Goal: Task Accomplishment & Management: Manage account settings

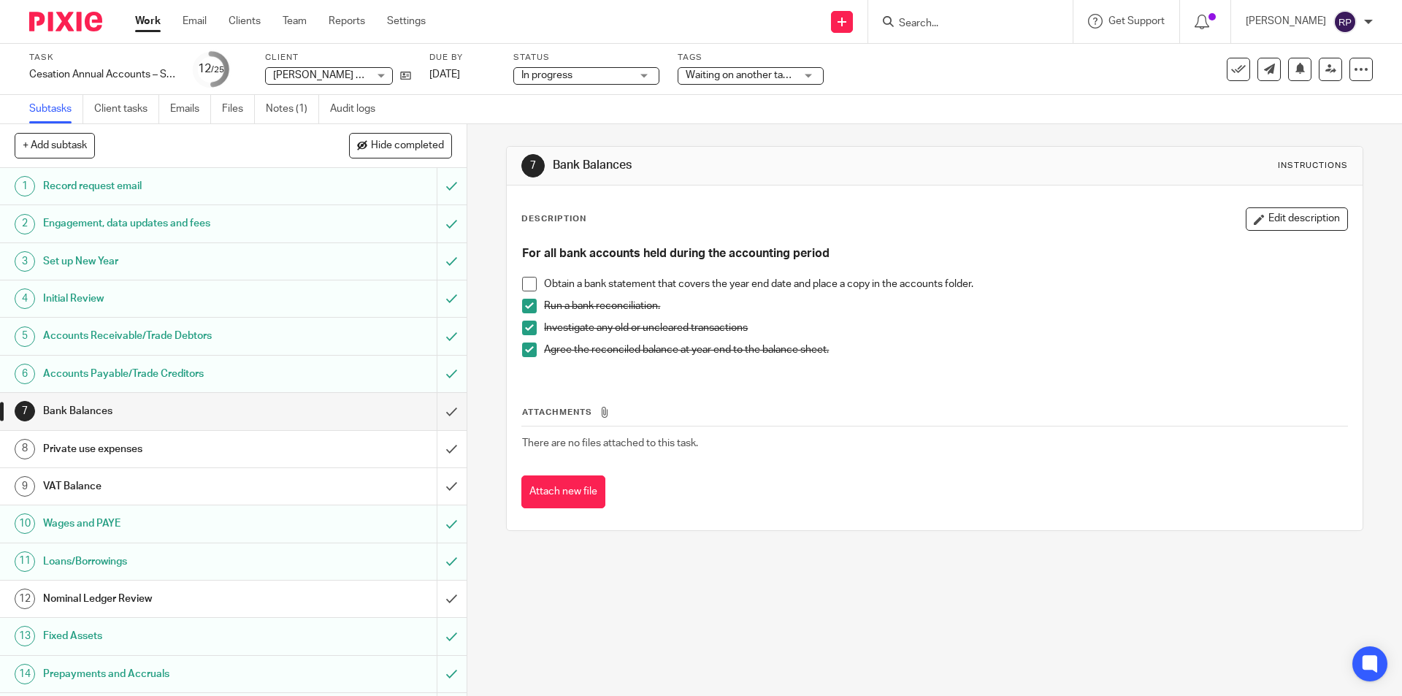
click at [961, 32] on div at bounding box center [970, 21] width 204 height 43
click at [950, 18] on input "Search" at bounding box center [962, 24] width 131 height 13
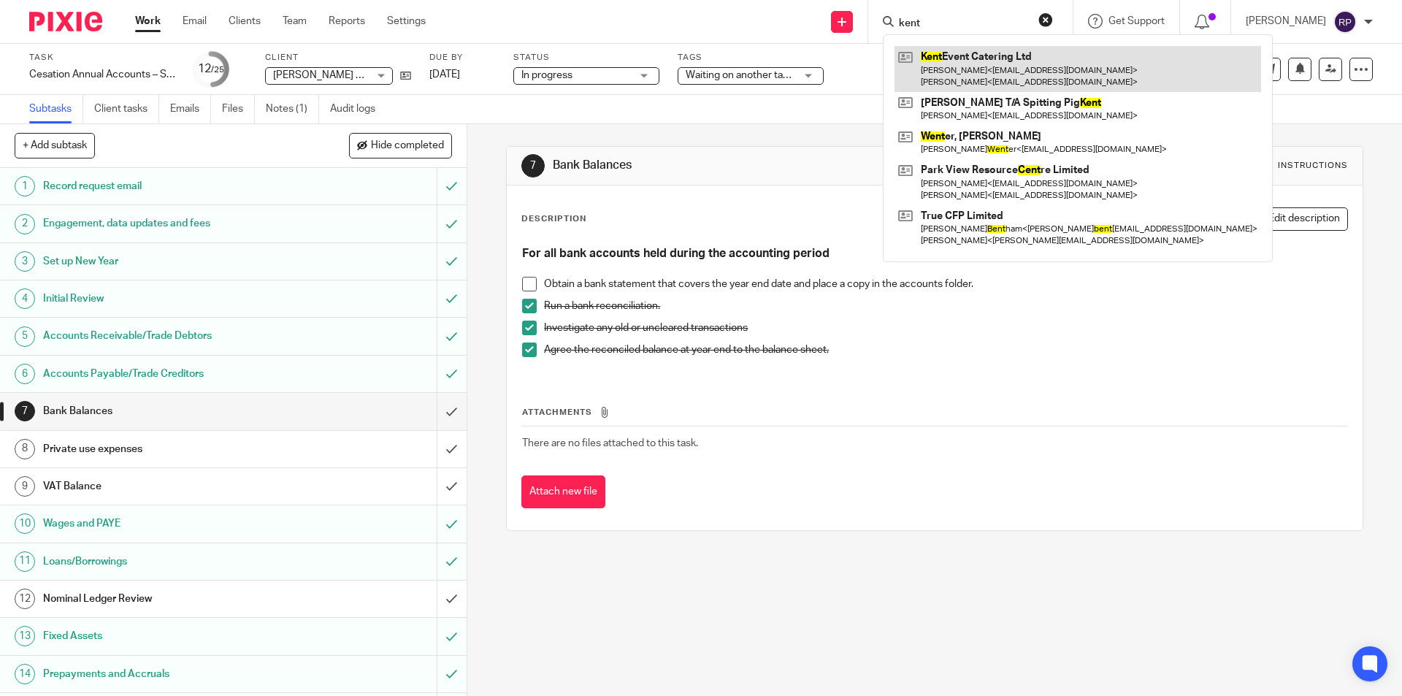
type input "kent"
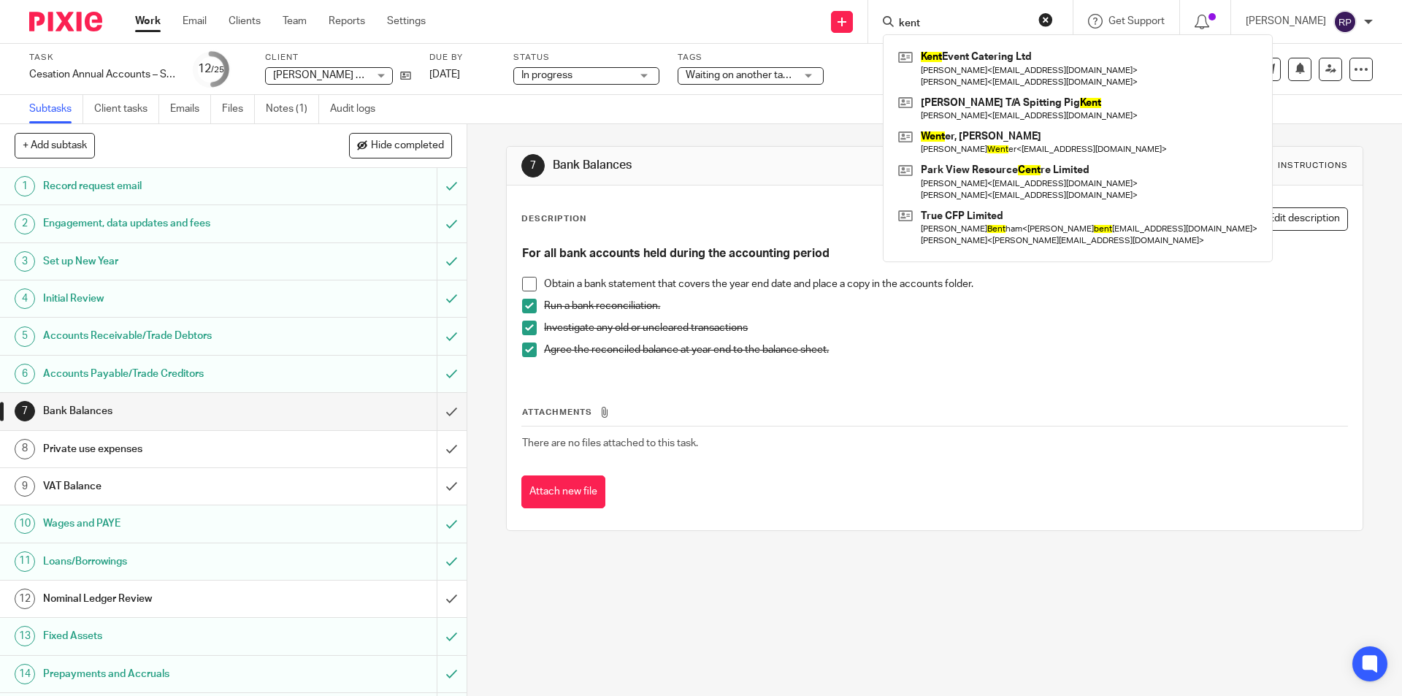
click at [748, 137] on div "7 Bank Balances Instructions Description Edit description For all bank accounts…" at bounding box center [934, 338] width 856 height 429
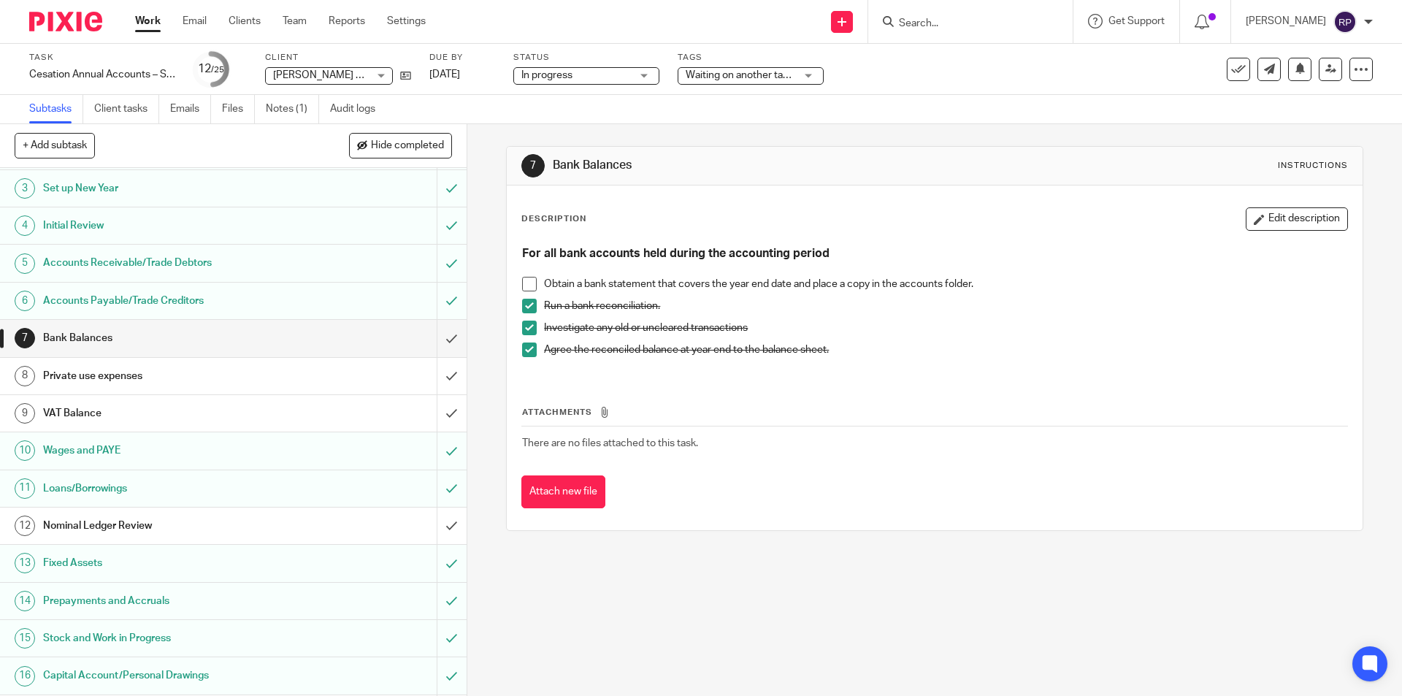
scroll to position [292, 0]
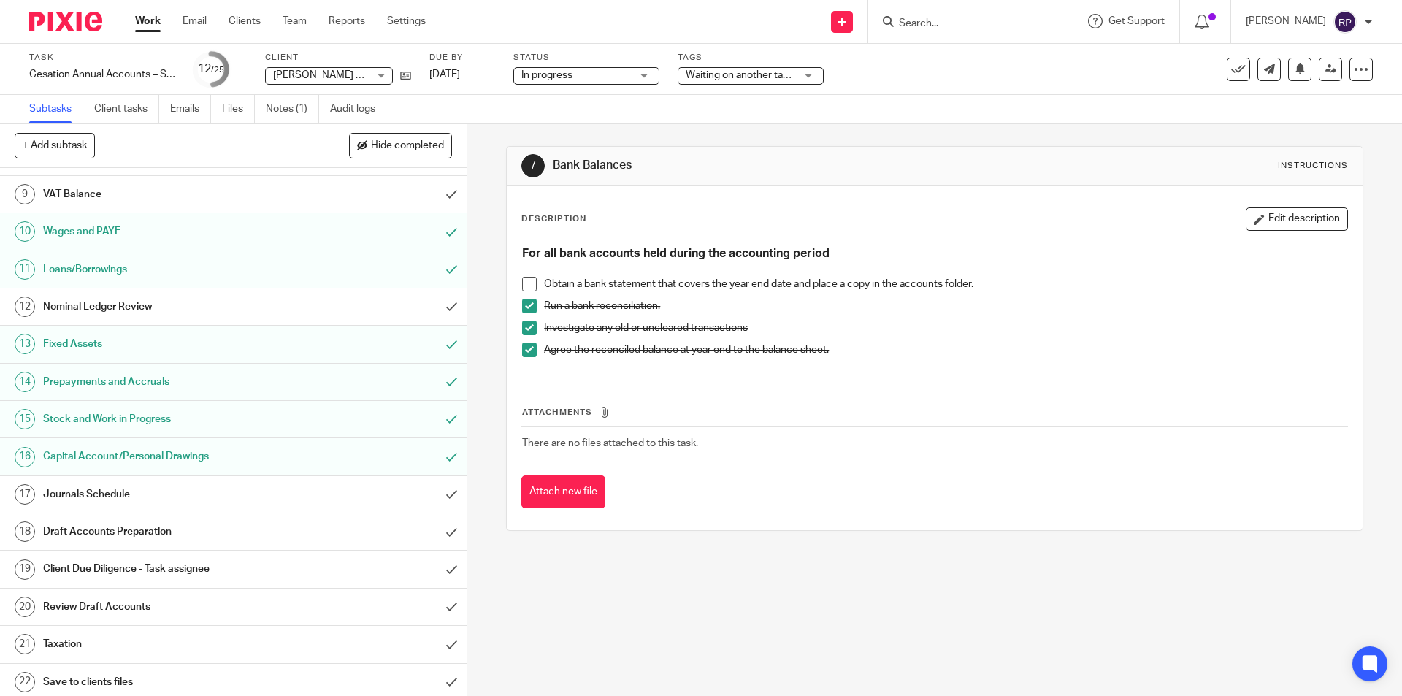
click at [161, 491] on h1 "Journals Schedule" at bounding box center [169, 494] width 253 height 22
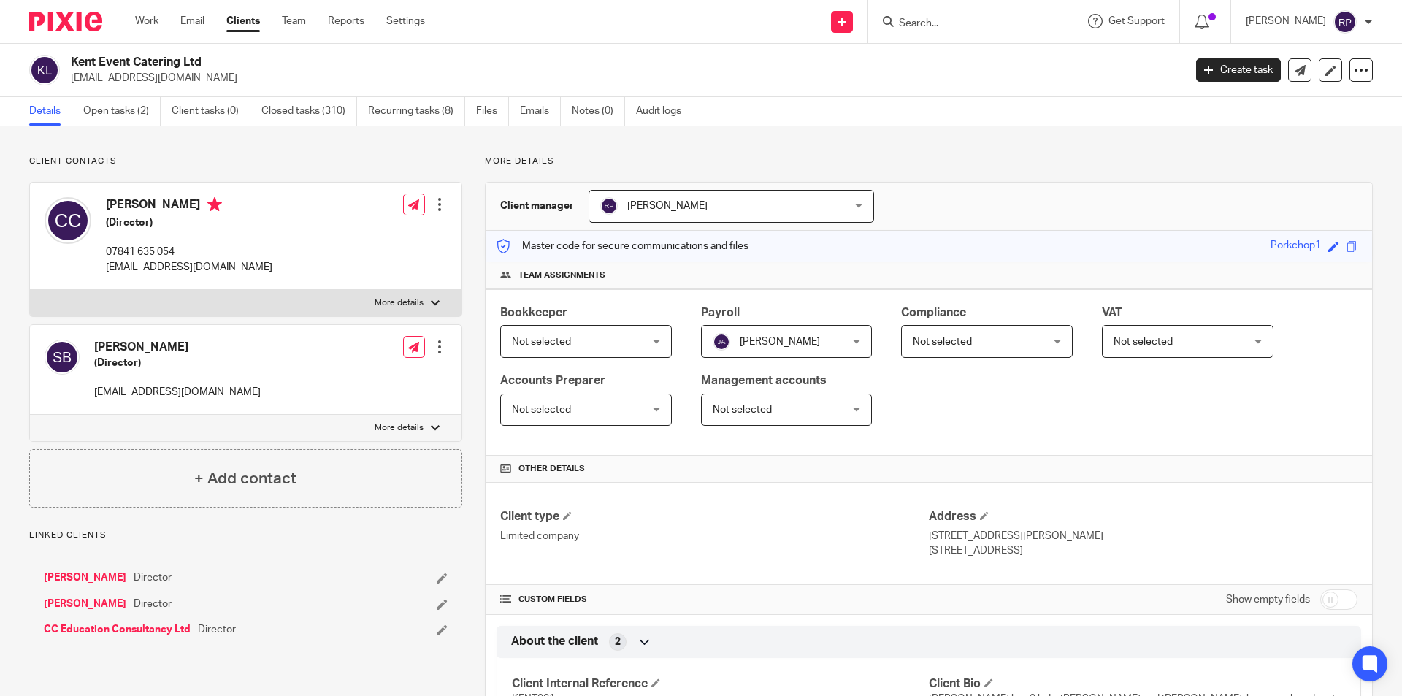
click at [352, 299] on label "More details" at bounding box center [245, 303] width 431 height 26
click at [30, 290] on input "More details" at bounding box center [29, 289] width 1 height 1
checkbox input "true"
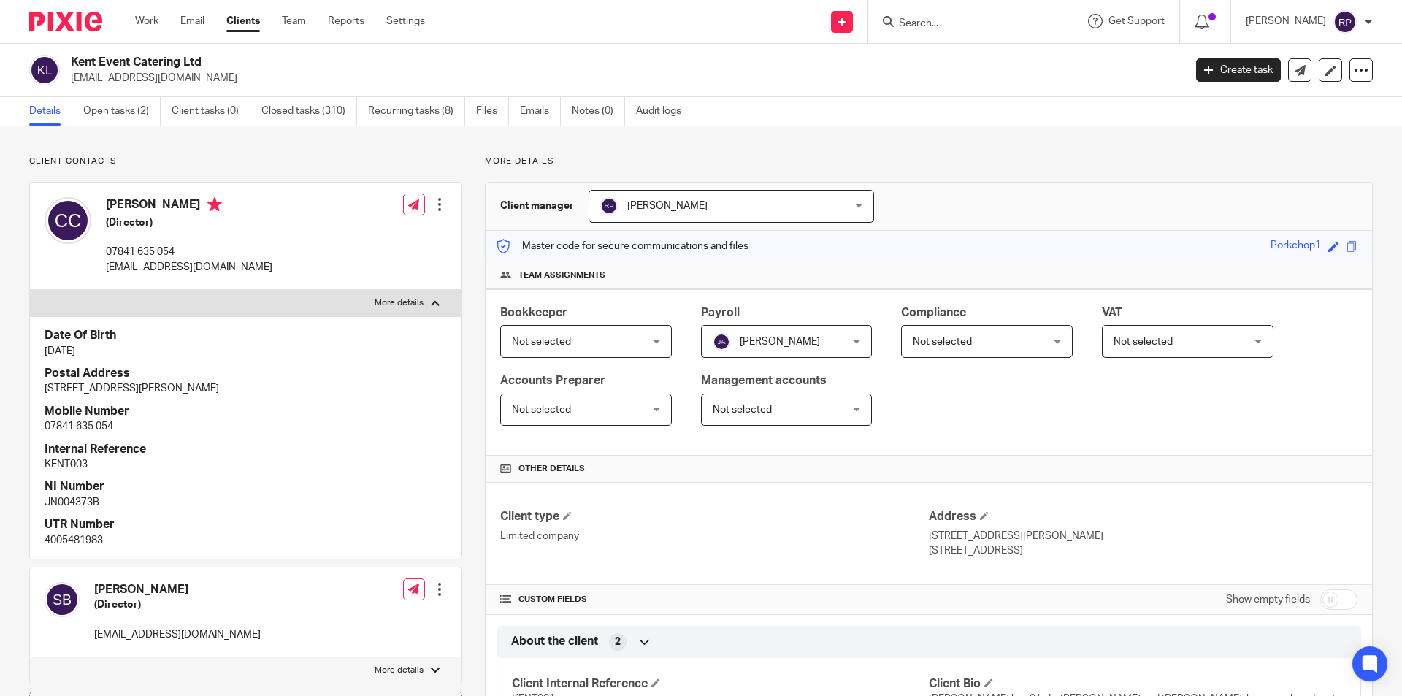
click at [410, 166] on p "Client contacts" at bounding box center [245, 162] width 433 height 12
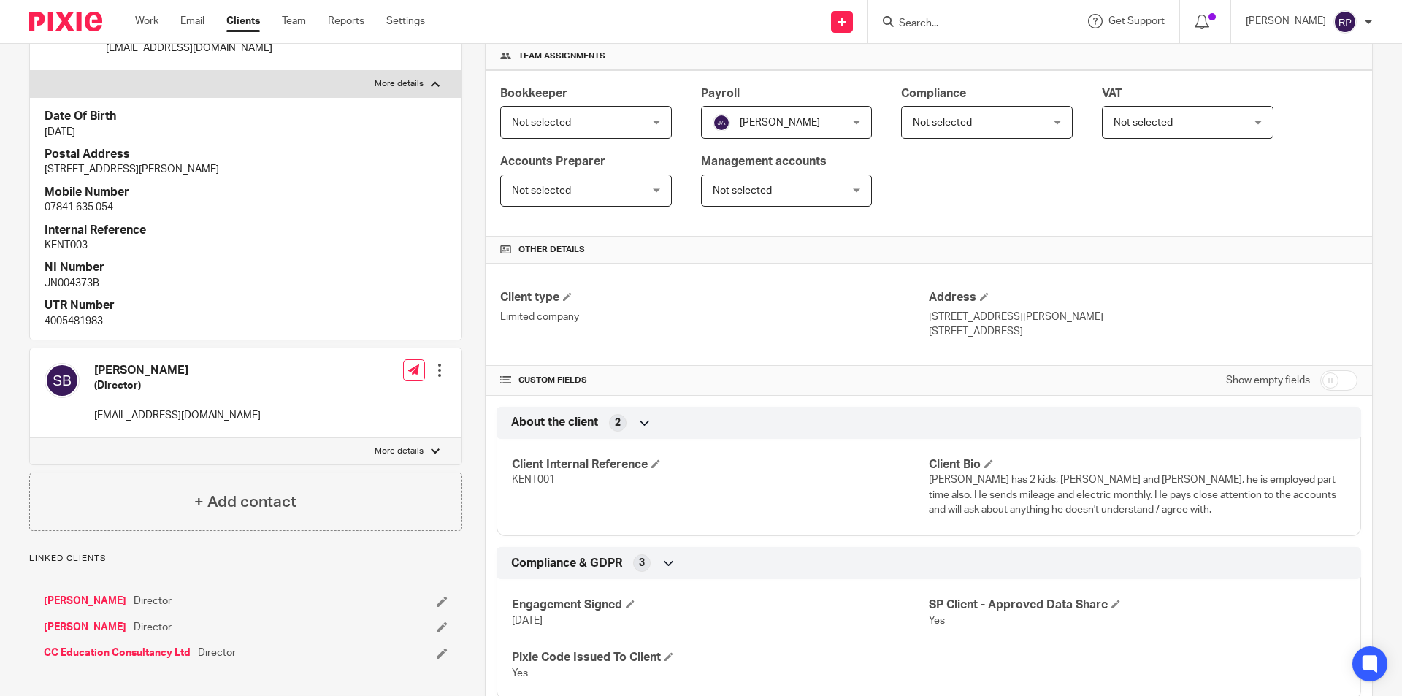
scroll to position [73, 0]
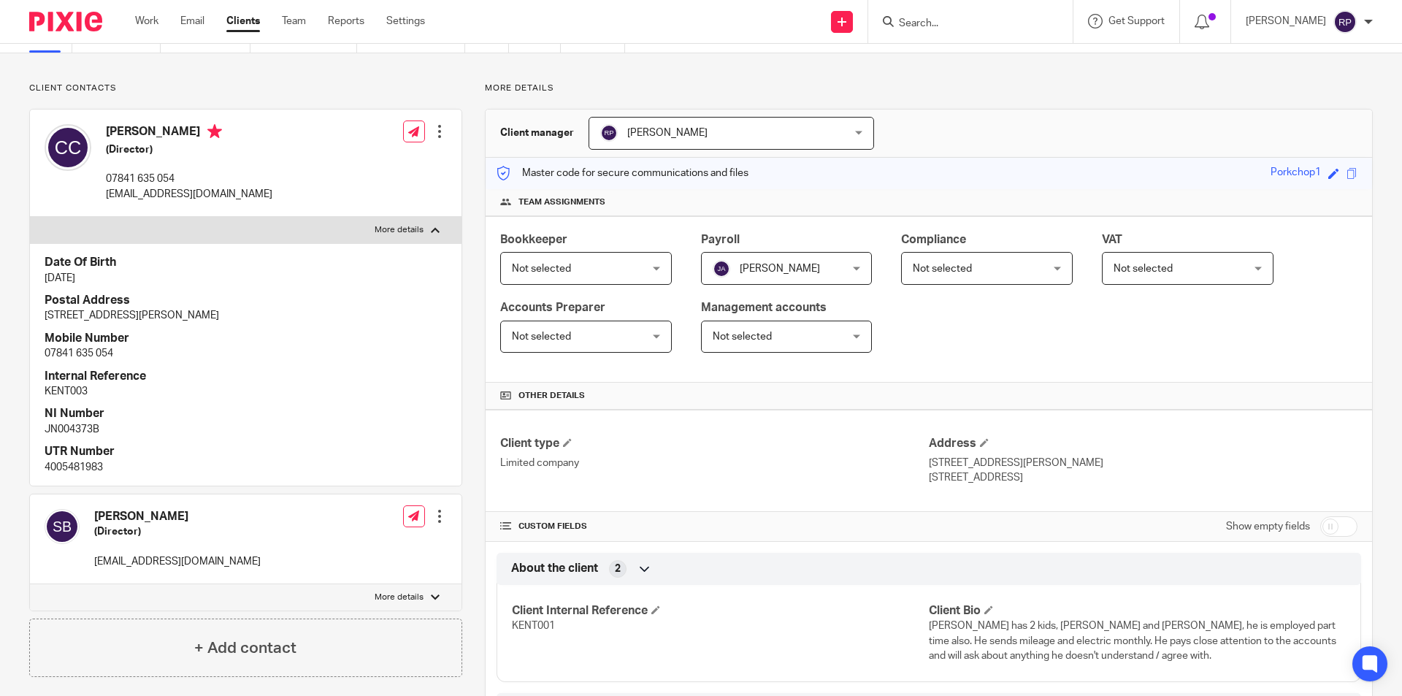
click at [229, 91] on p "Client contacts" at bounding box center [245, 89] width 433 height 12
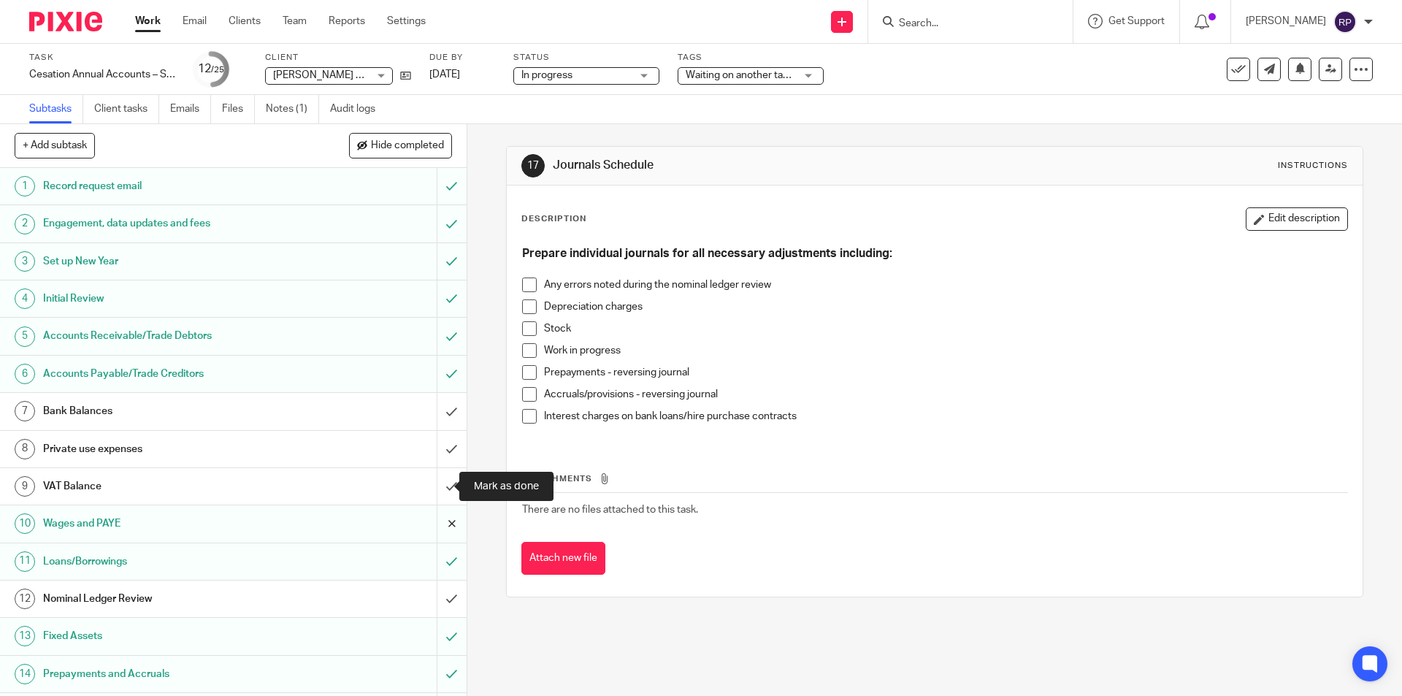
scroll to position [365, 0]
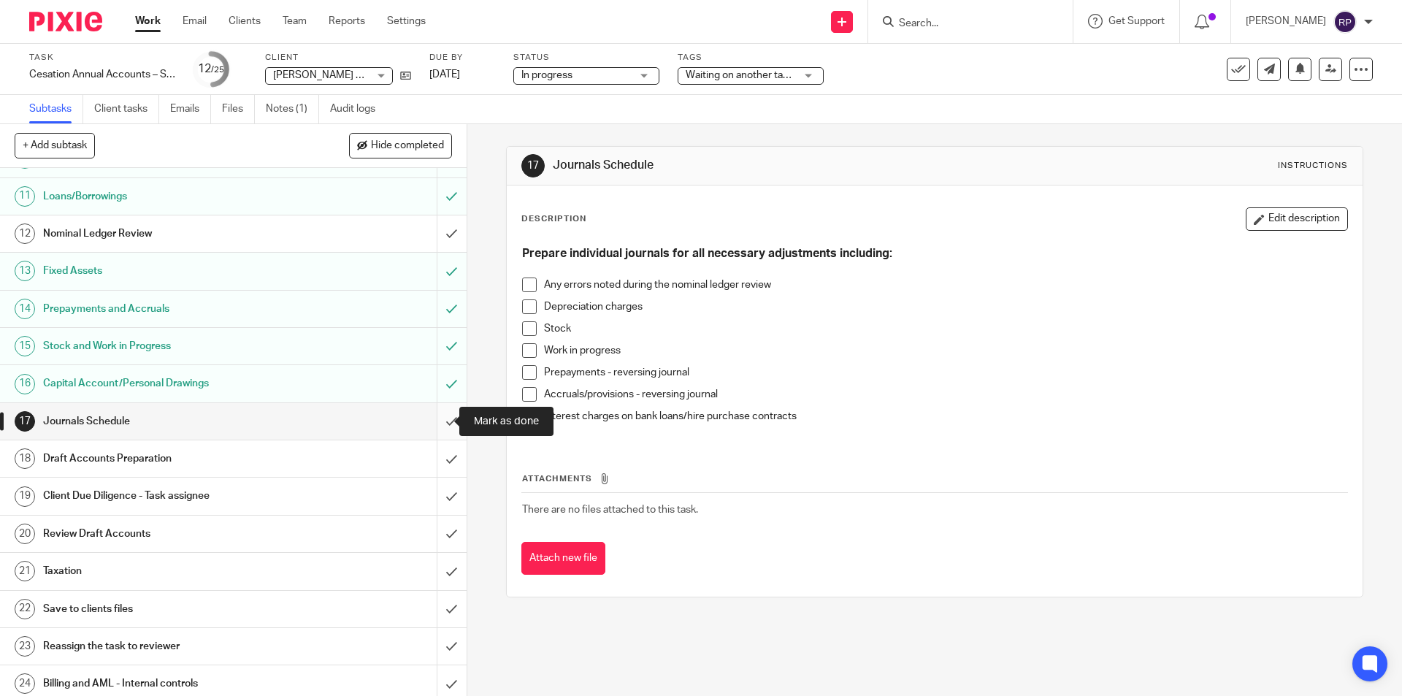
click at [436, 414] on input "submit" at bounding box center [233, 421] width 467 height 37
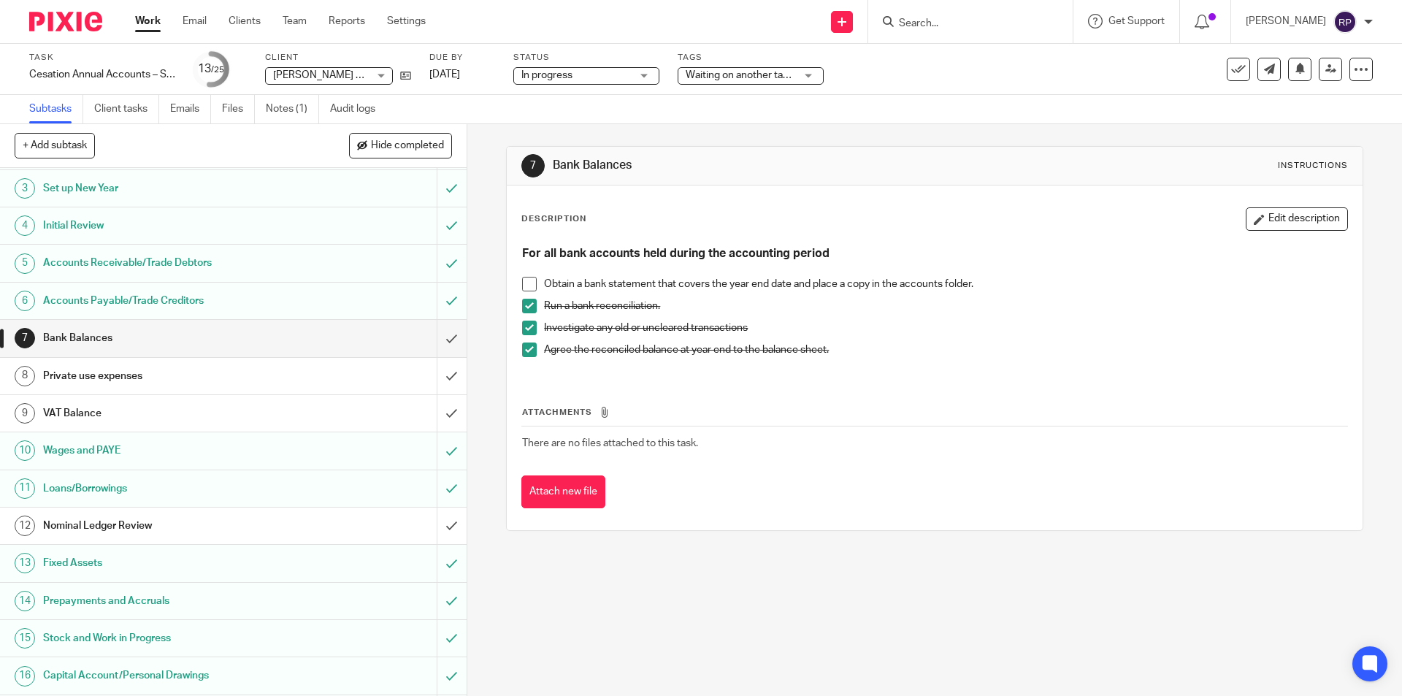
scroll to position [219, 0]
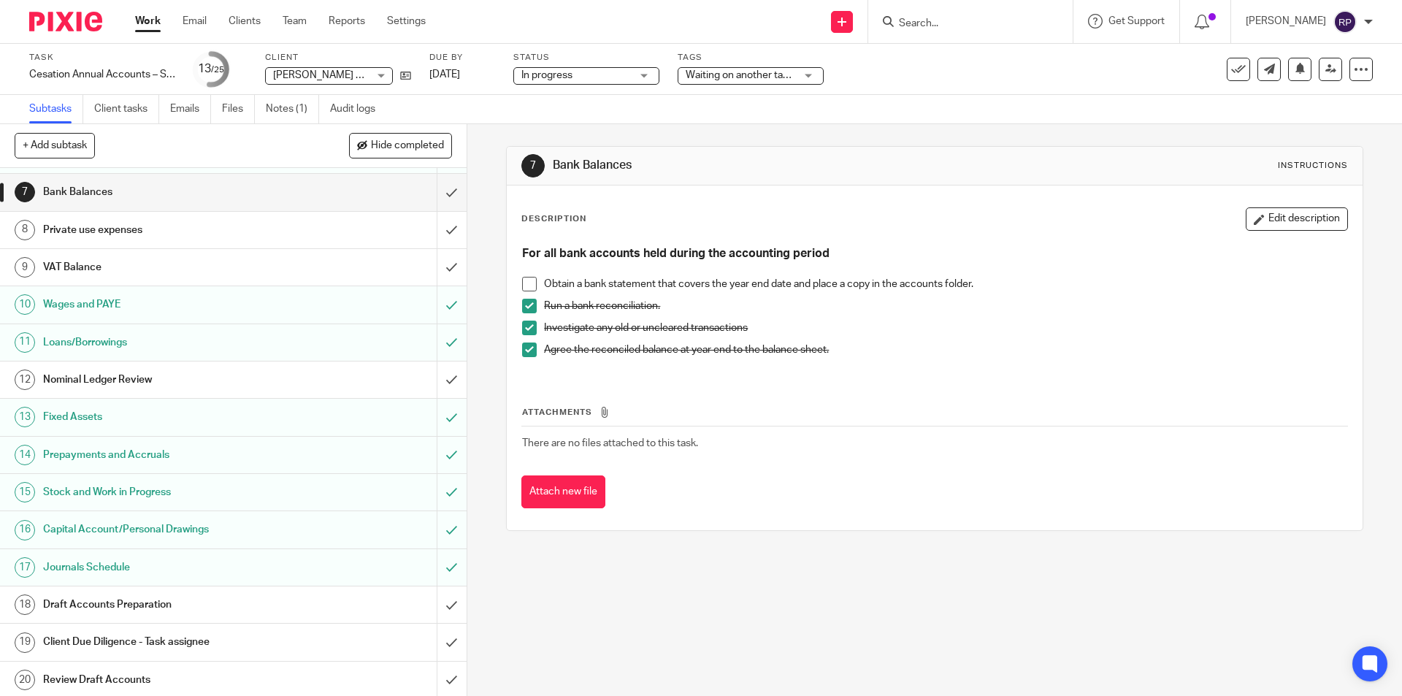
click at [235, 371] on h1 "Nominal Ledger Review" at bounding box center [169, 380] width 253 height 22
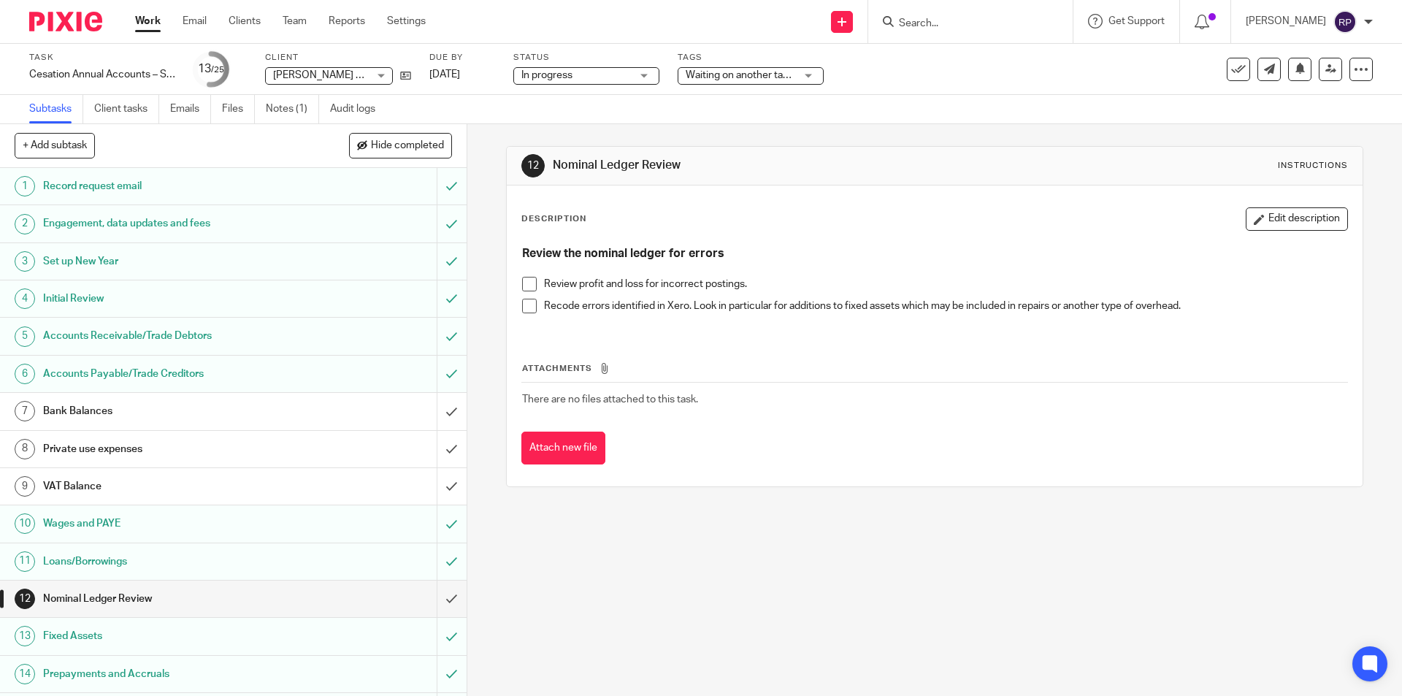
click at [524, 285] on span at bounding box center [529, 284] width 15 height 15
click at [526, 306] on span at bounding box center [529, 306] width 15 height 15
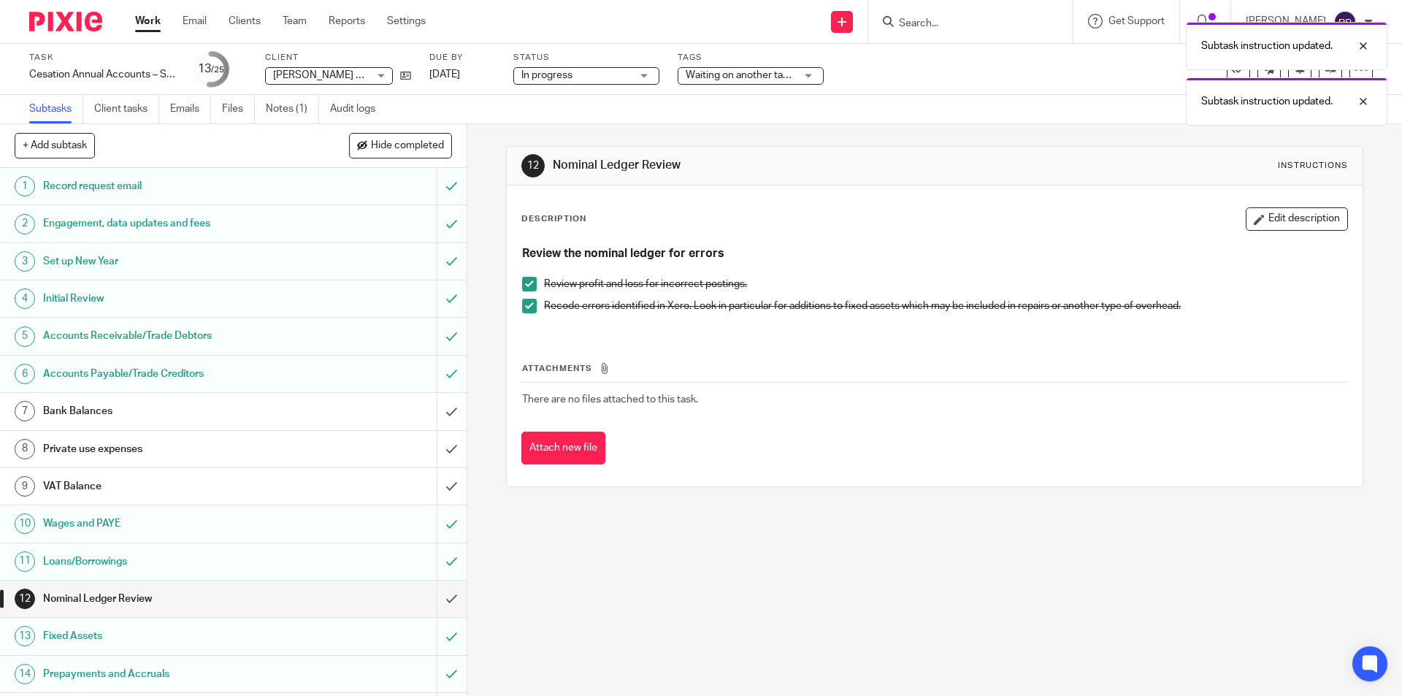
scroll to position [146, 0]
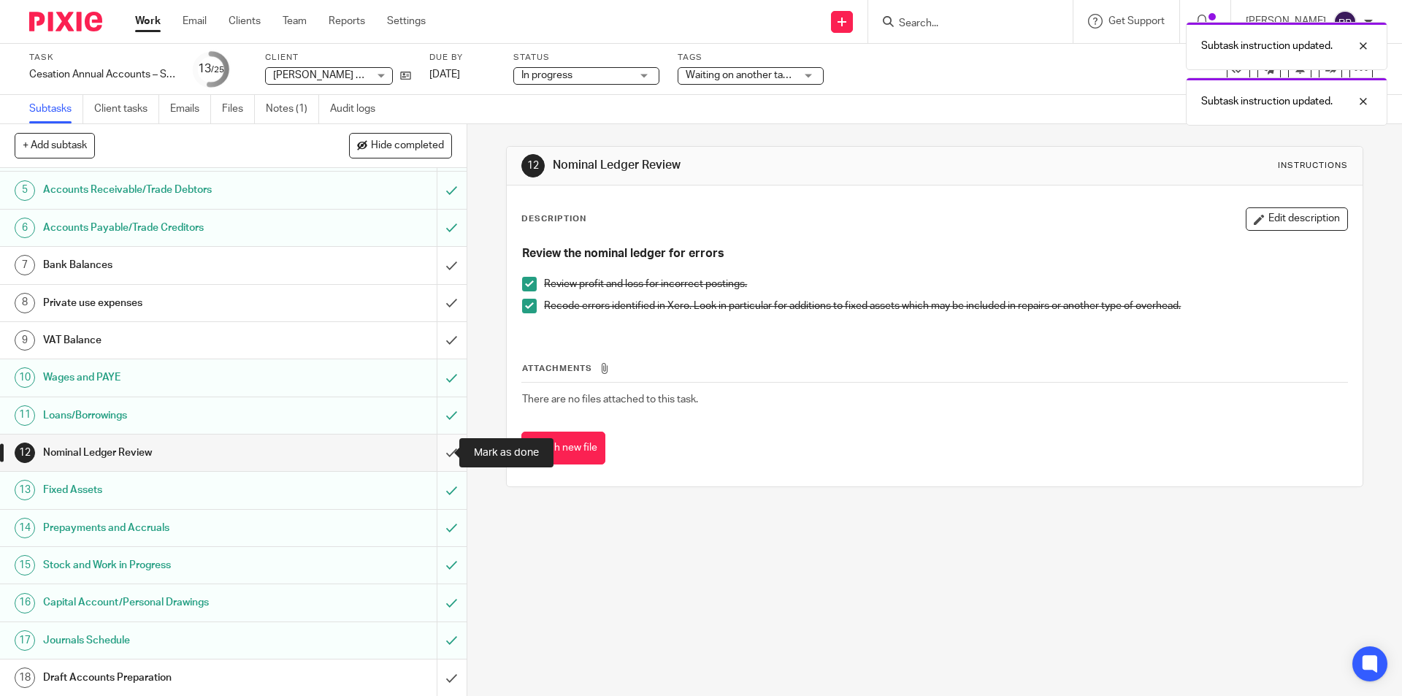
click at [434, 450] on input "submit" at bounding box center [233, 452] width 467 height 37
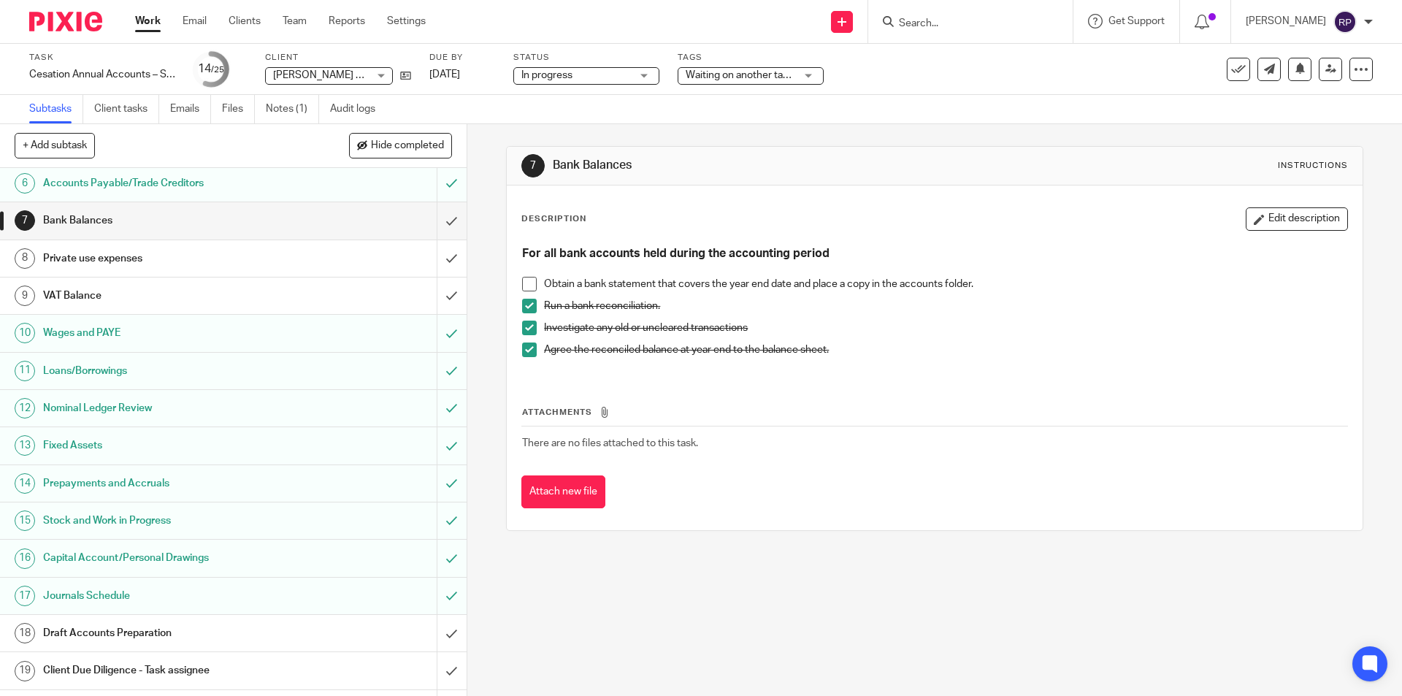
scroll to position [45, 0]
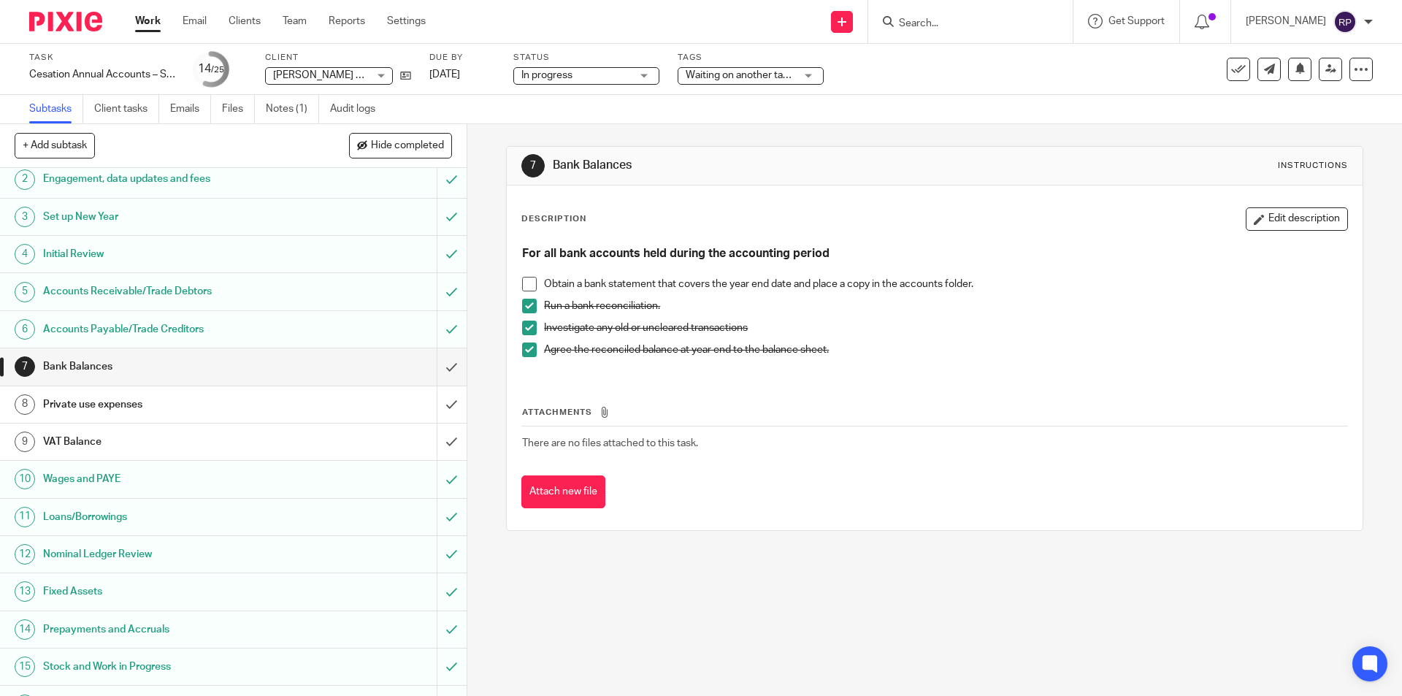
click at [266, 398] on h1 "Private use expenses" at bounding box center [169, 405] width 253 height 22
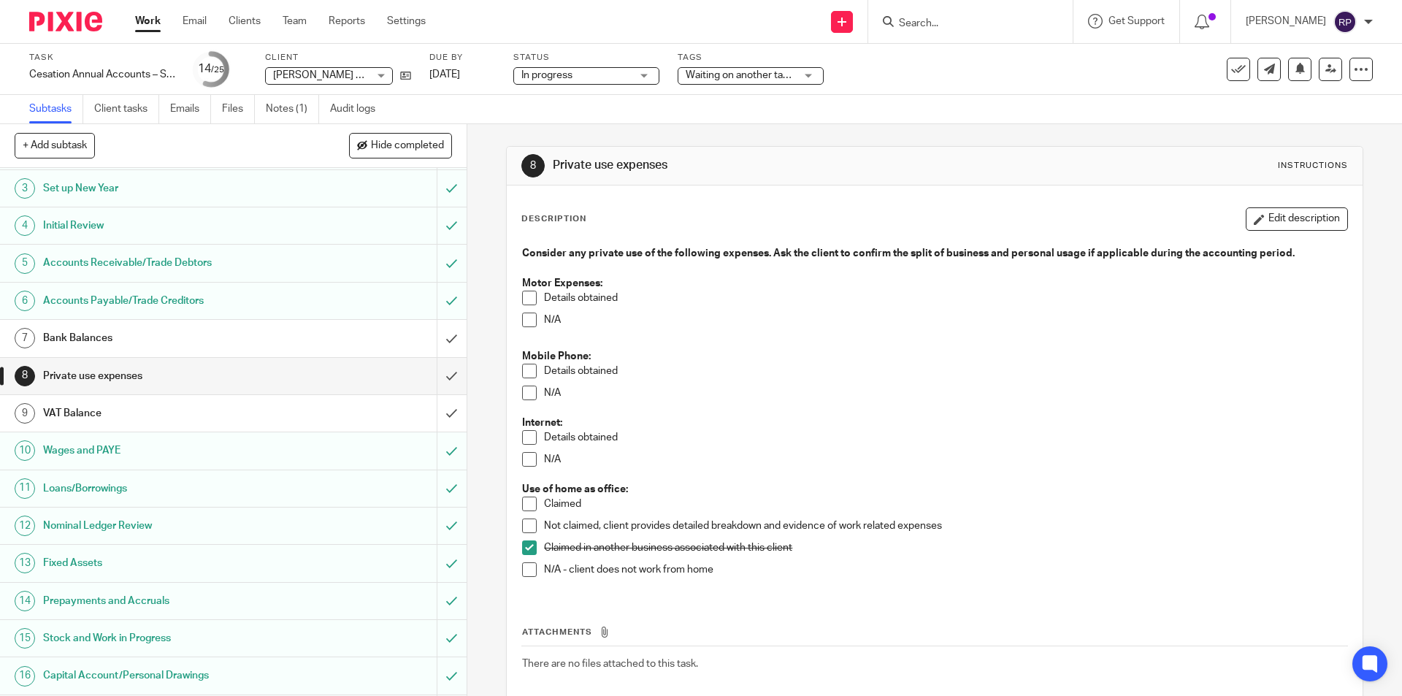
scroll to position [146, 0]
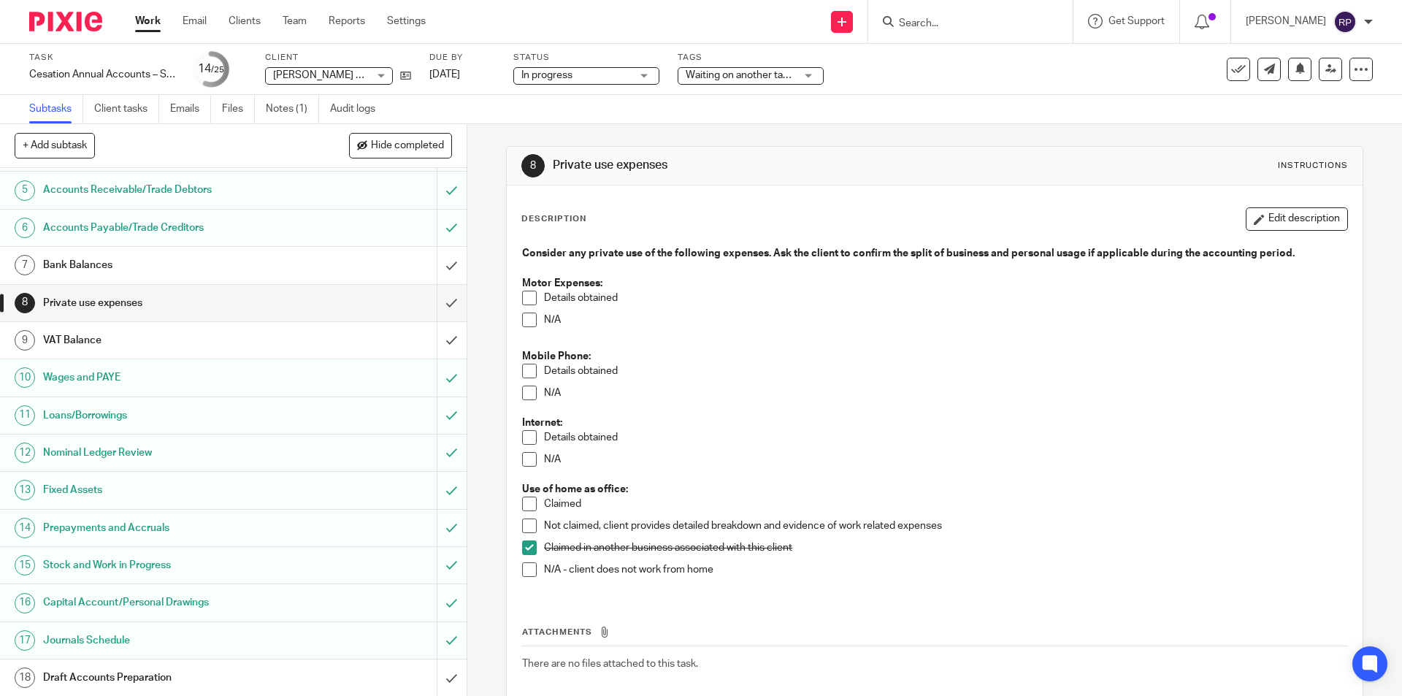
click at [218, 339] on h1 "VAT Balance" at bounding box center [169, 340] width 253 height 22
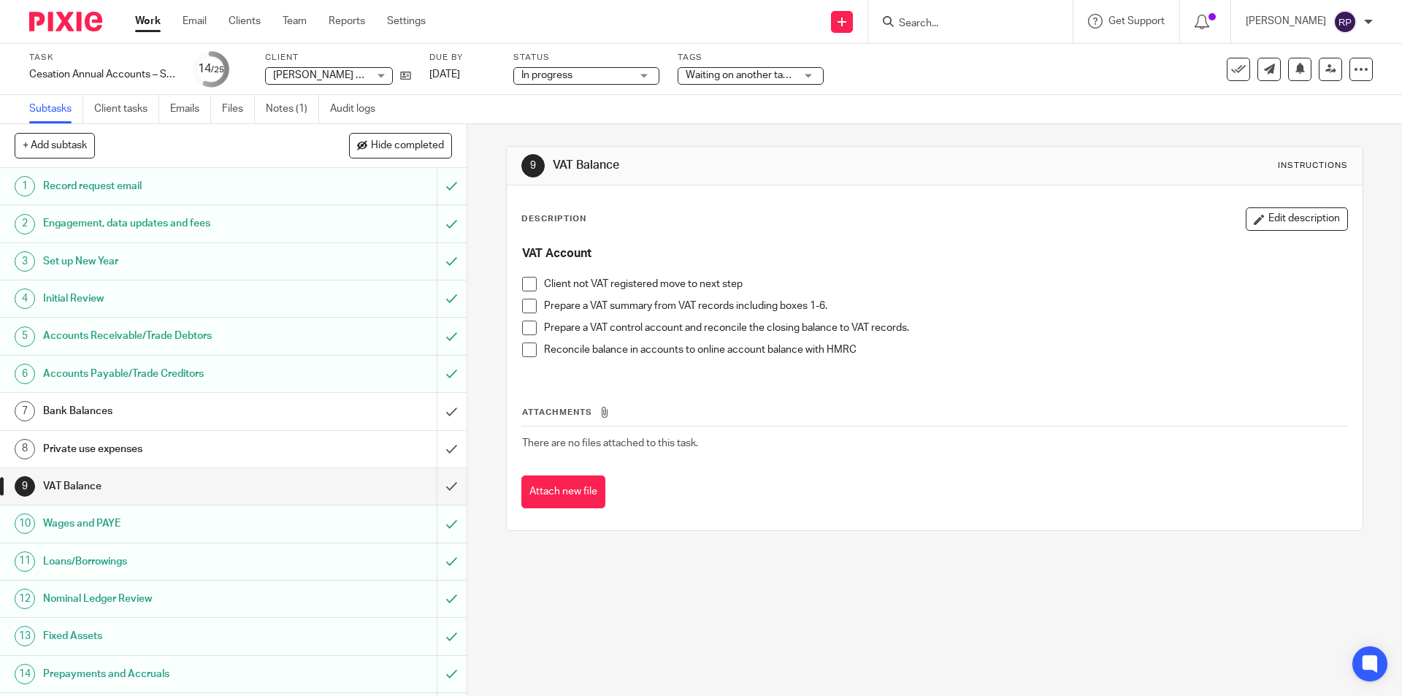
click at [237, 409] on h1 "Bank Balances" at bounding box center [169, 411] width 253 height 22
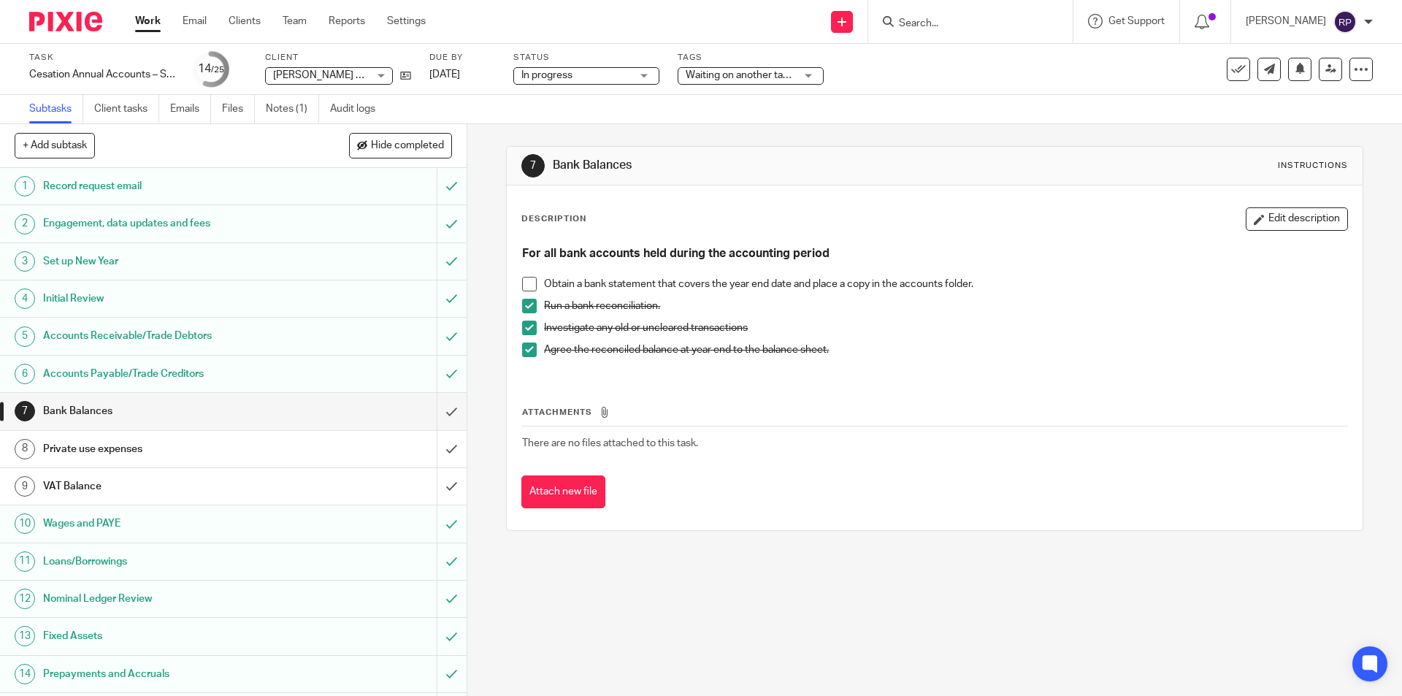
click at [84, 492] on h1 "VAT Balance" at bounding box center [169, 486] width 253 height 22
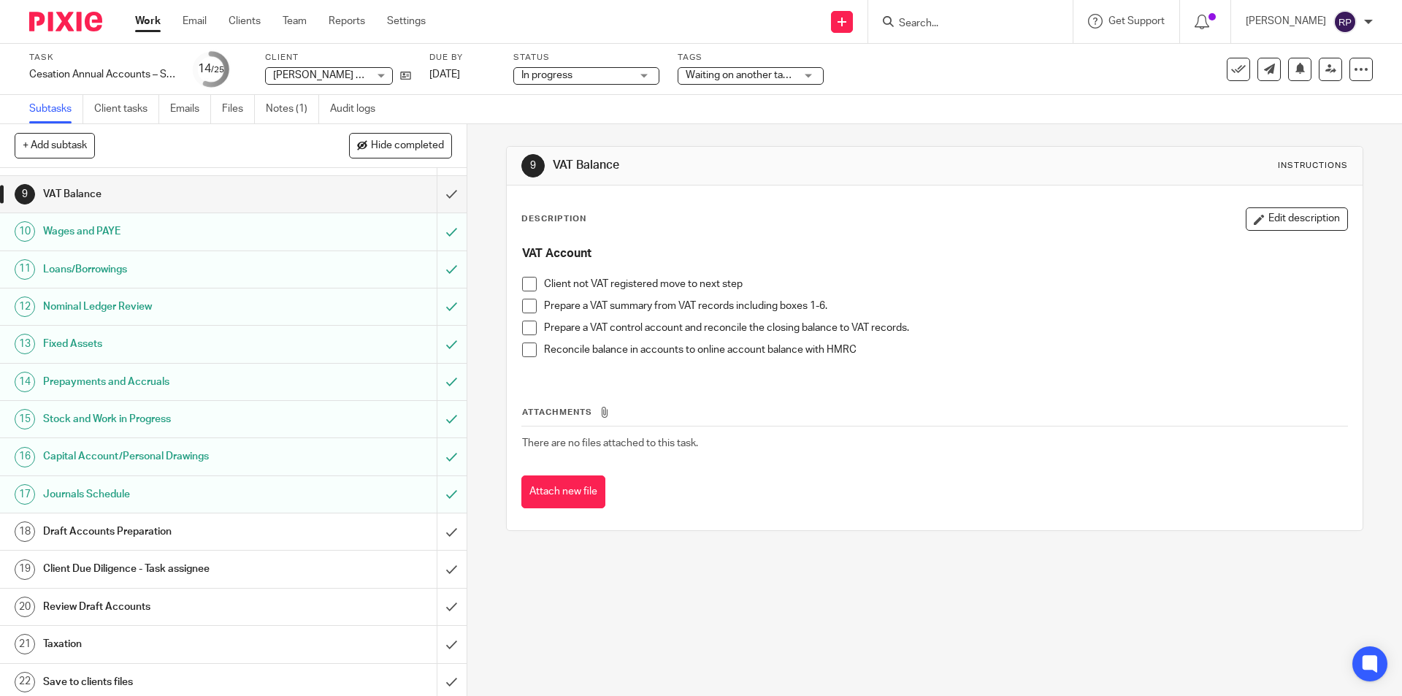
scroll to position [410, 0]
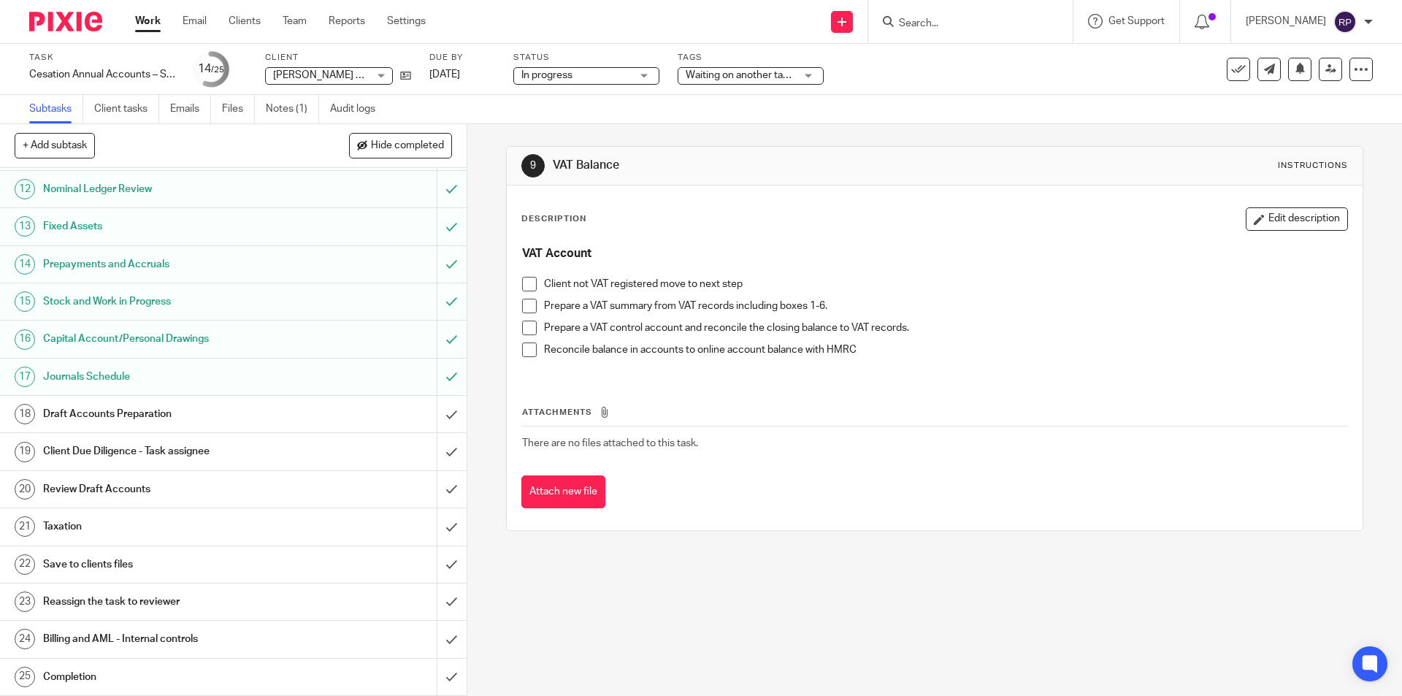
click at [69, 439] on link "19 Client Due Diligence - Task assignee" at bounding box center [218, 451] width 437 height 37
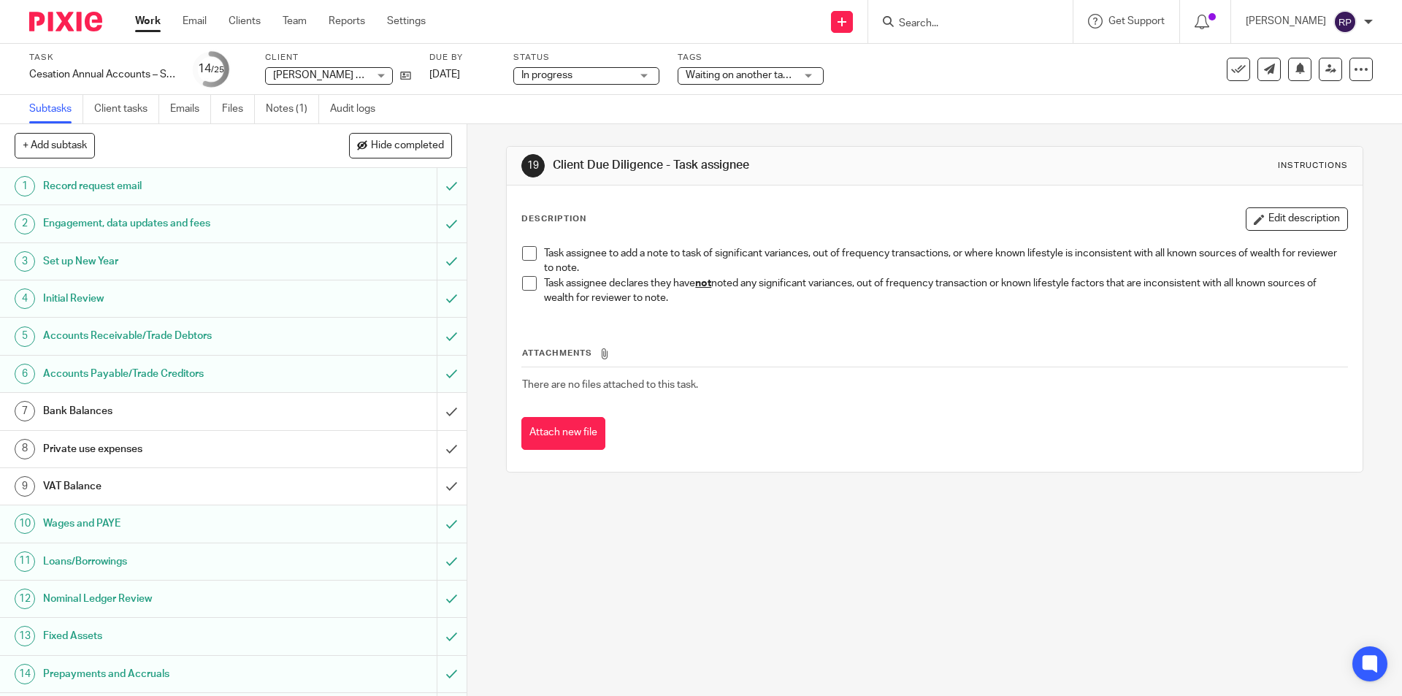
click at [516, 278] on div "Task assignee to add a note to task of significant variances, out of frequency …" at bounding box center [934, 277] width 839 height 77
click at [528, 285] on span at bounding box center [529, 283] width 15 height 15
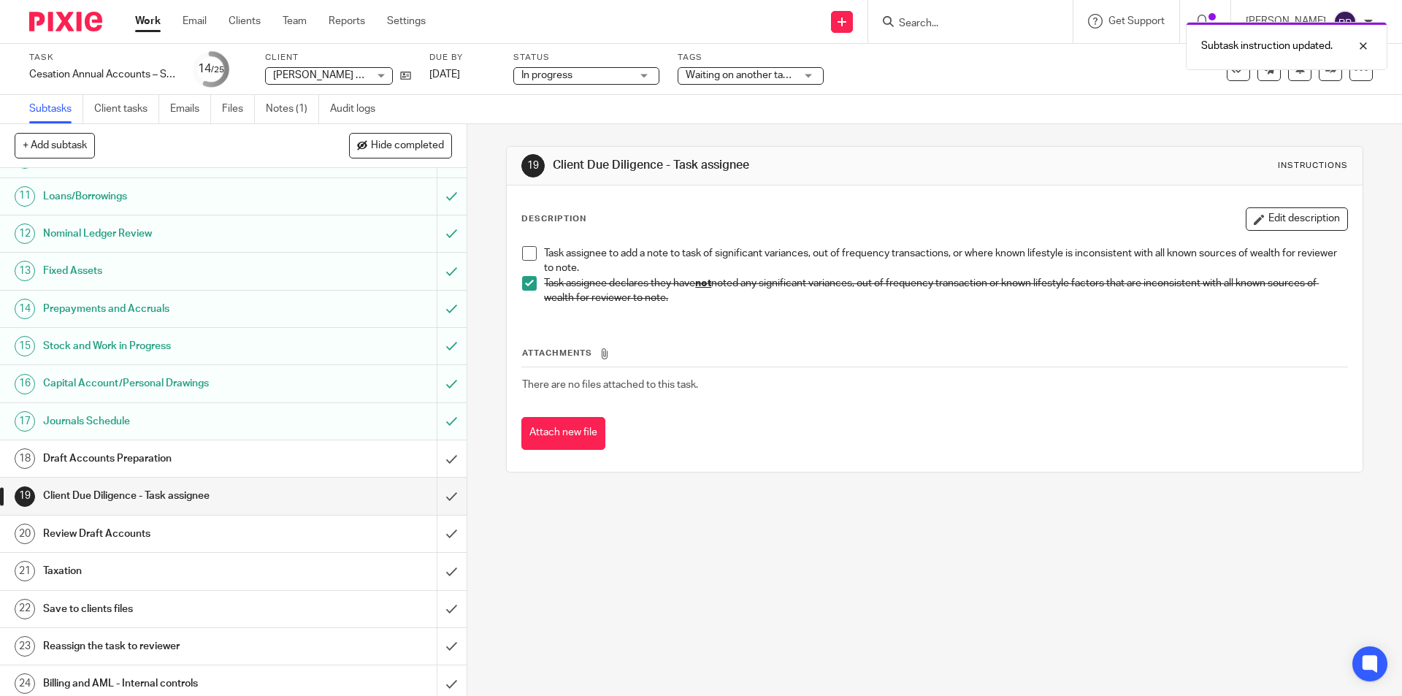
scroll to position [410, 0]
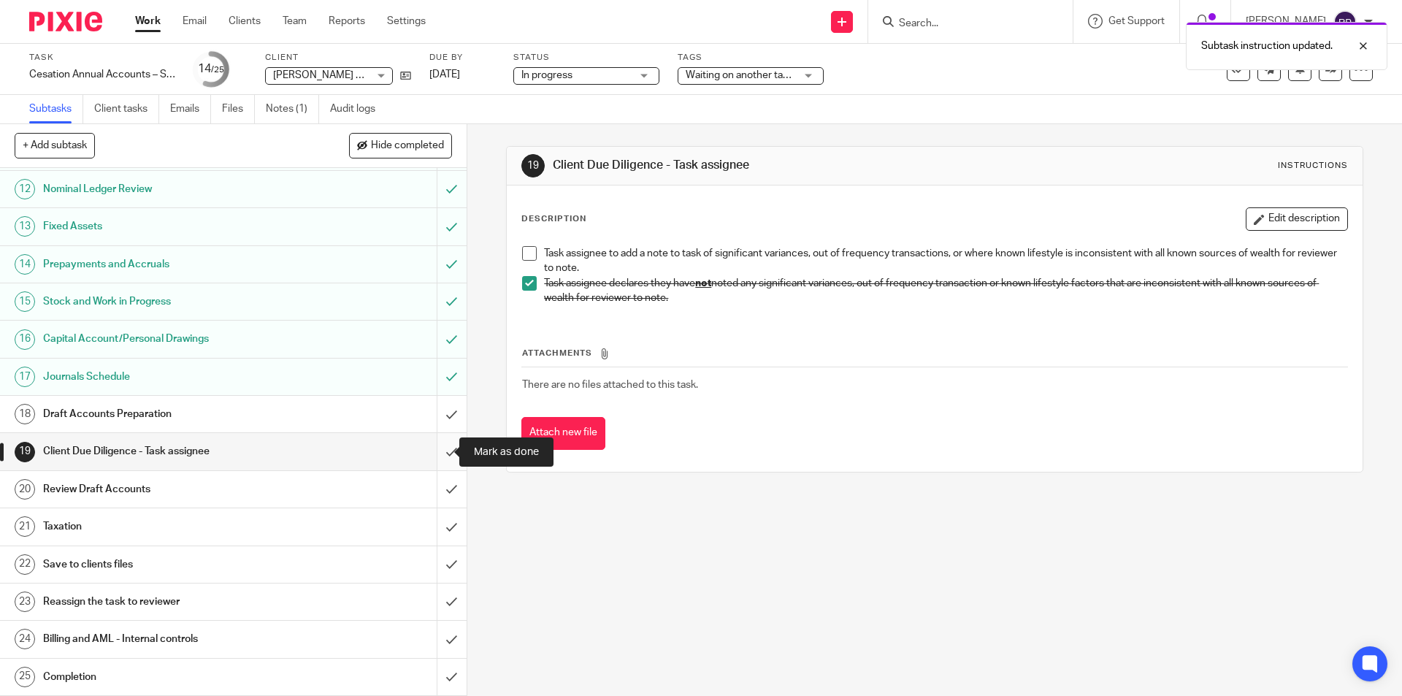
click at [431, 444] on input "submit" at bounding box center [233, 451] width 467 height 37
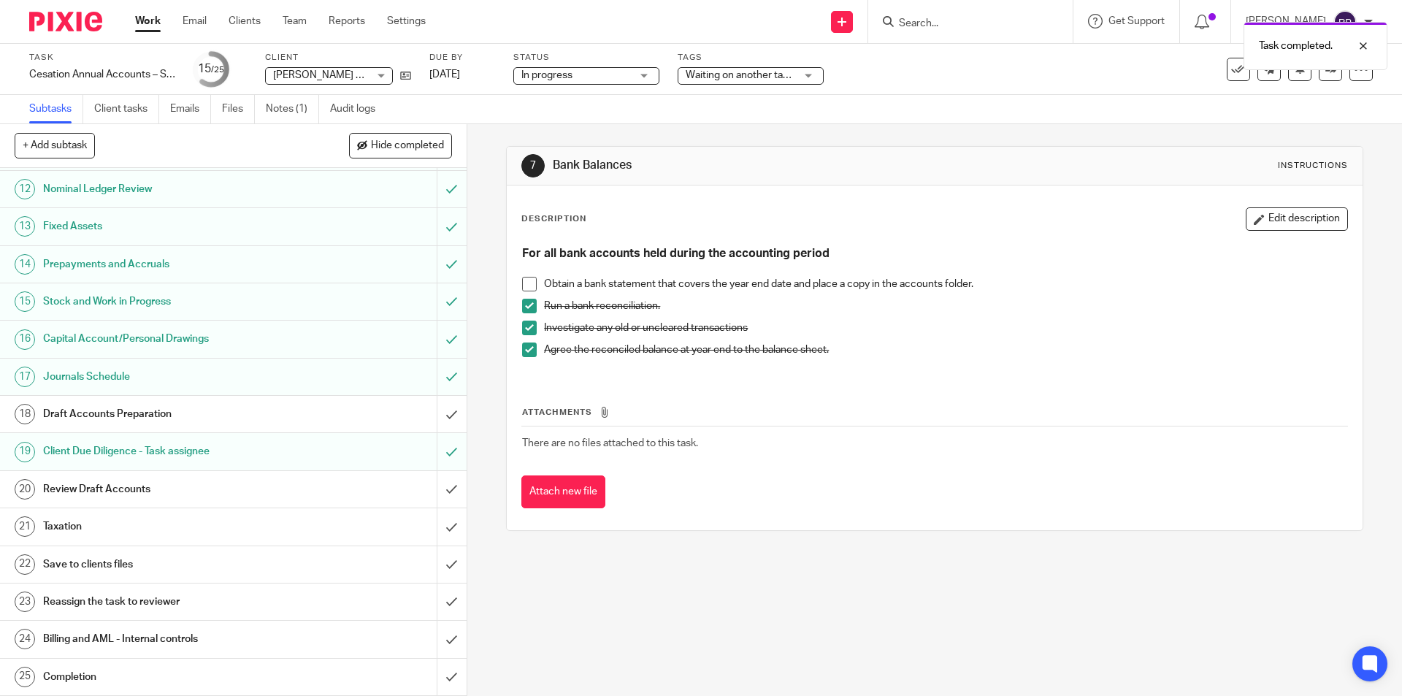
scroll to position [118, 0]
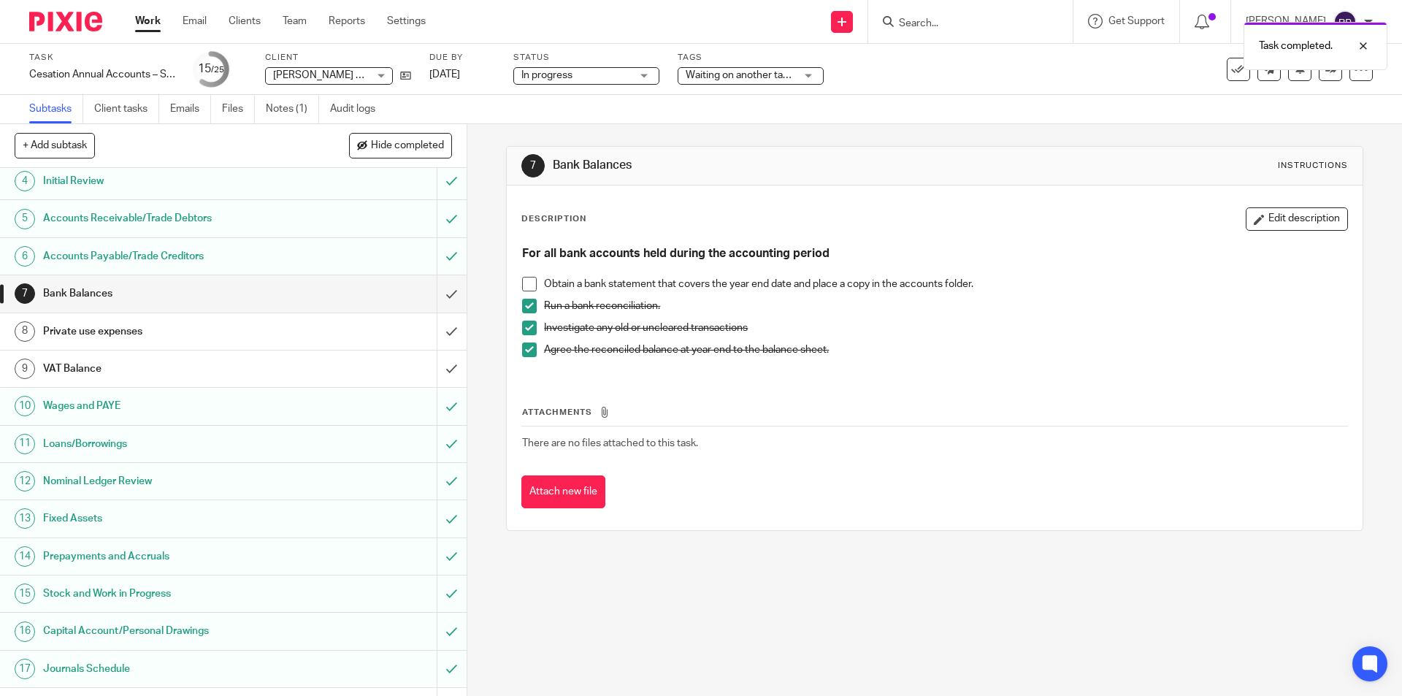
click at [162, 334] on h1 "Private use expenses" at bounding box center [169, 332] width 253 height 22
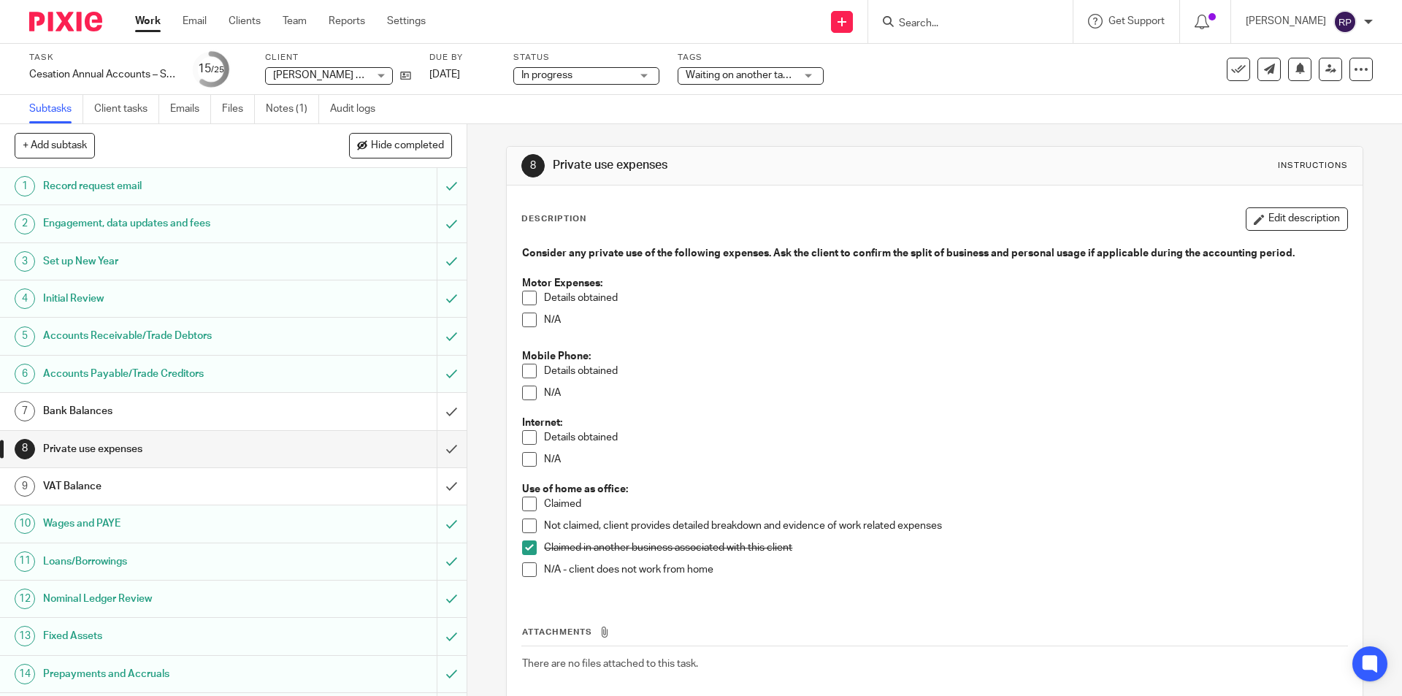
scroll to position [146, 0]
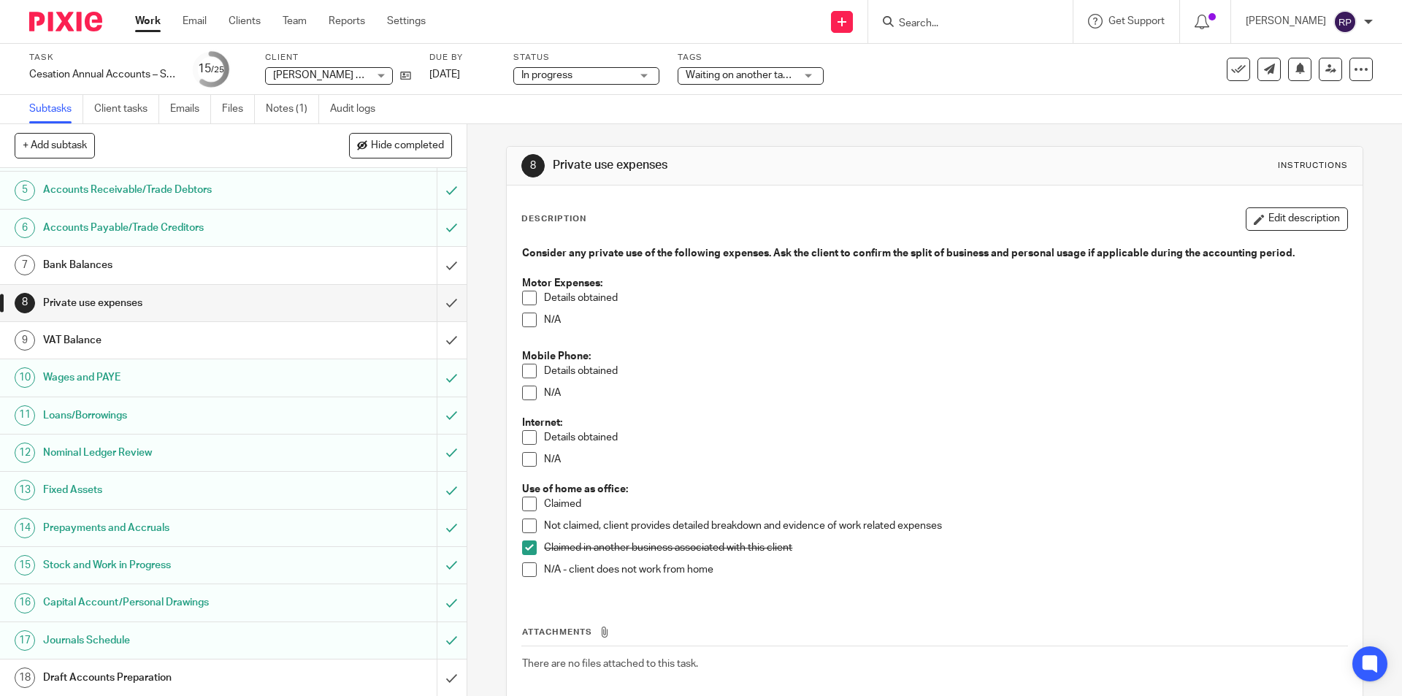
click at [142, 345] on h1 "VAT Balance" at bounding box center [169, 340] width 253 height 22
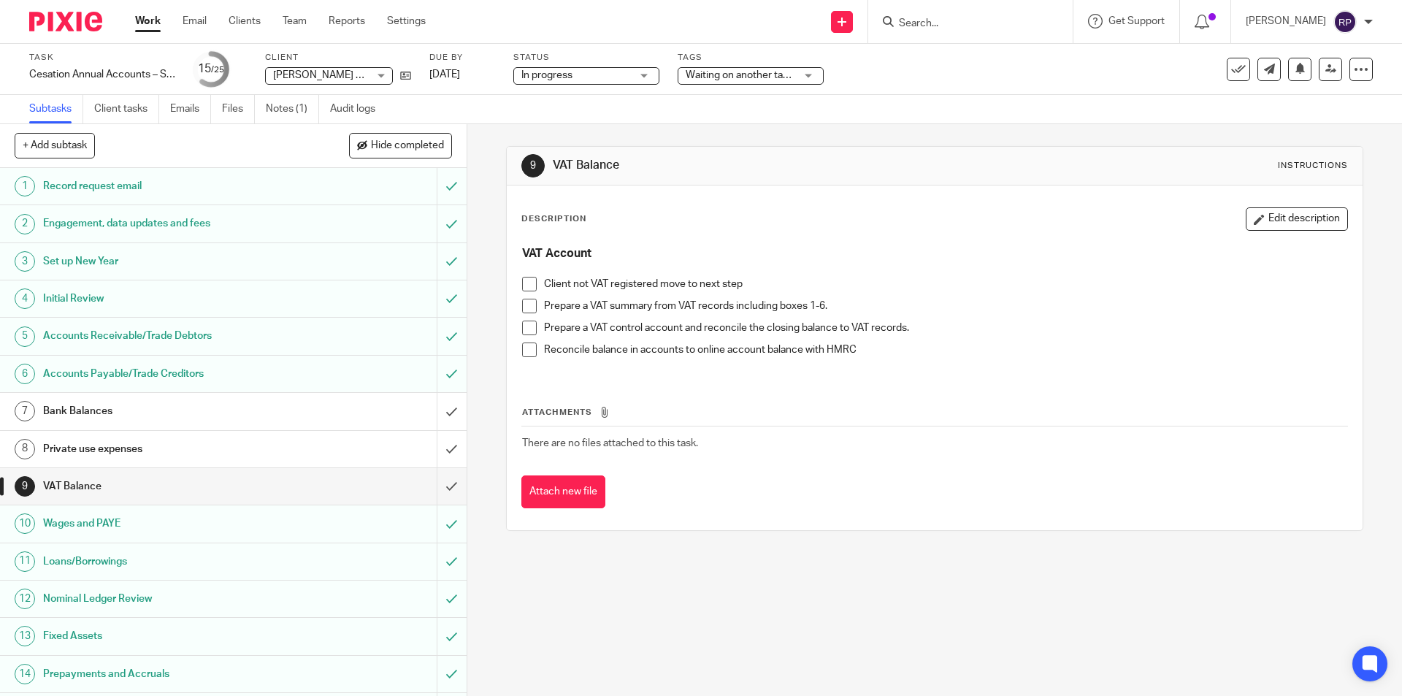
click at [103, 448] on h1 "Private use expenses" at bounding box center [169, 449] width 253 height 22
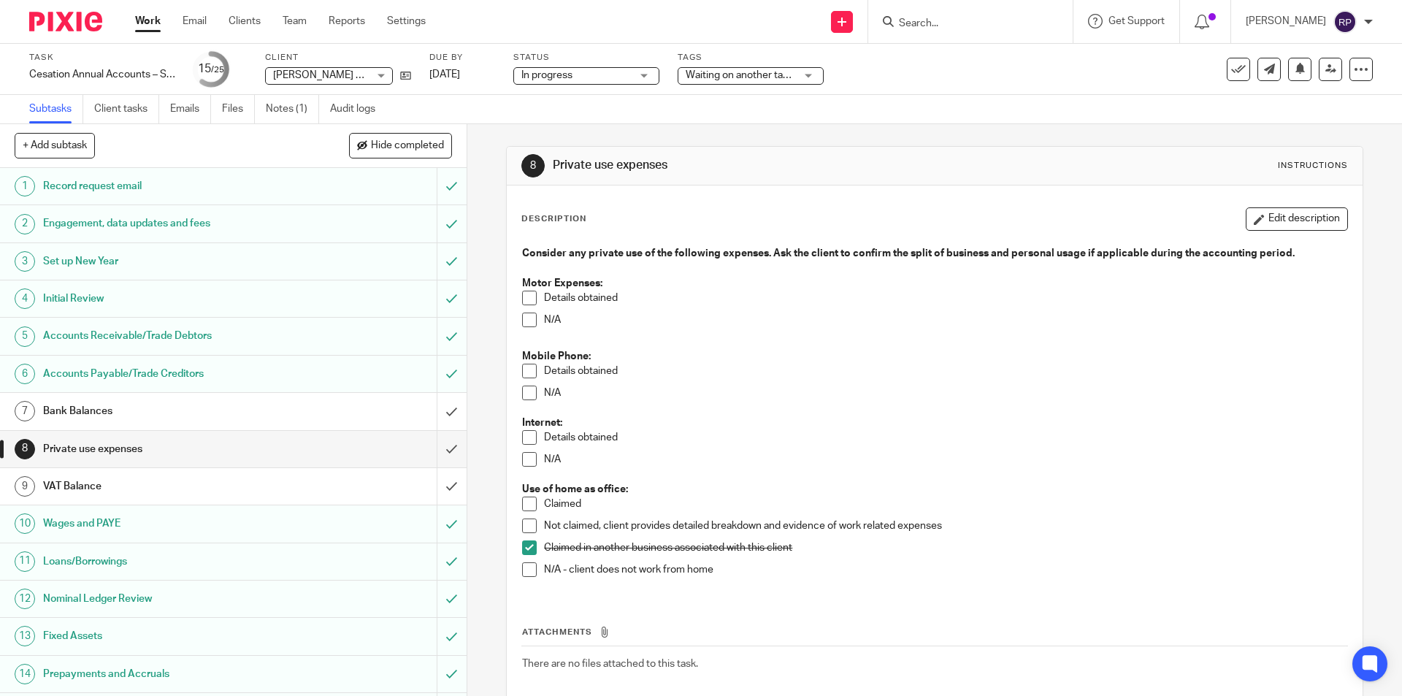
click at [77, 413] on h1 "Bank Balances" at bounding box center [169, 411] width 253 height 22
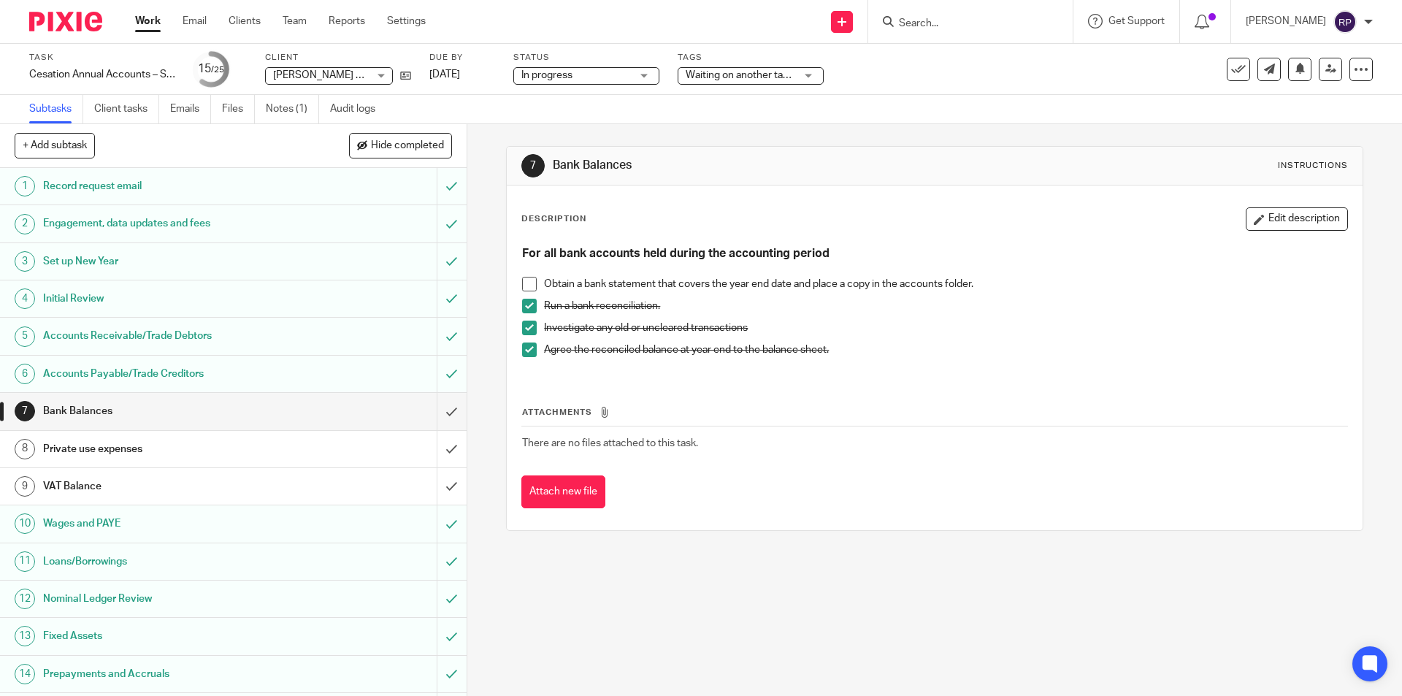
click at [77, 492] on h1 "VAT Balance" at bounding box center [169, 486] width 253 height 22
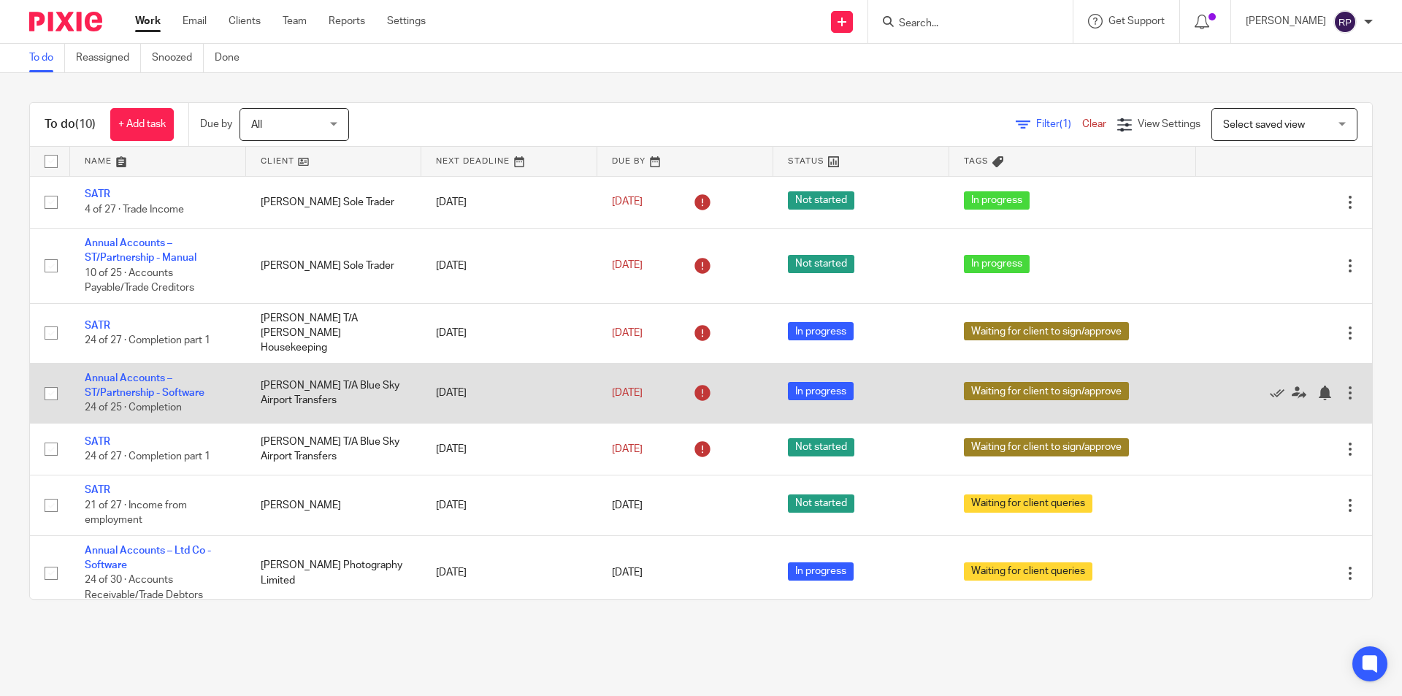
scroll to position [184, 0]
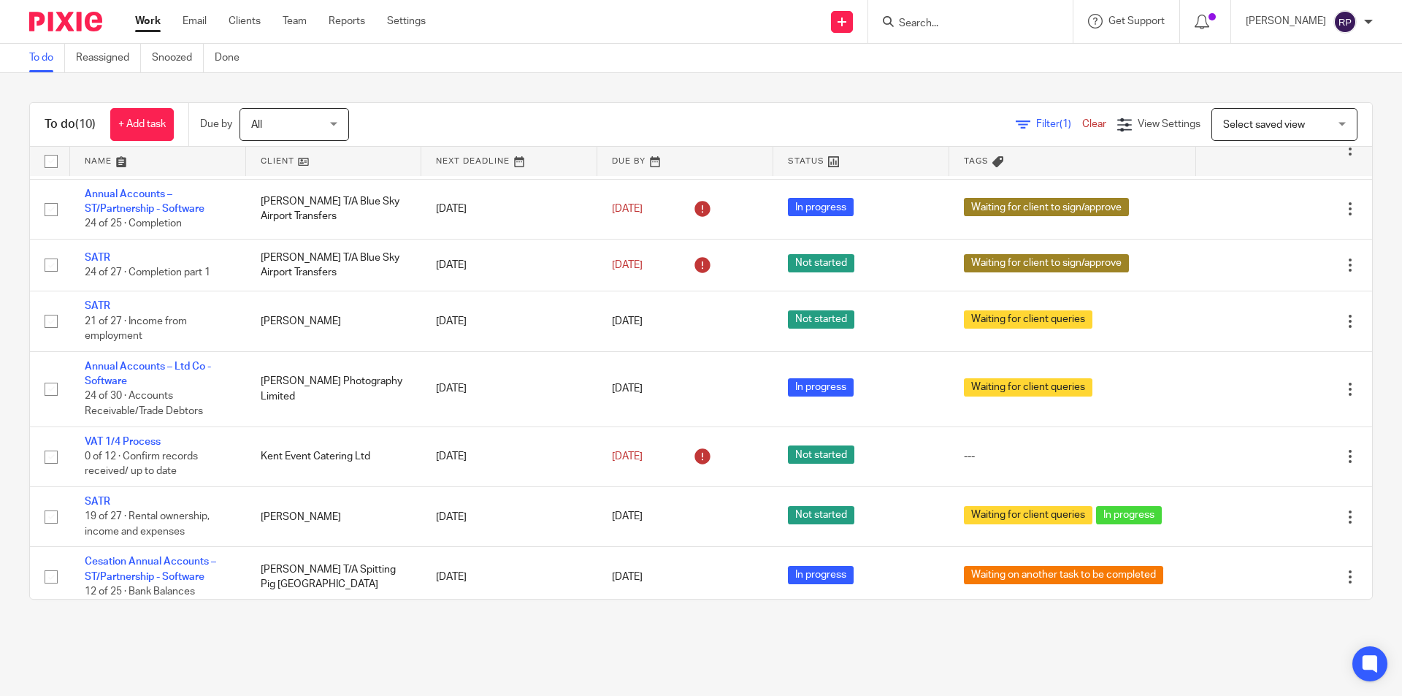
click at [984, 22] on input "Search" at bounding box center [962, 24] width 131 height 13
type input "spitting pig hertforshir"
click at [984, 68] on link at bounding box center [1022, 68] width 256 height 45
click at [608, 77] on div "To do (10) + Add task Due by All All Today Tomorrow This week Next week This mo…" at bounding box center [701, 351] width 1402 height 556
click at [154, 22] on link "Work" at bounding box center [148, 21] width 26 height 15
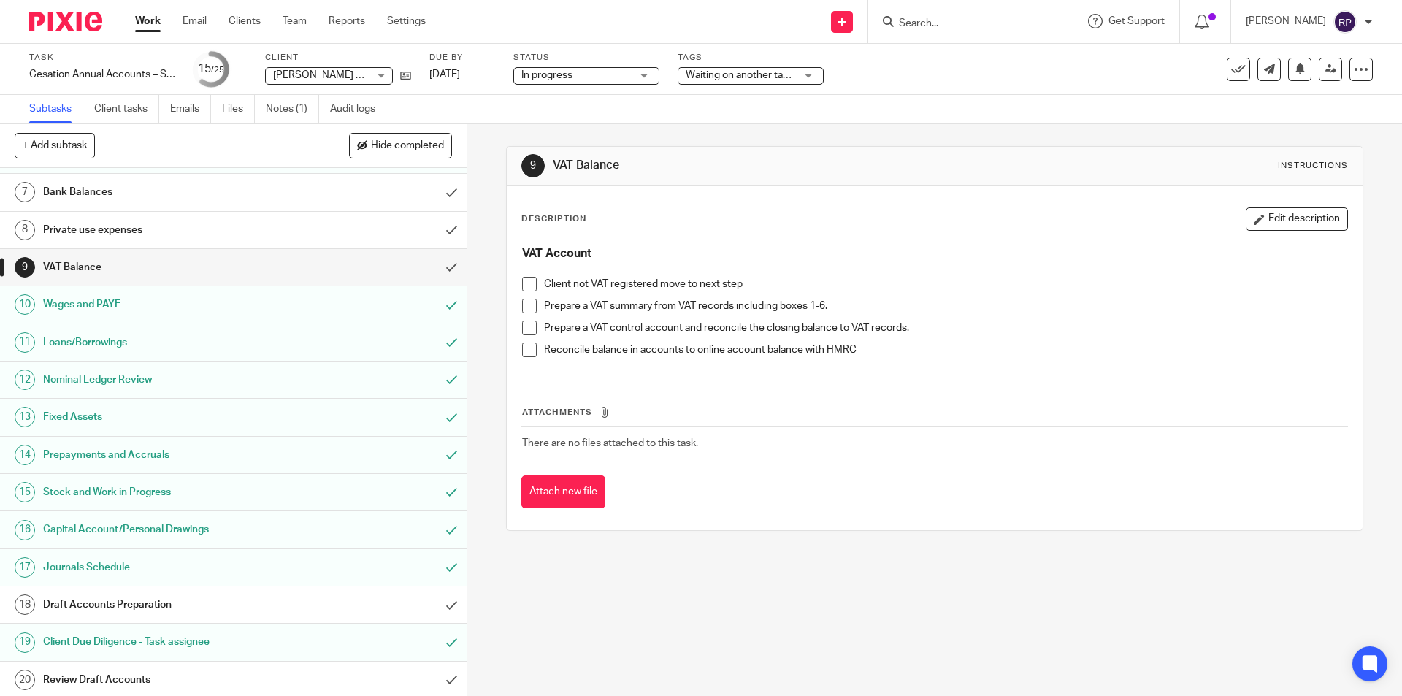
scroll to position [146, 0]
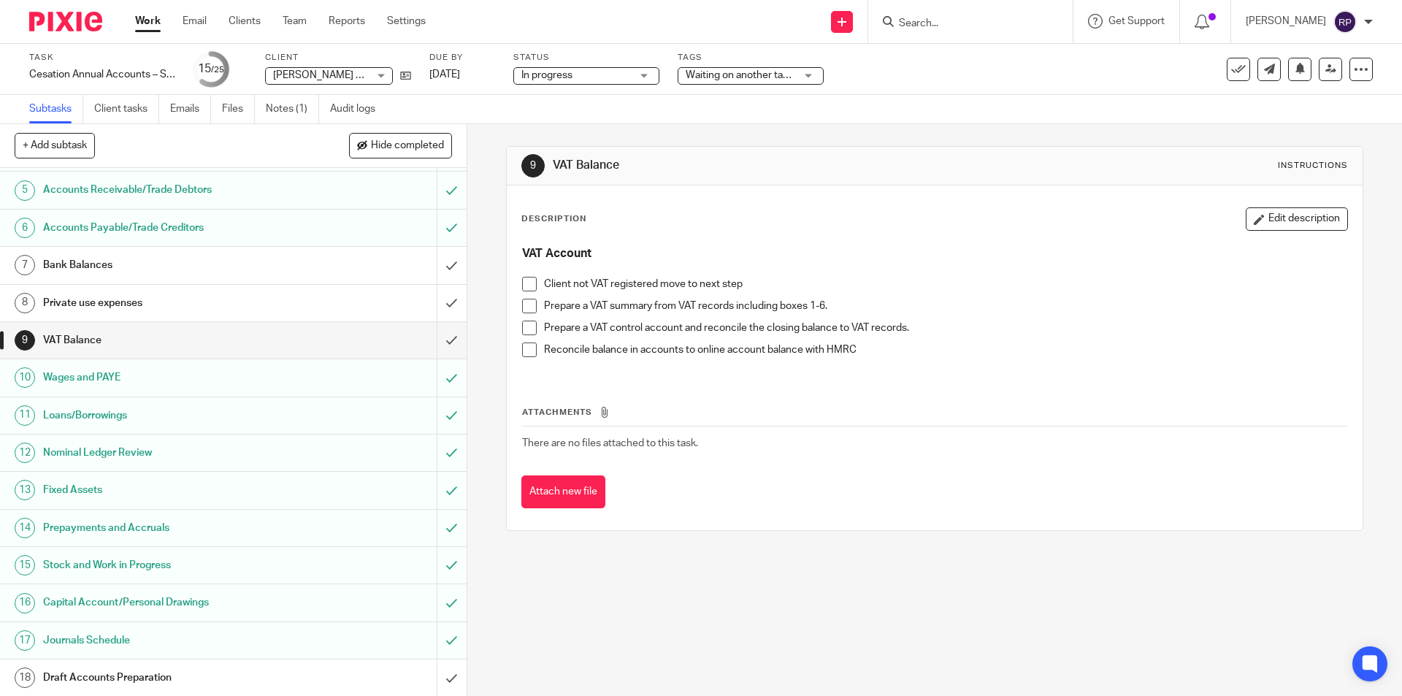
click at [134, 265] on h1 "Bank Balances" at bounding box center [169, 265] width 253 height 22
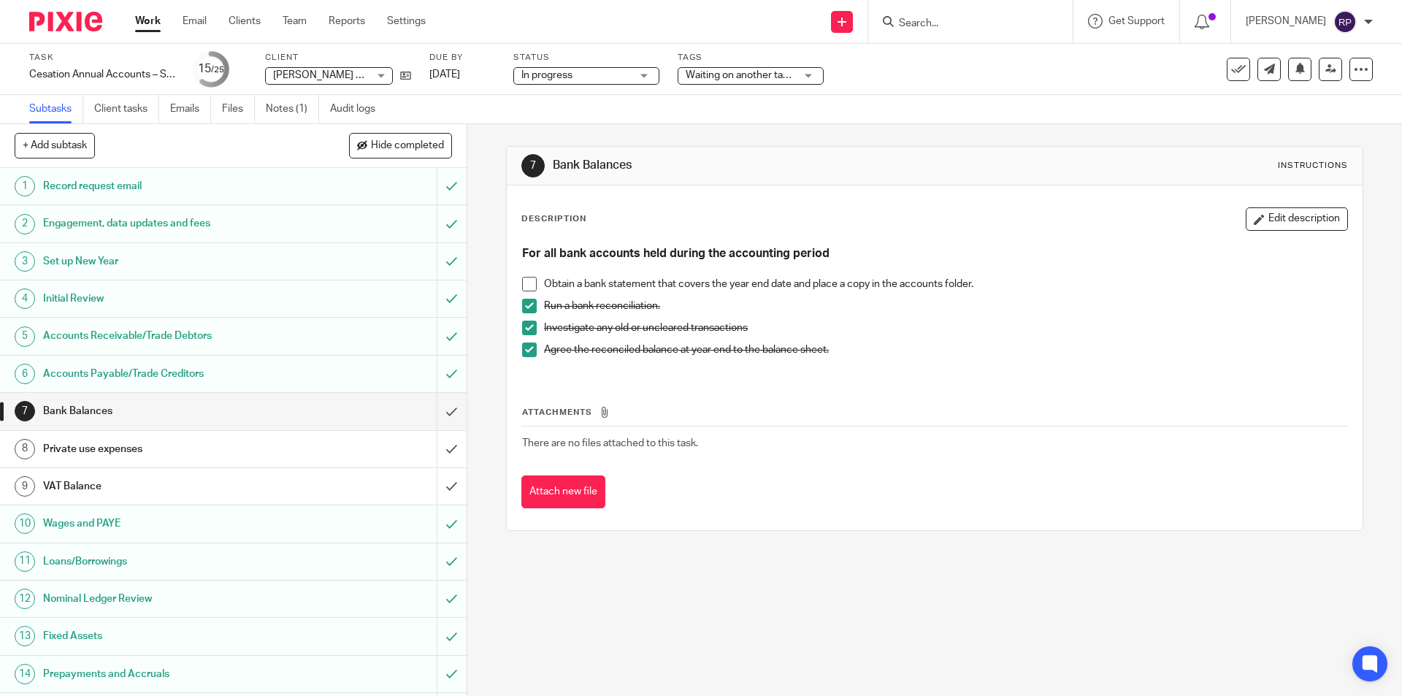
scroll to position [146, 0]
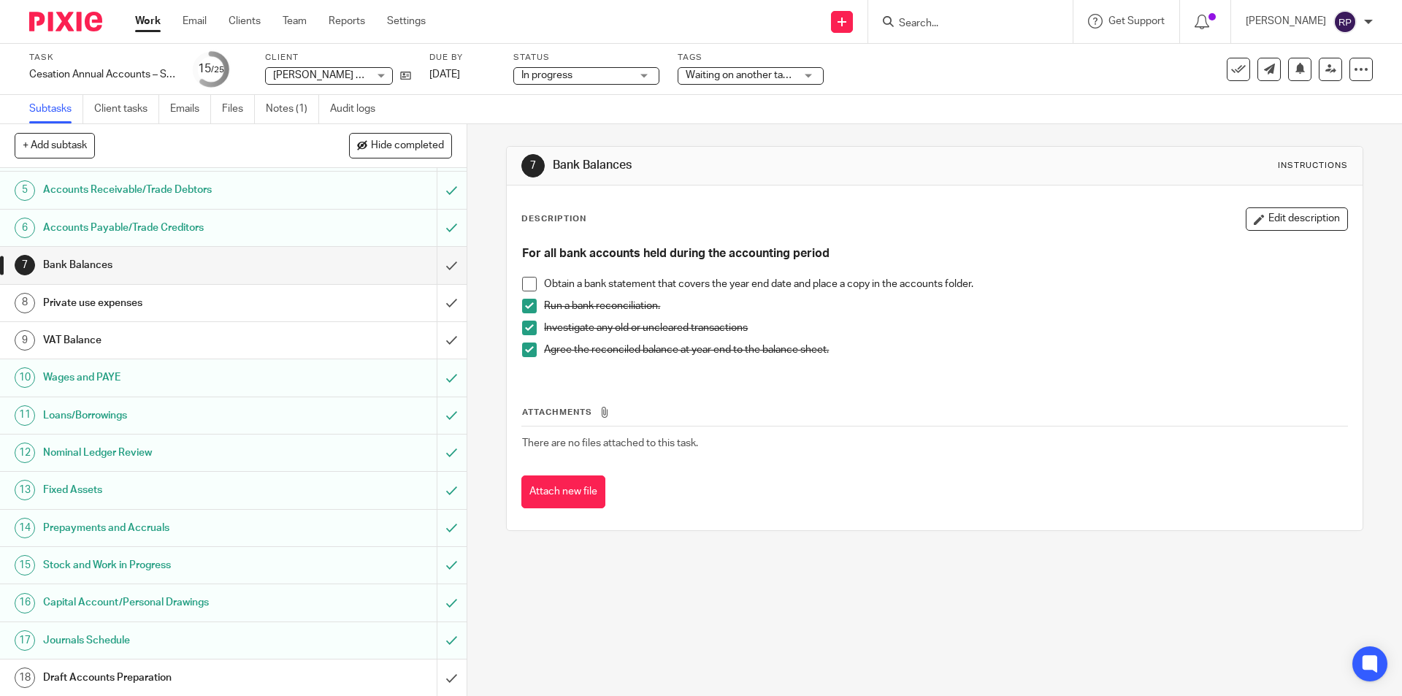
click at [137, 305] on h1 "Private use expenses" at bounding box center [169, 303] width 253 height 22
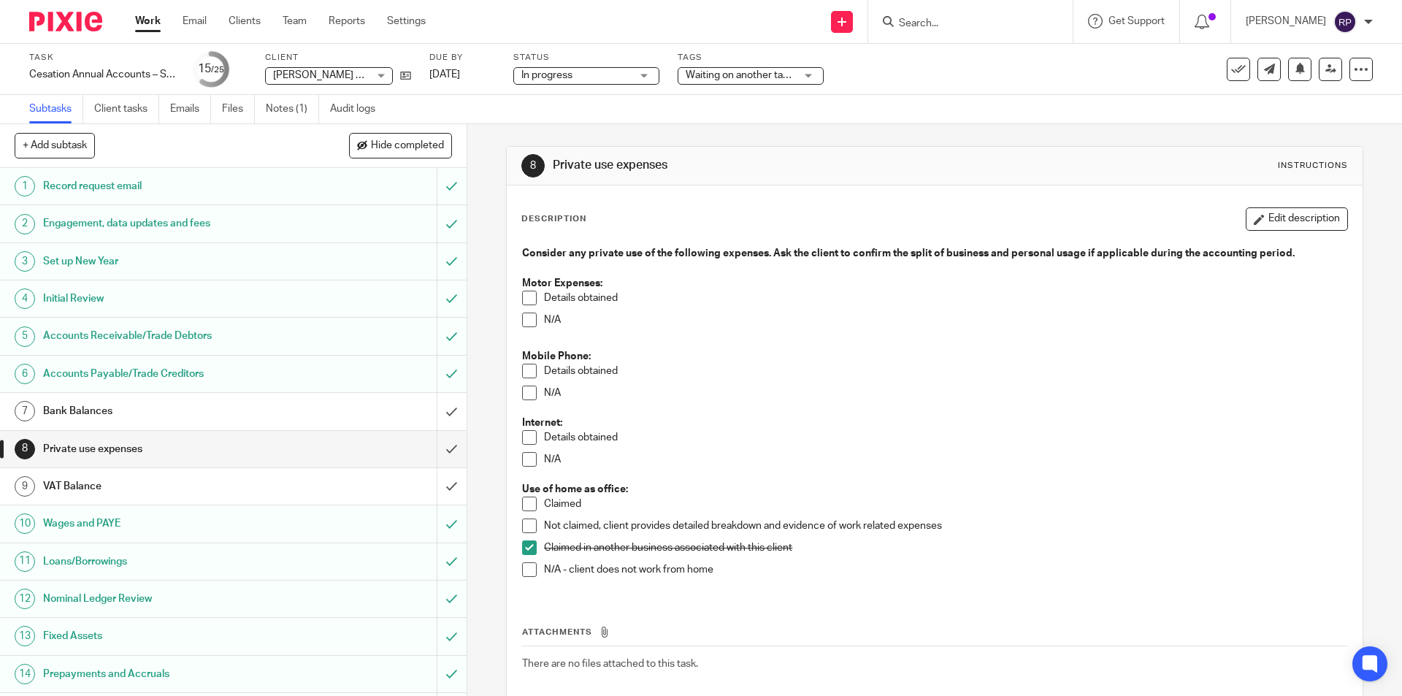
click at [522, 463] on span at bounding box center [529, 459] width 15 height 15
click at [365, 412] on div "Bank Balances" at bounding box center [232, 411] width 379 height 22
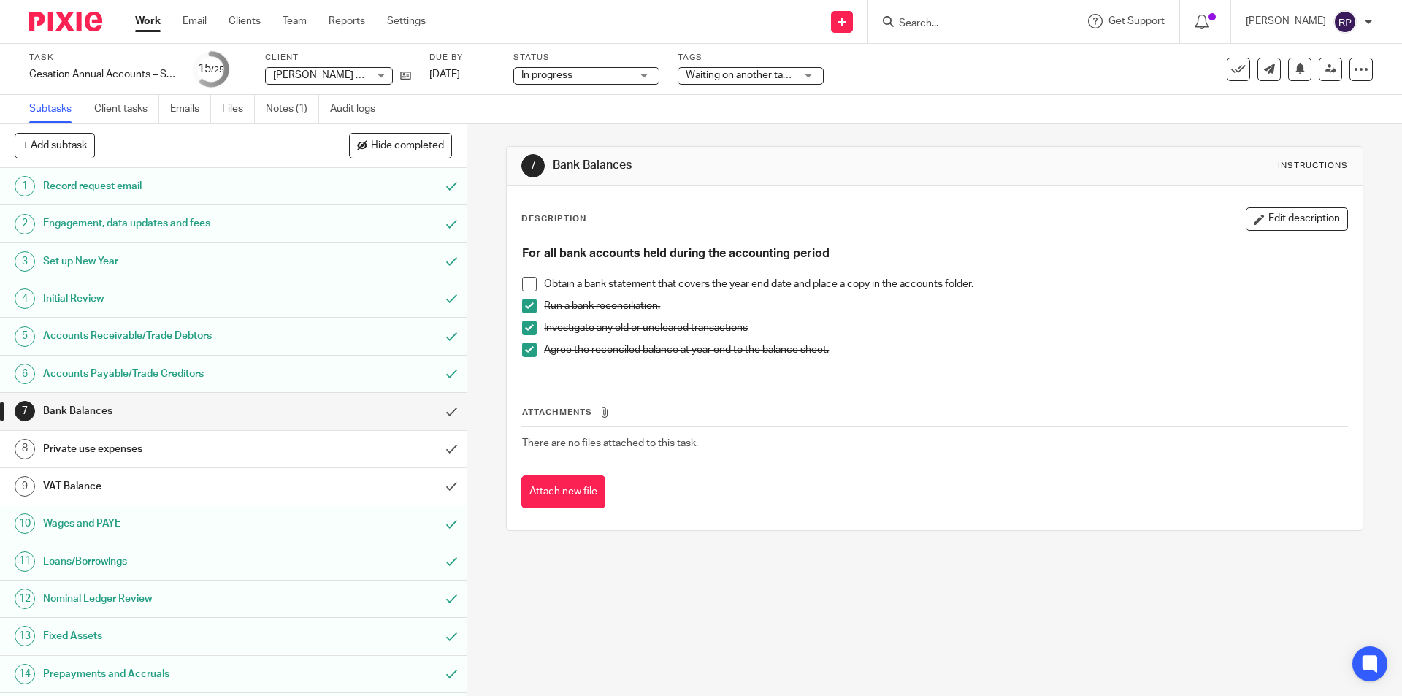
click at [675, 602] on div "7 Bank Balances Instructions Description Edit description For all bank accounts…" at bounding box center [934, 410] width 935 height 572
click at [736, 536] on div "7 Bank Balances Instructions Description Edit description For all bank accounts…" at bounding box center [934, 338] width 856 height 429
click at [177, 440] on h1 "Private use expenses" at bounding box center [169, 449] width 253 height 22
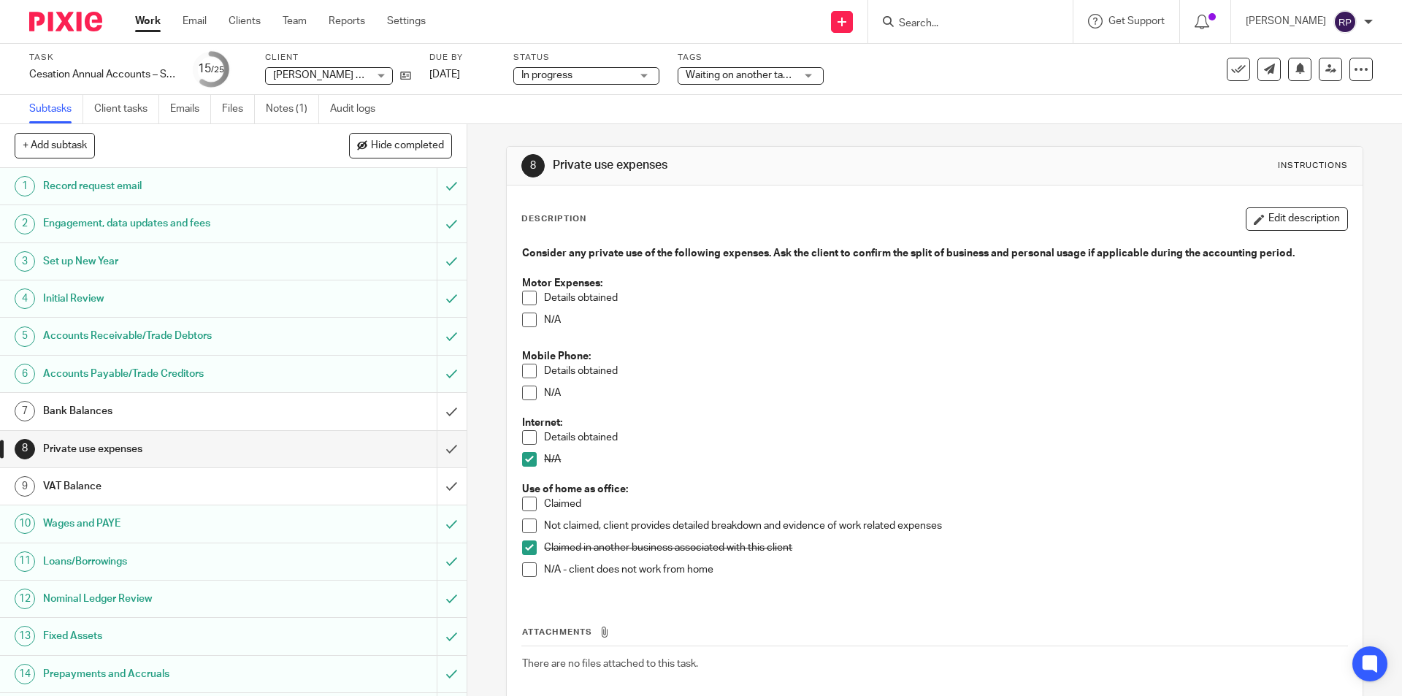
click at [154, 486] on h1 "VAT Balance" at bounding box center [169, 486] width 253 height 22
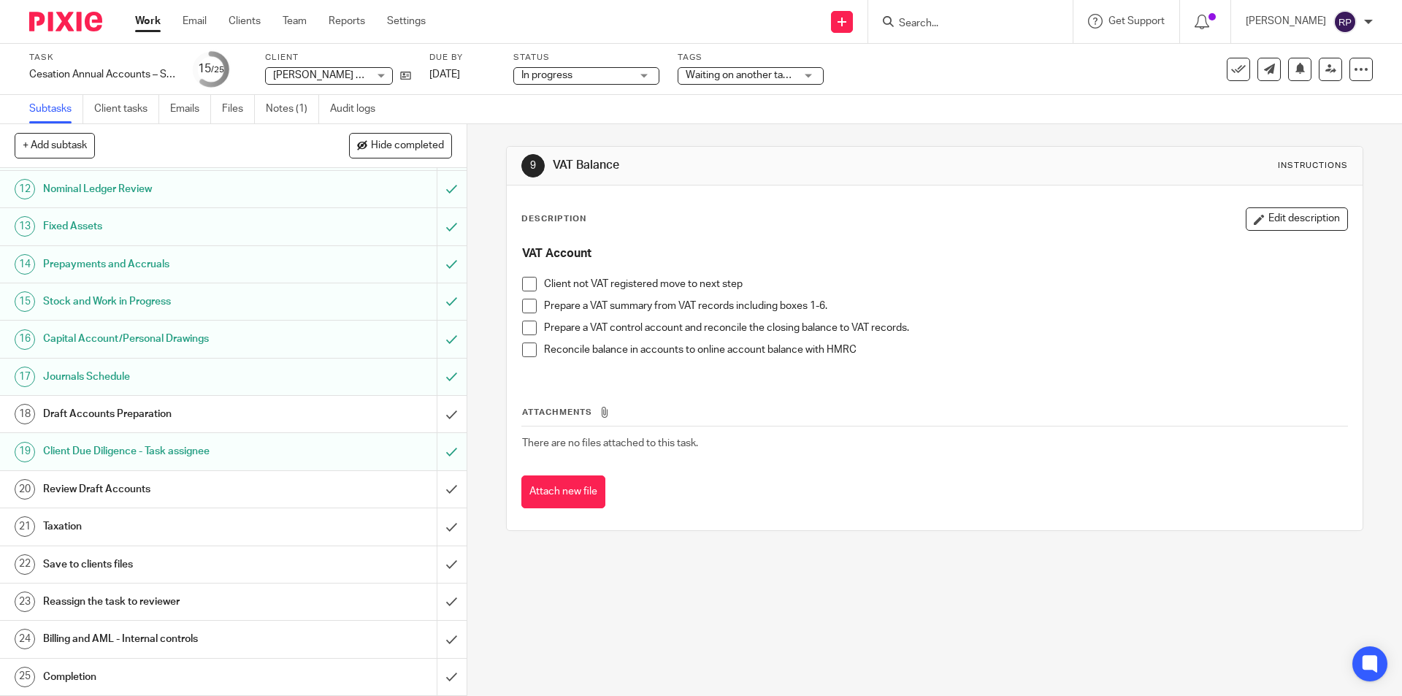
scroll to position [264, 0]
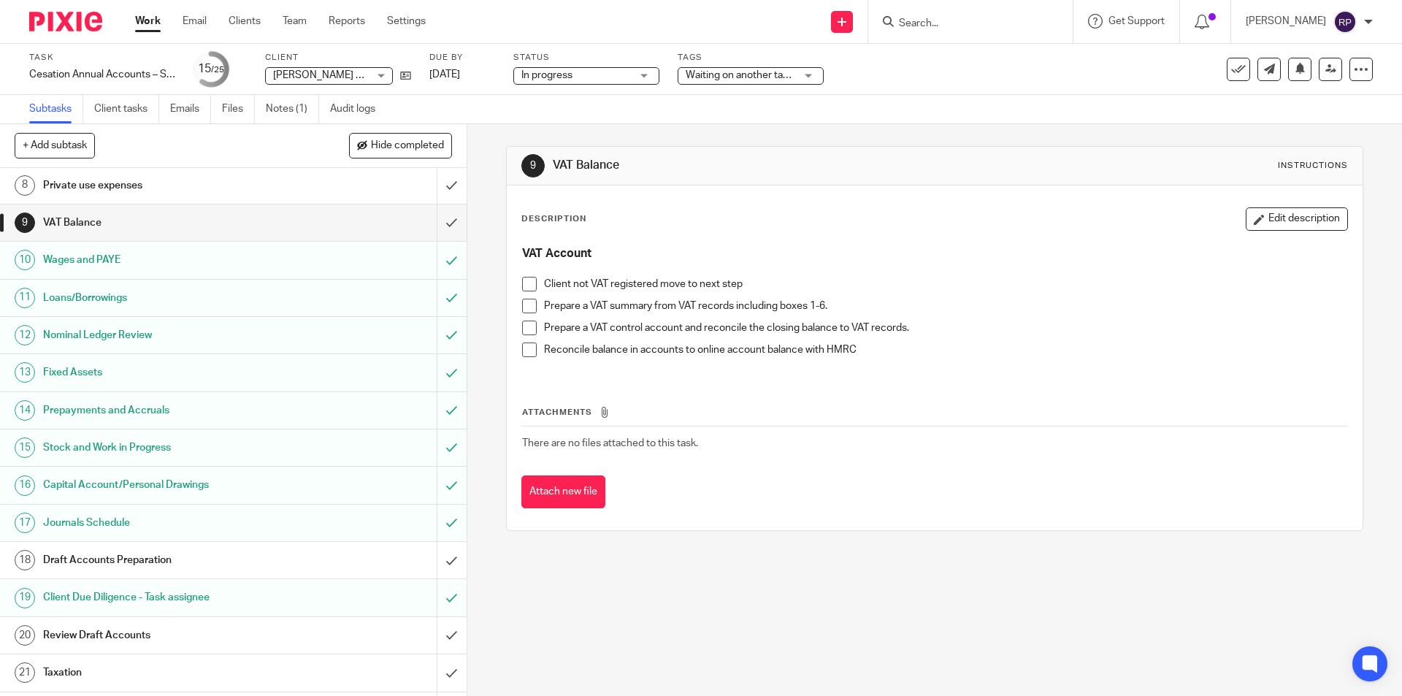
click at [790, 76] on span "Waiting on another task to be completed" at bounding box center [778, 75] width 185 height 10
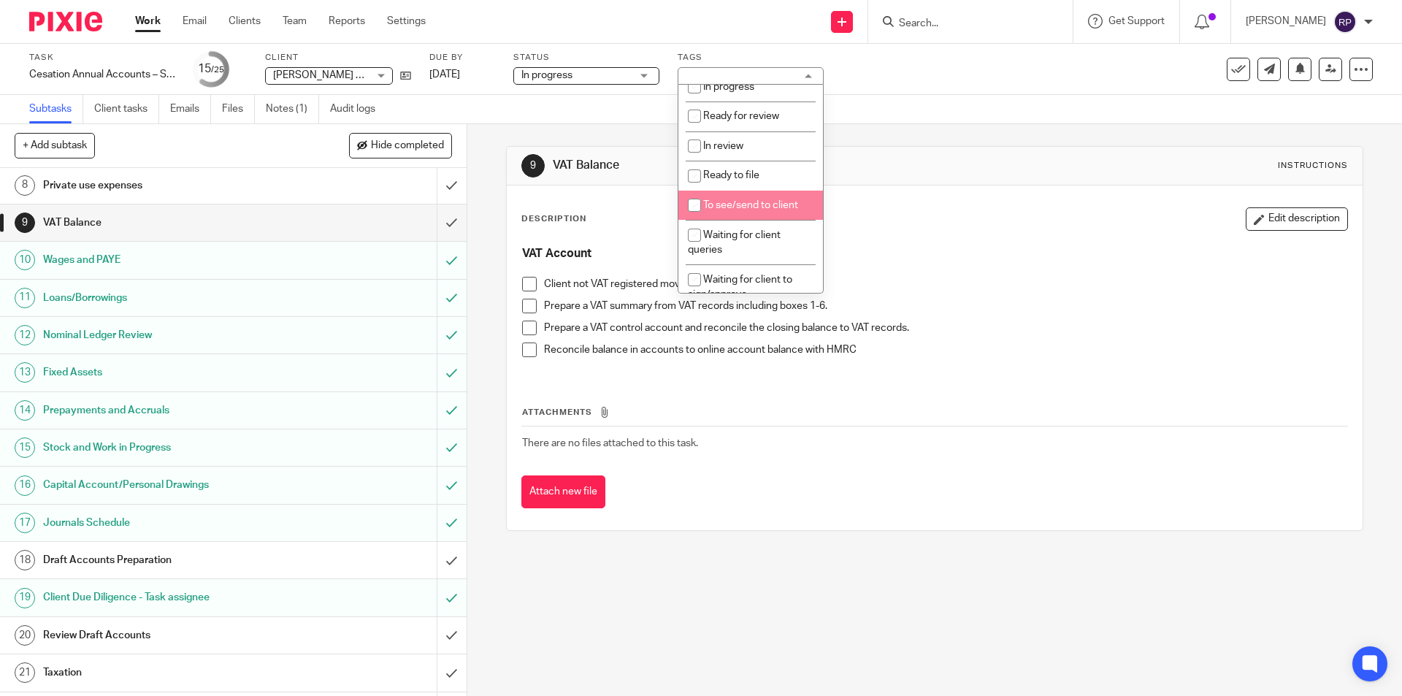
scroll to position [365, 0]
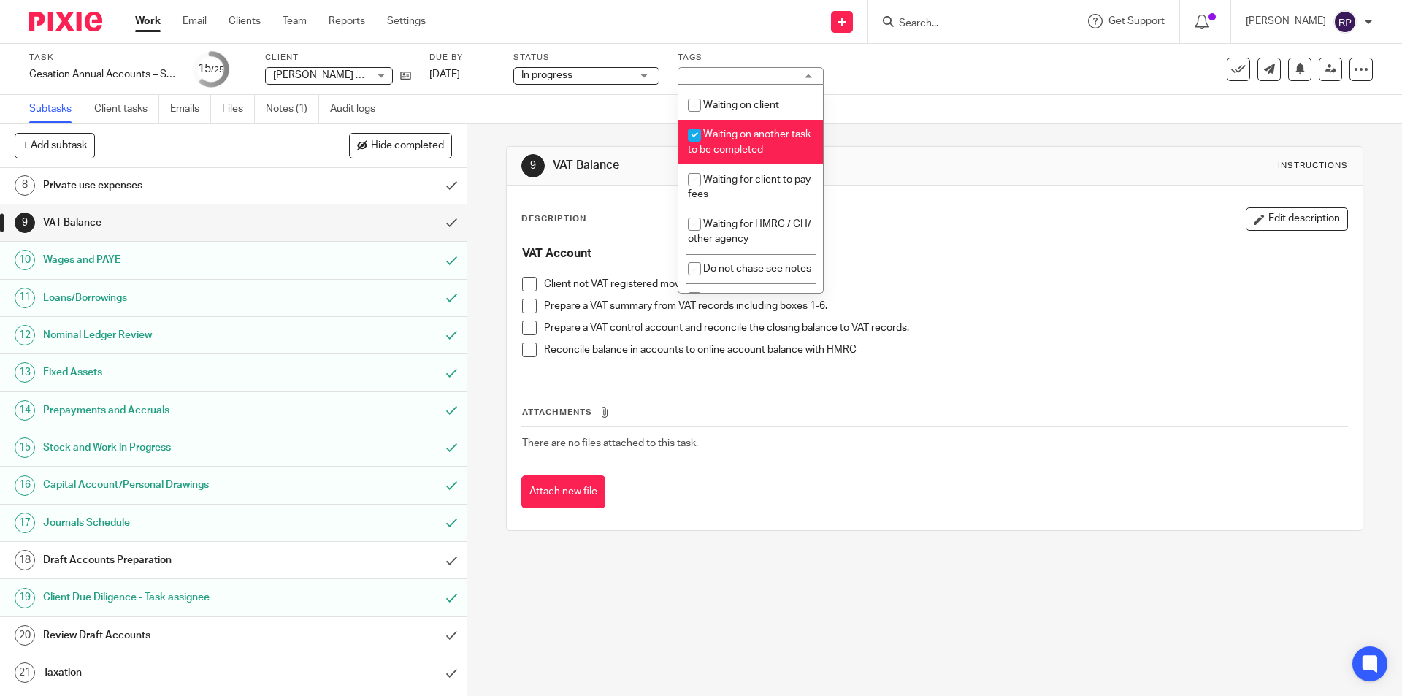
click at [764, 141] on li "Waiting on another task to be completed" at bounding box center [750, 142] width 145 height 45
checkbox input "false"
click at [874, 191] on div "Description Edit description VAT Account Client not VAT registered move to next…" at bounding box center [934, 357] width 855 height 345
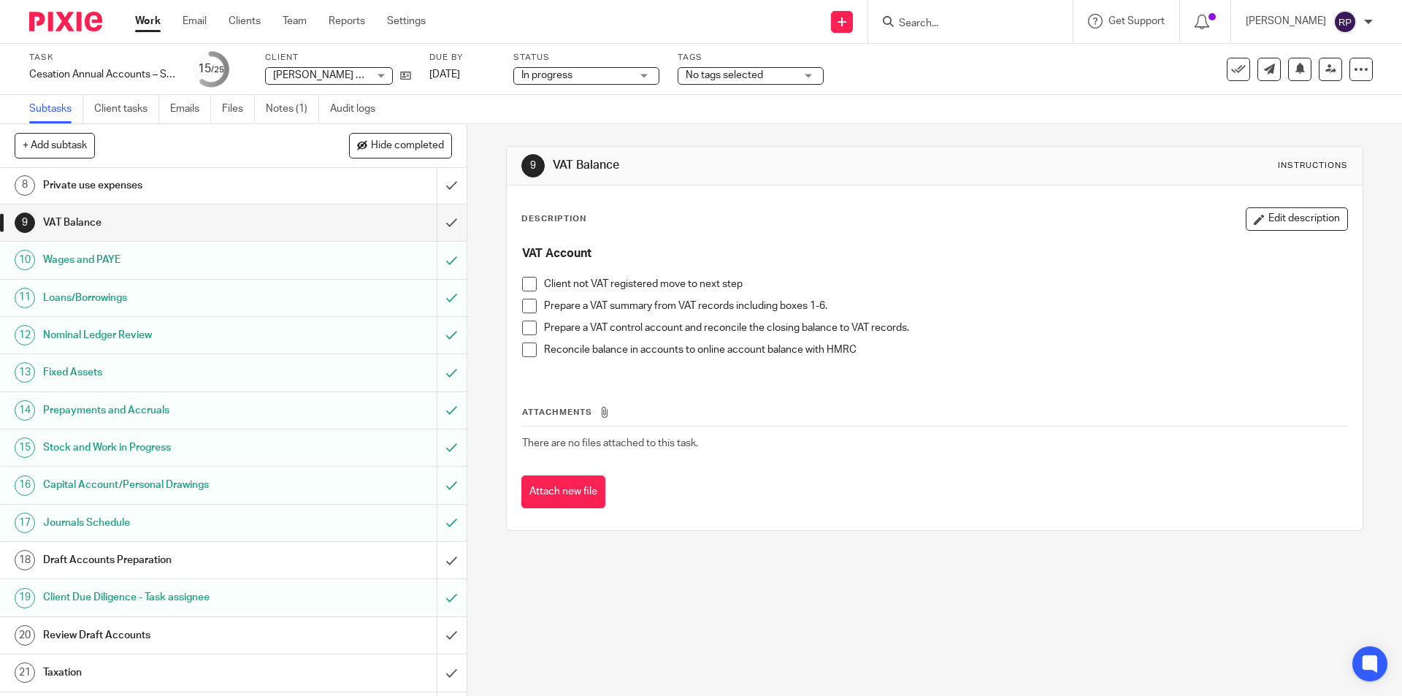
scroll to position [410, 0]
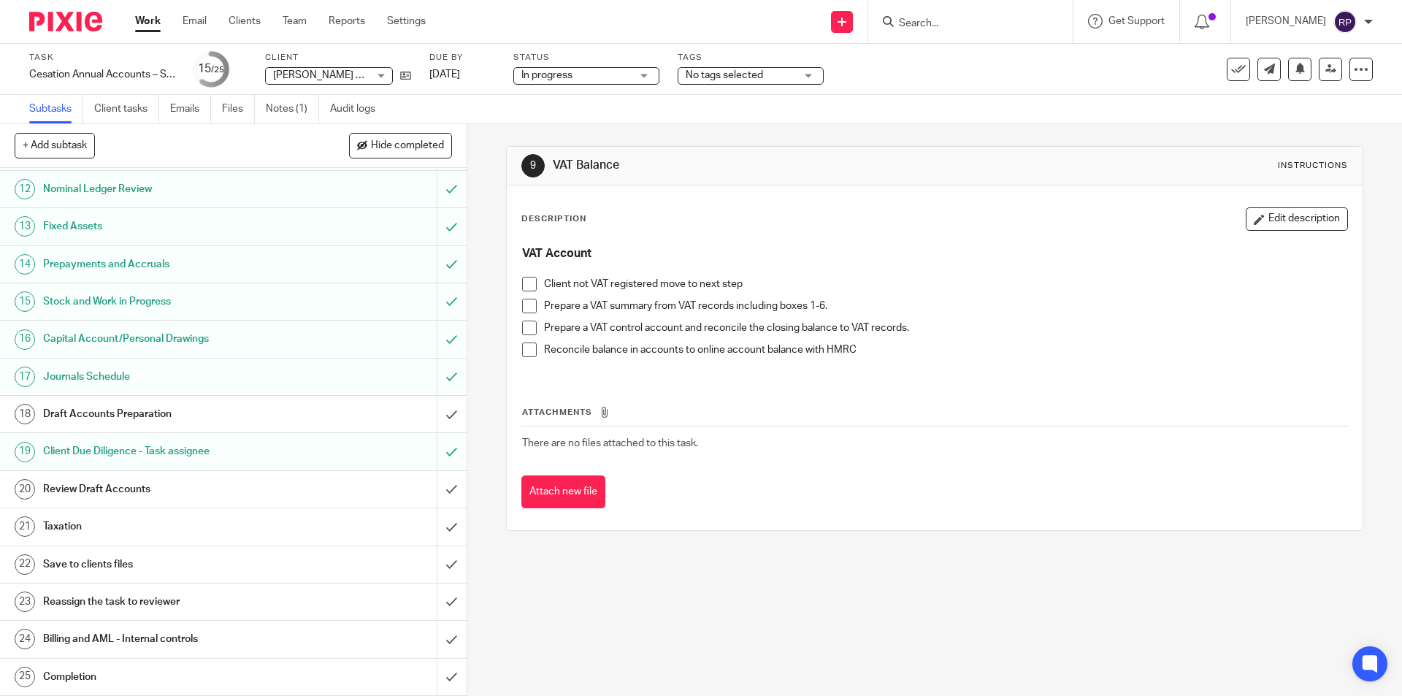
click at [728, 82] on span "No tags selected" at bounding box center [741, 75] width 110 height 15
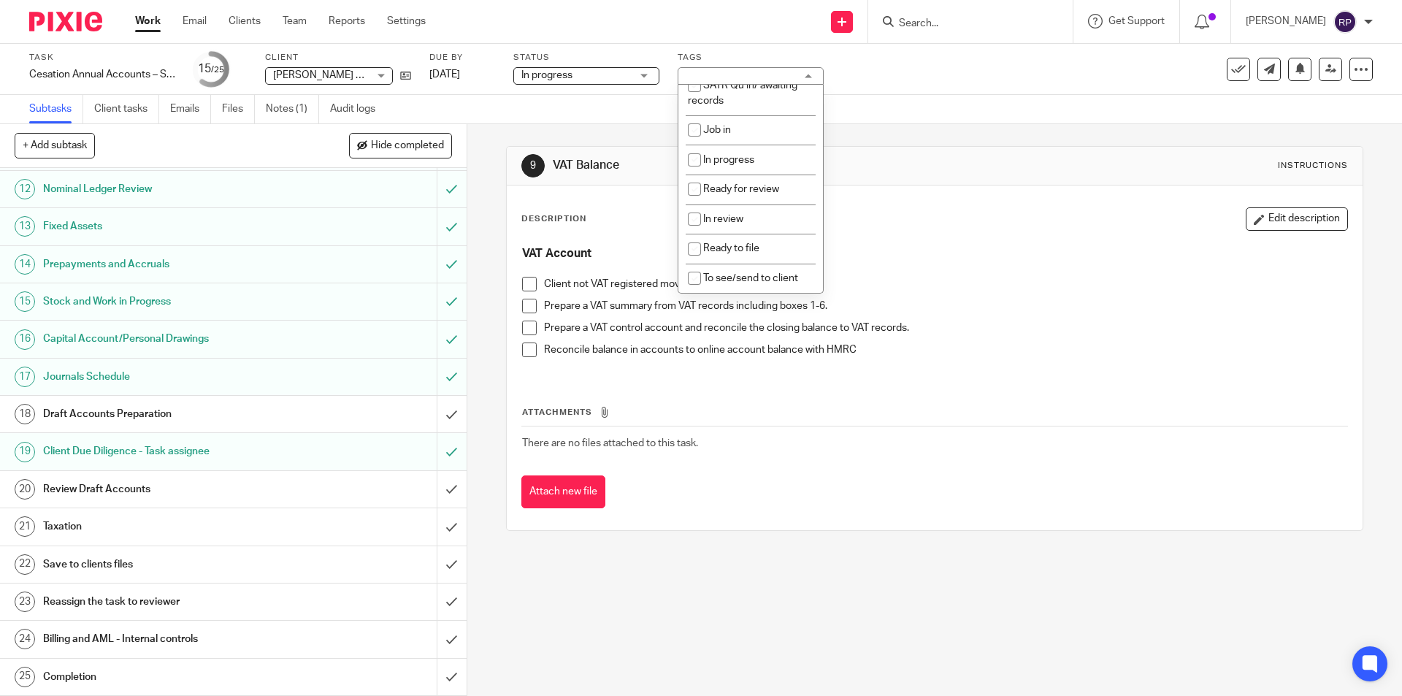
scroll to position [0, 0]
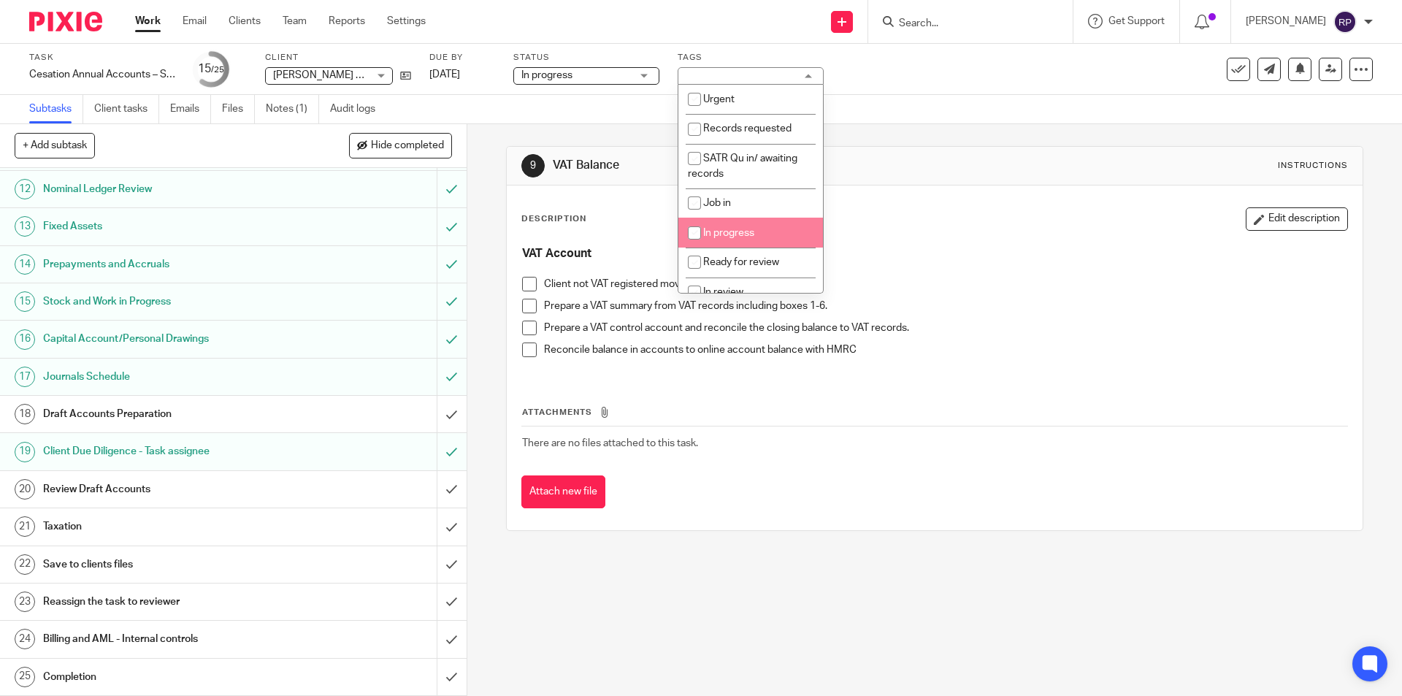
click at [740, 231] on span "In progress" at bounding box center [728, 233] width 51 height 10
checkbox input "true"
click at [945, 216] on div "Description Edit description" at bounding box center [934, 218] width 826 height 23
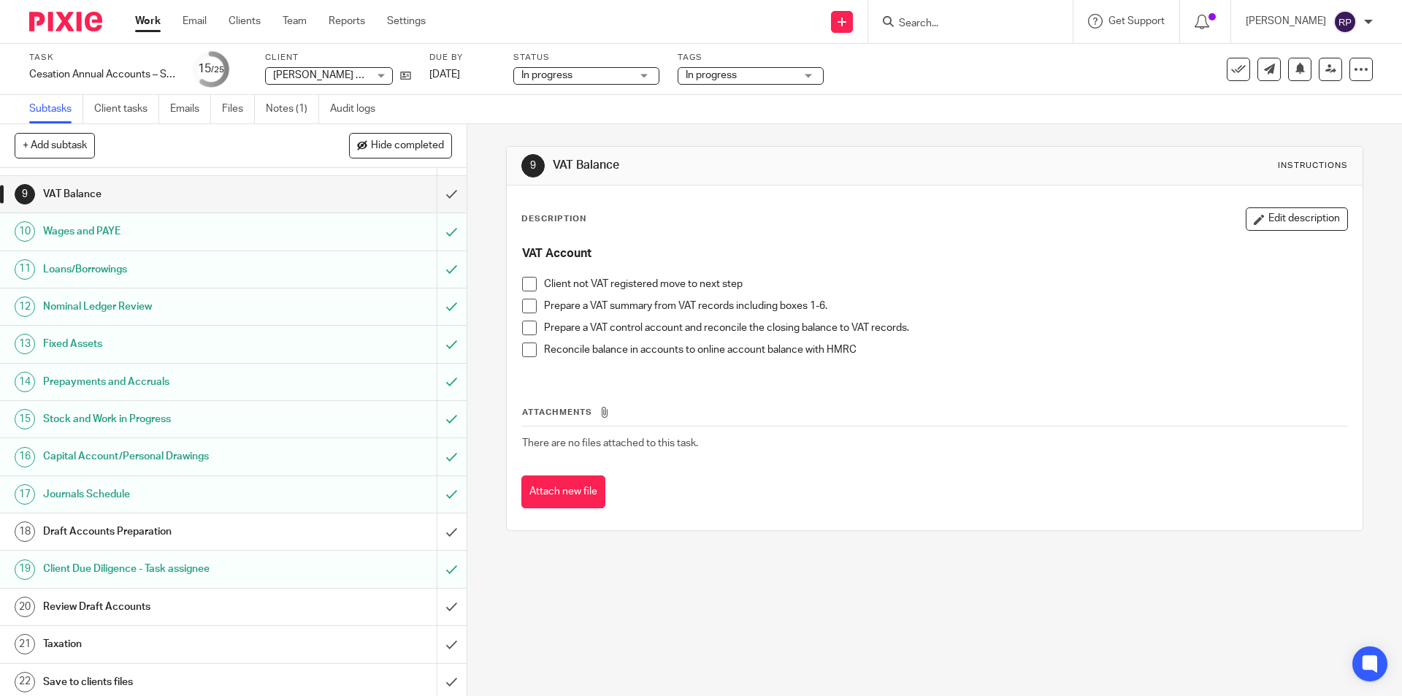
scroll to position [365, 0]
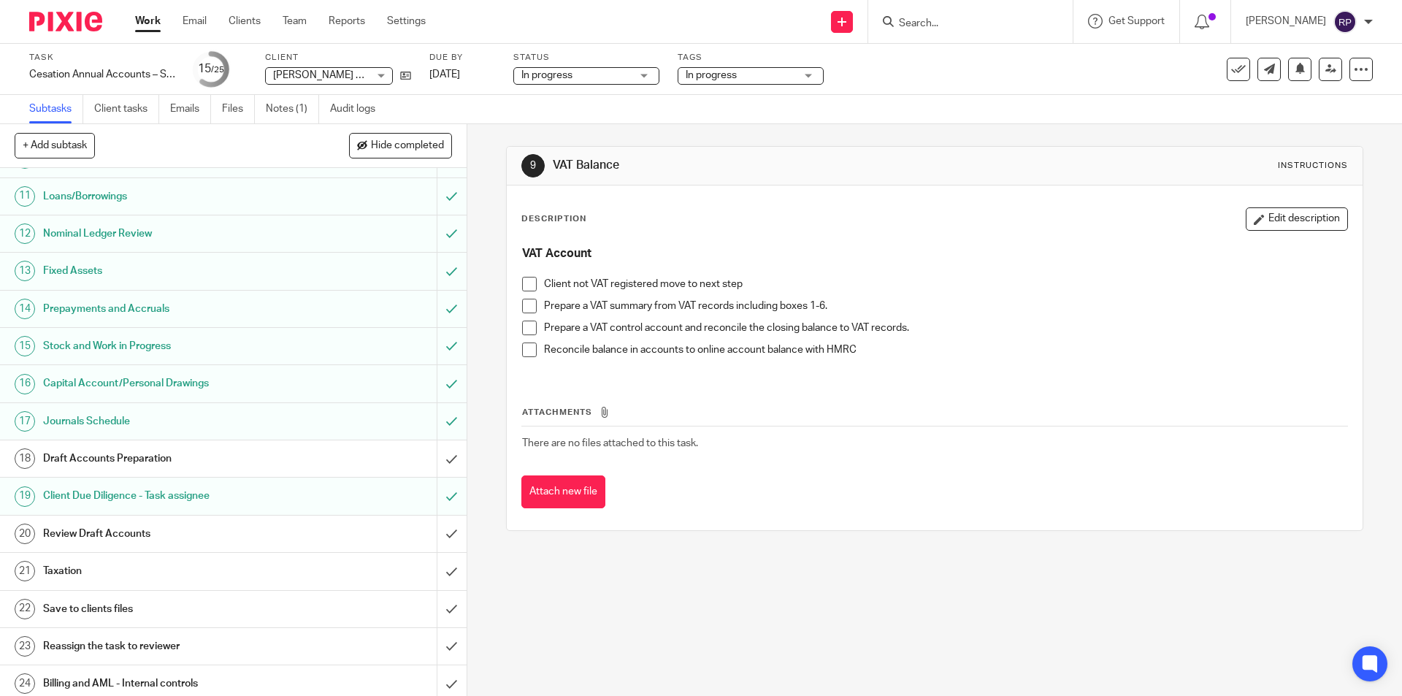
click at [218, 450] on h1 "Draft Accounts Preparation" at bounding box center [169, 459] width 253 height 22
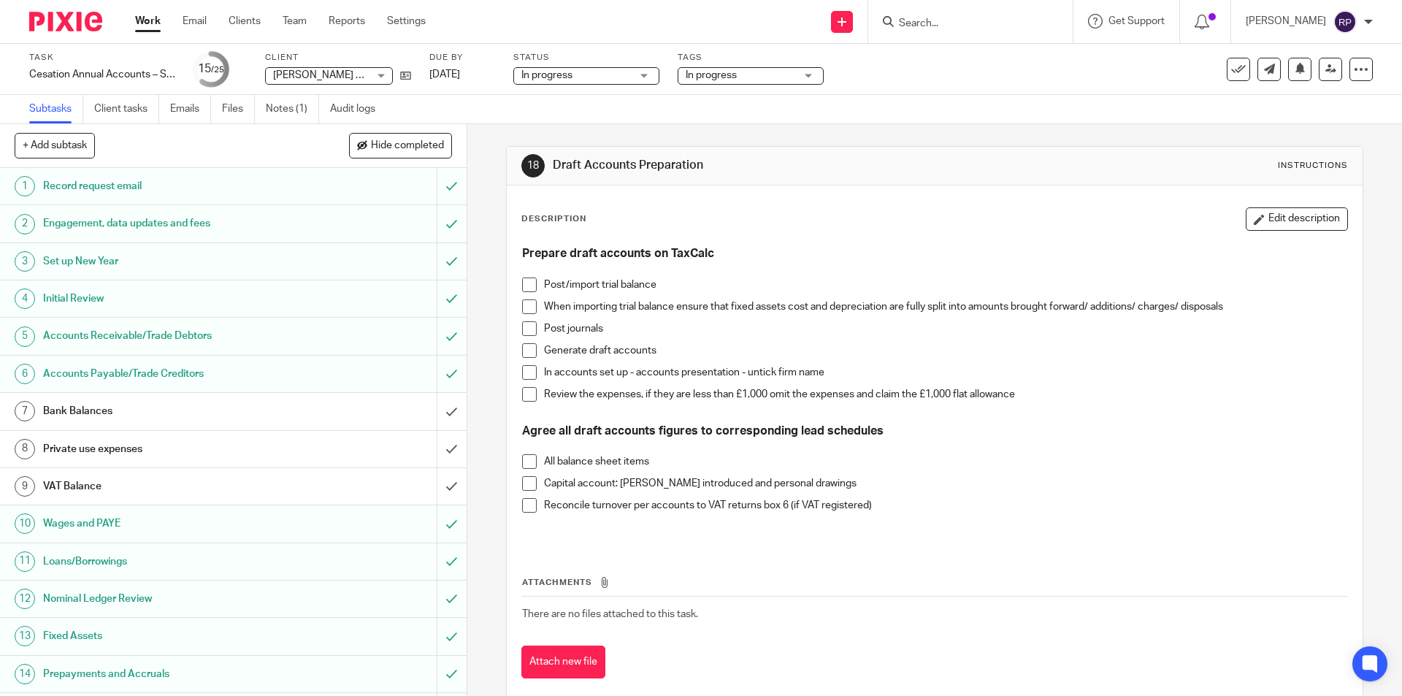
click at [144, 409] on h1 "Bank Balances" at bounding box center [169, 411] width 253 height 22
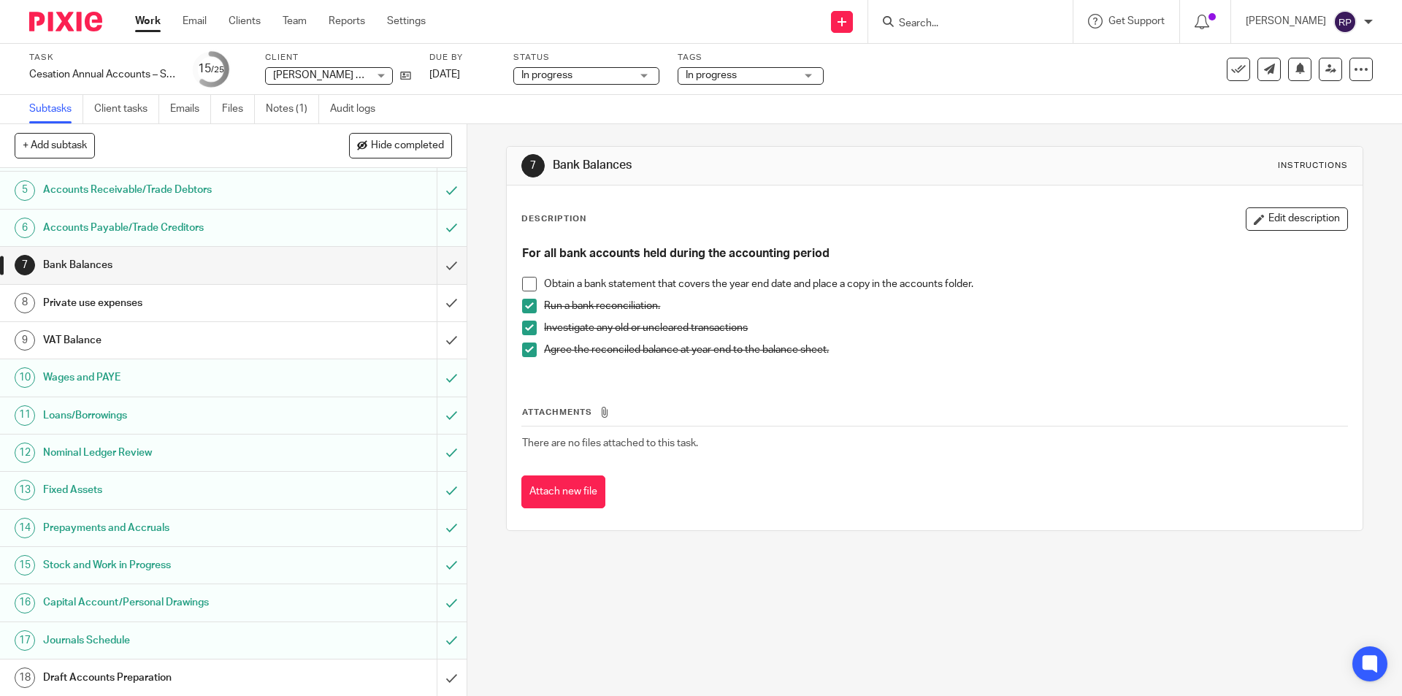
scroll to position [73, 0]
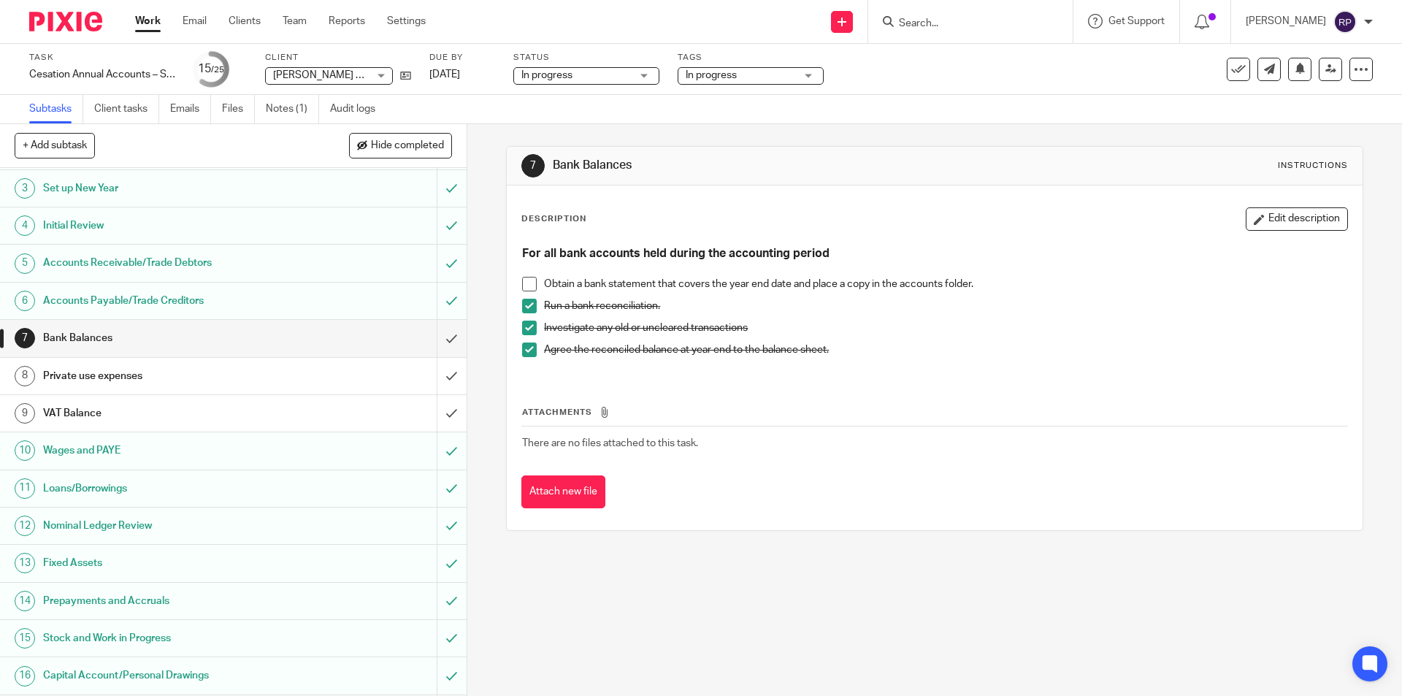
click at [123, 375] on h1 "Private use expenses" at bounding box center [169, 376] width 253 height 22
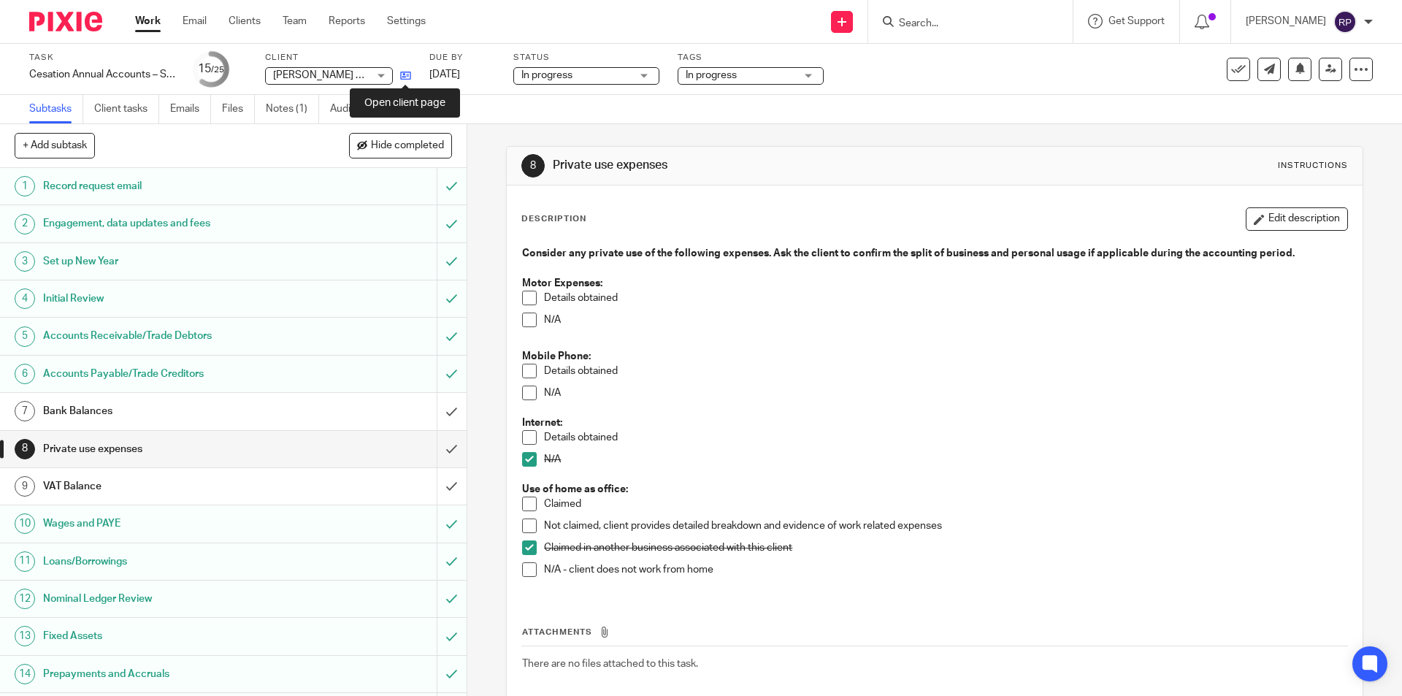
click at [407, 77] on icon at bounding box center [405, 75] width 11 height 11
click at [303, 72] on span "[PERSON_NAME] T/A Spitting Pig [GEOGRAPHIC_DATA]" at bounding box center [400, 75] width 255 height 10
click at [306, 43] on div "Work Email Clients Team Reports Settings Work Email Clients Team Reports Settin…" at bounding box center [701, 22] width 1402 height 44
click at [694, 388] on p "N/A" at bounding box center [945, 392] width 802 height 15
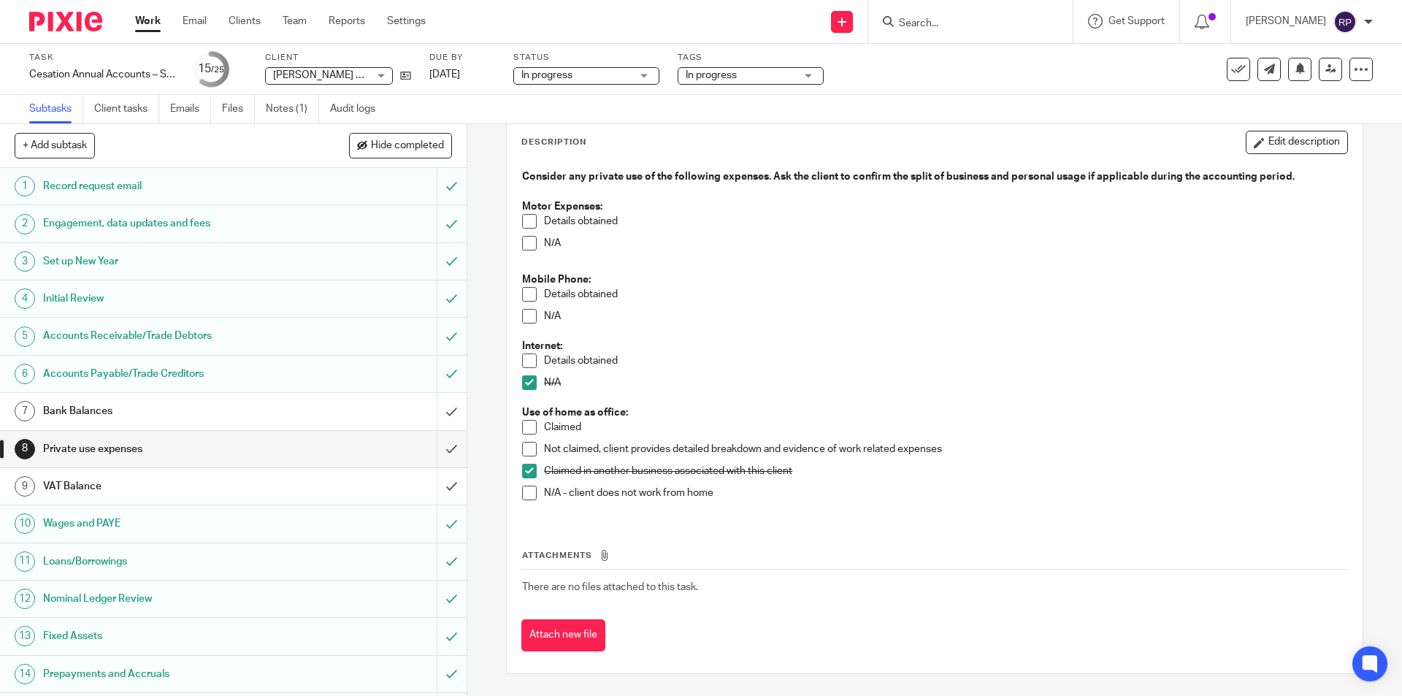
click at [215, 416] on h1 "Bank Balances" at bounding box center [169, 411] width 253 height 22
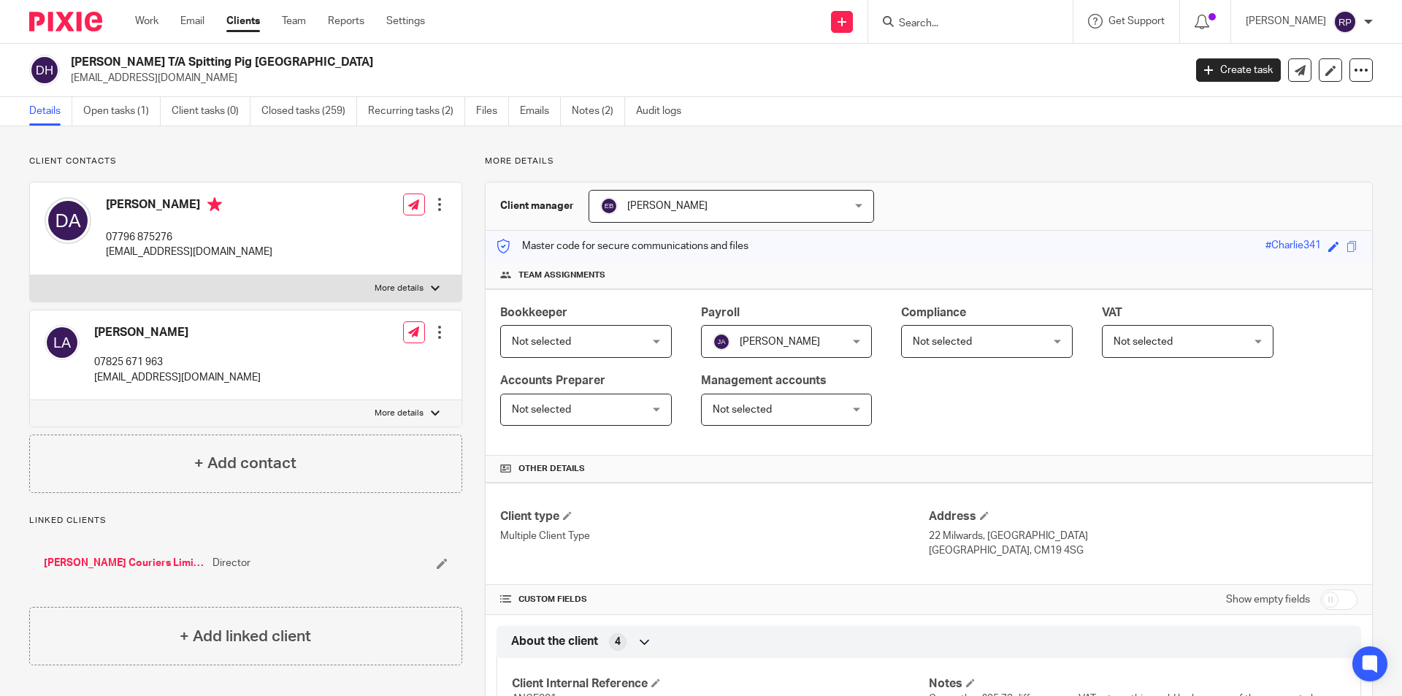
click at [520, 115] on ul "Details Open tasks (1) Client tasks (0) Closed tasks (259) Recurring tasks (2) …" at bounding box center [366, 111] width 674 height 28
click at [522, 110] on link "Emails" at bounding box center [540, 111] width 41 height 28
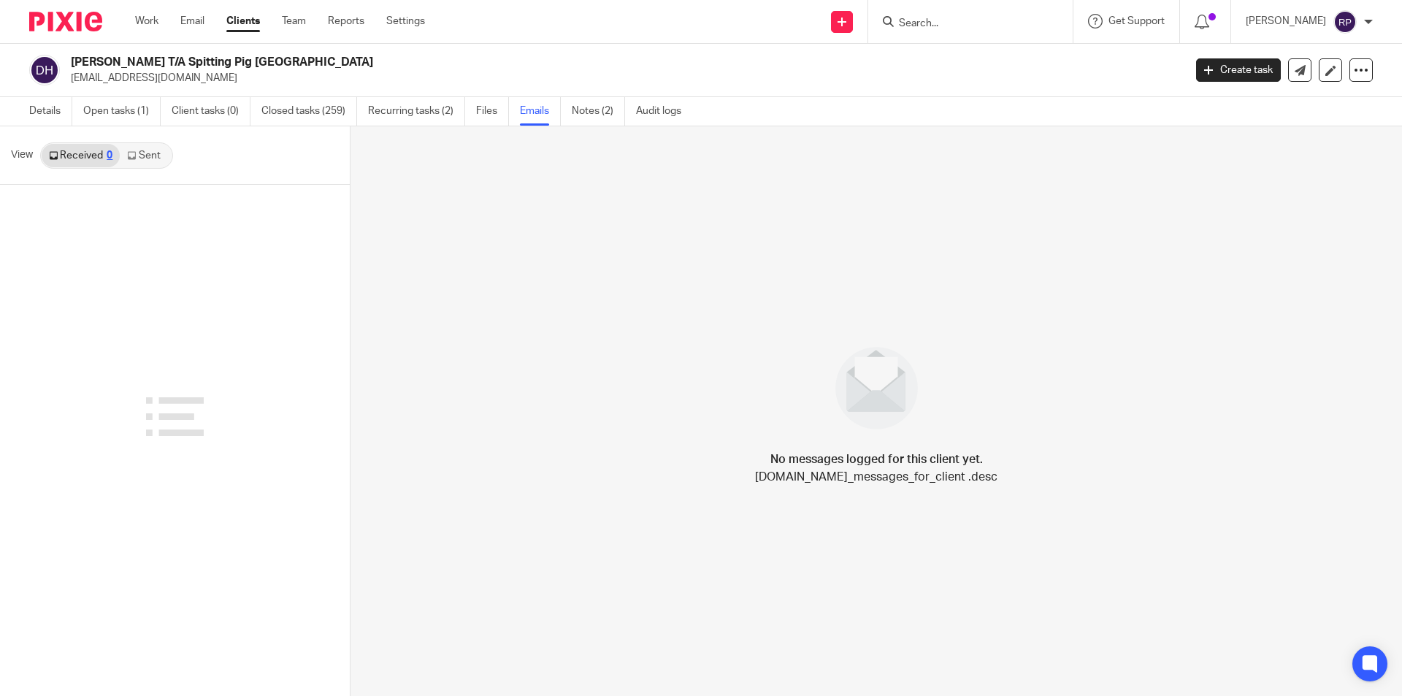
click at [143, 149] on link "Sent" at bounding box center [145, 155] width 51 height 23
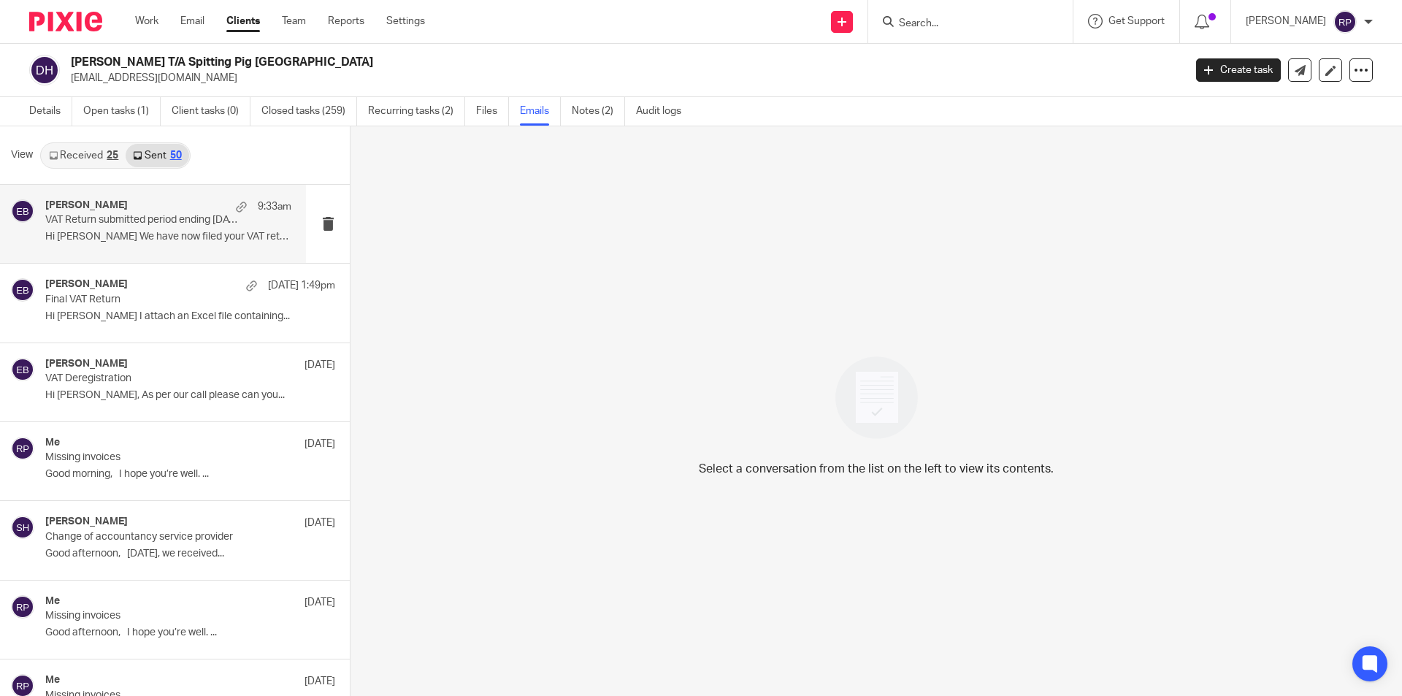
click at [134, 223] on p "VAT Return submitted period ending 18/09/2025" at bounding box center [143, 220] width 197 height 12
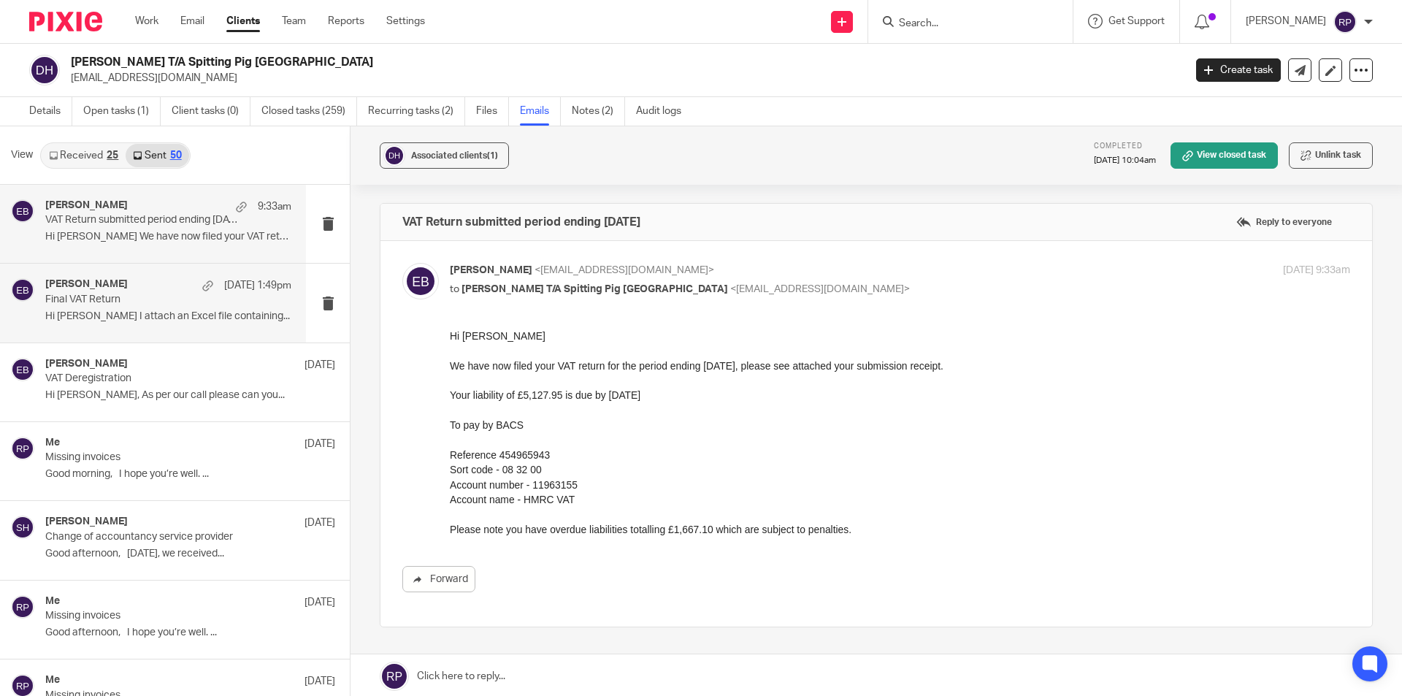
click at [130, 307] on div "Ebony Bradley 23 Sep 1:49pm Final VAT Return Hi Darren I attach an Excel file c…" at bounding box center [168, 302] width 246 height 49
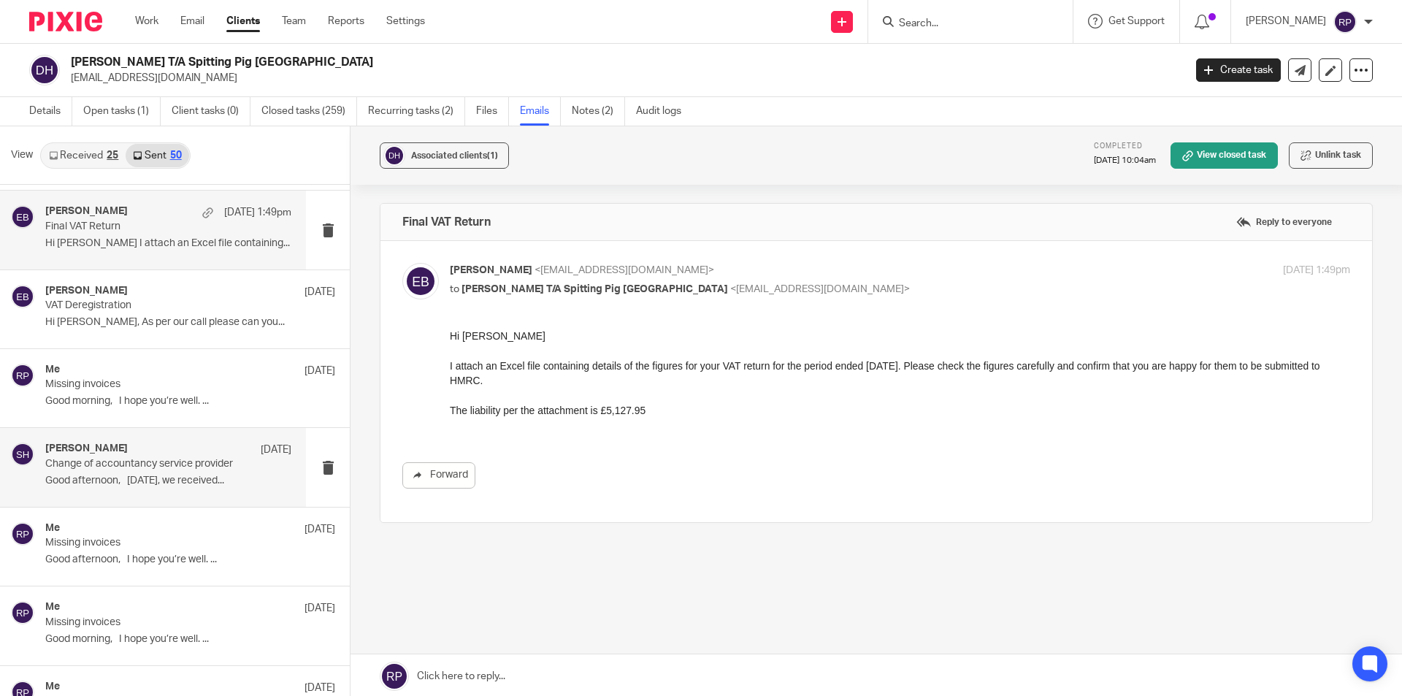
scroll to position [146, 0]
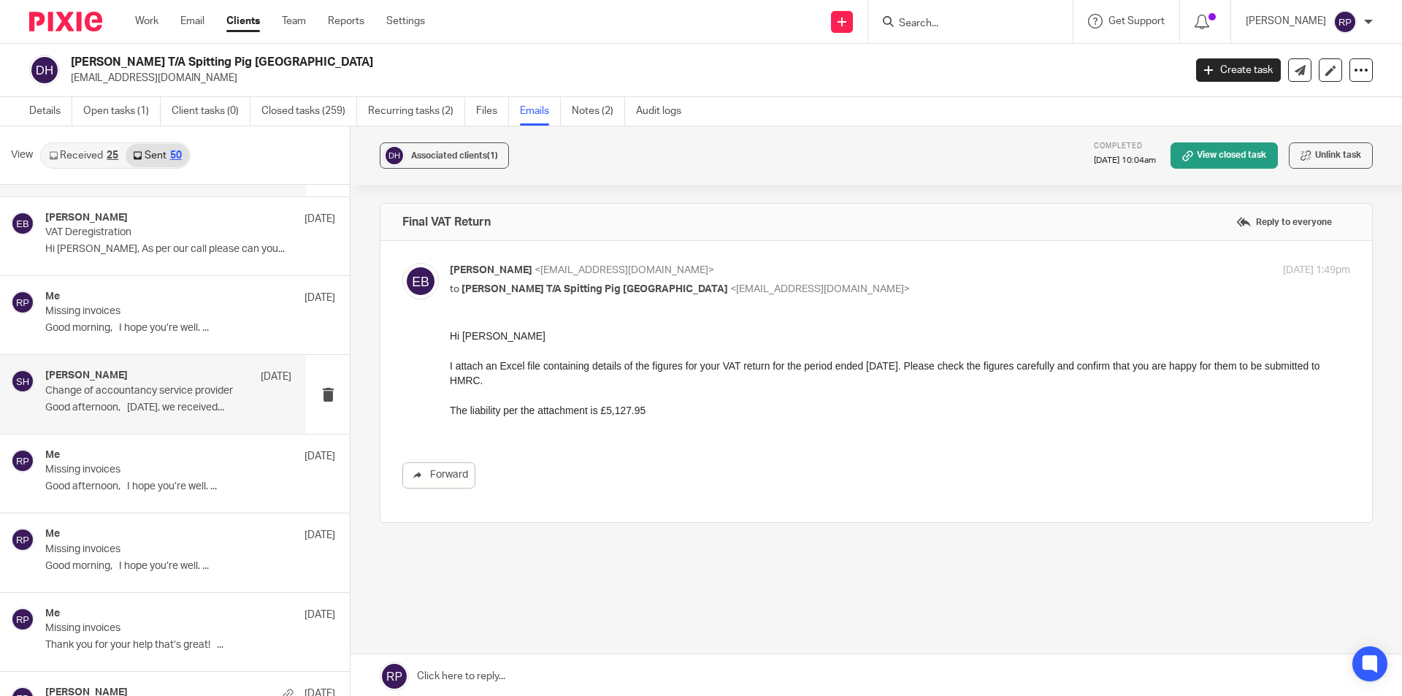
click at [161, 413] on p "Good afternoon, Yesterday, we received..." at bounding box center [168, 408] width 246 height 12
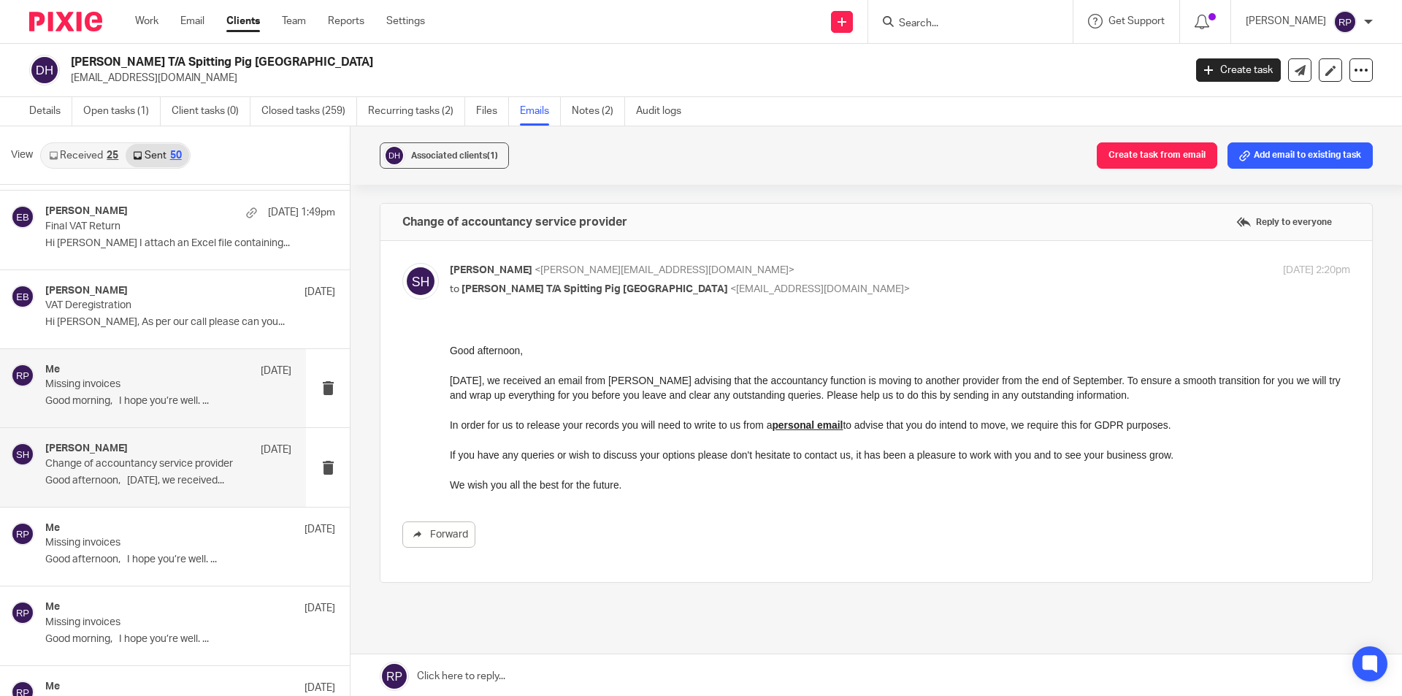
scroll to position [0, 0]
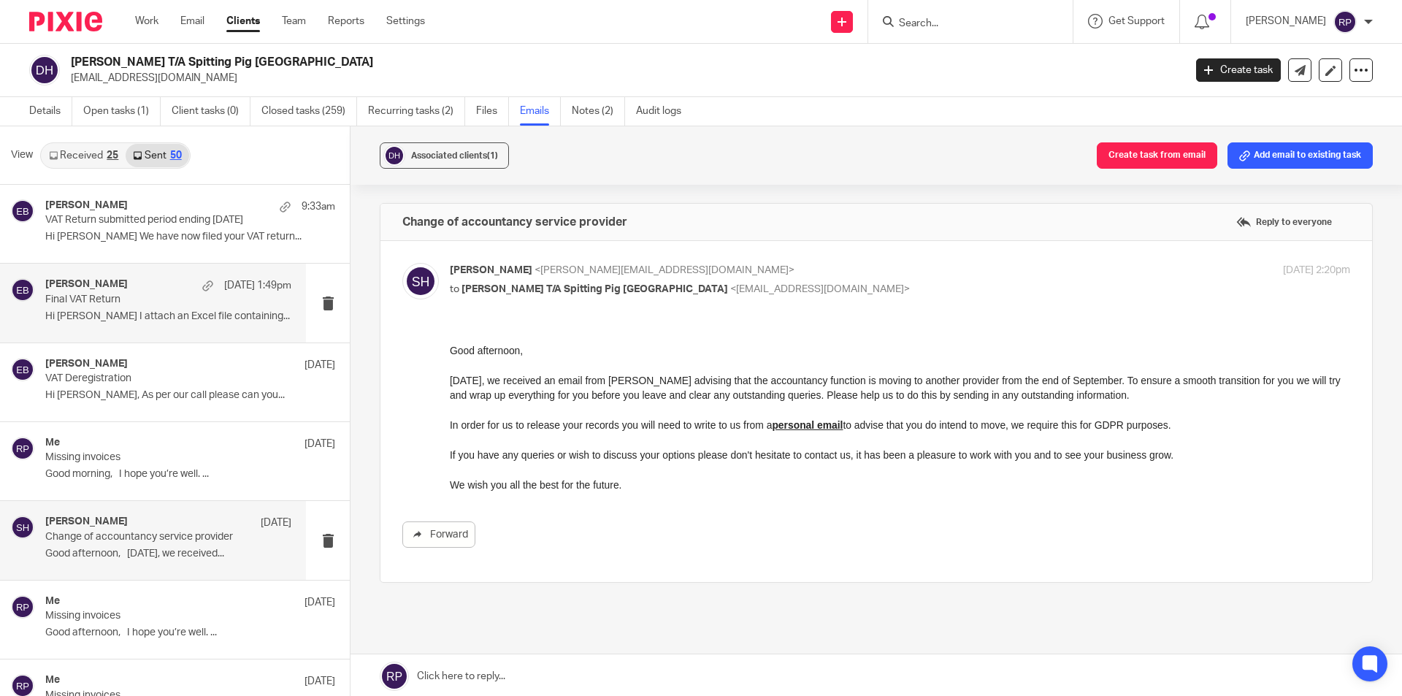
click at [139, 312] on p "Hi Darren I attach an Excel file containing..." at bounding box center [168, 316] width 246 height 12
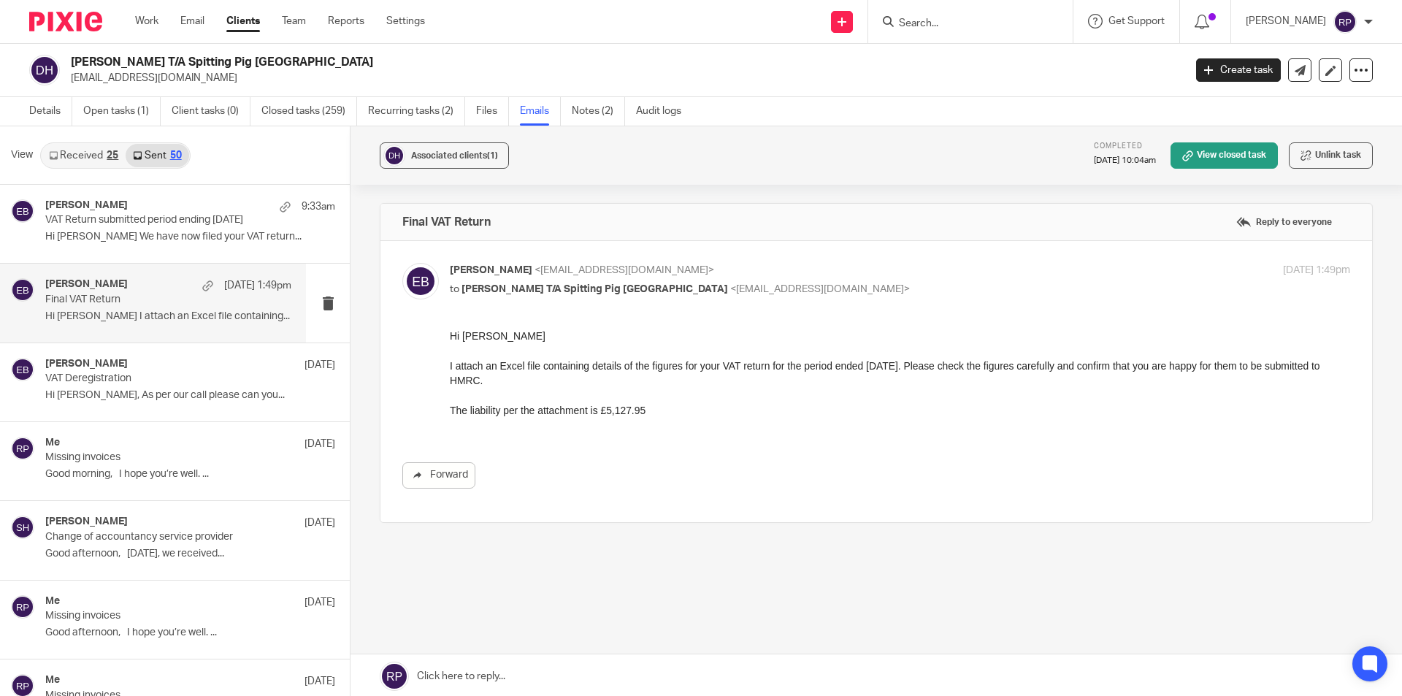
click at [137, 304] on p "Final VAT Return" at bounding box center [143, 299] width 197 height 12
click at [80, 155] on link "Received 25" at bounding box center [84, 155] width 84 height 23
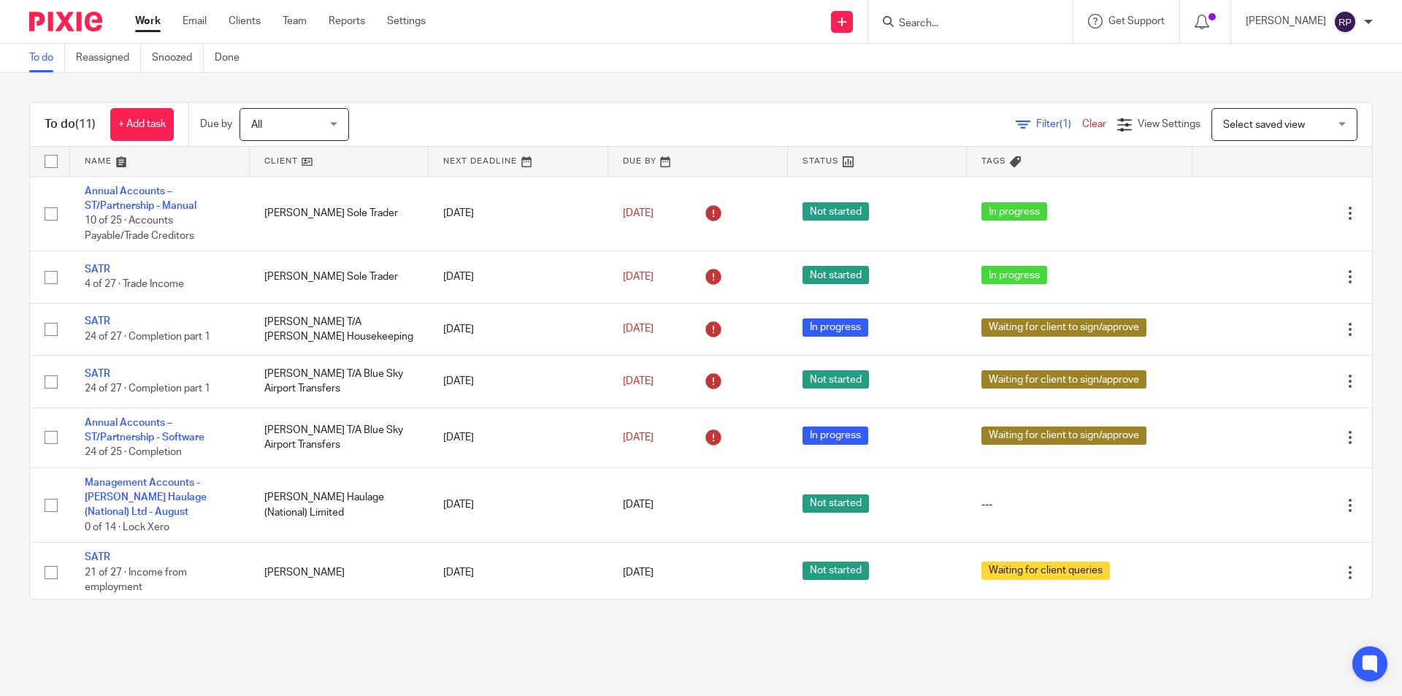
click at [859, 645] on main "To do Reassigned Snoozed Done To do (11) + Add task Due by All All Today Tomorr…" at bounding box center [701, 348] width 1402 height 696
click at [1216, 20] on span at bounding box center [1211, 16] width 7 height 7
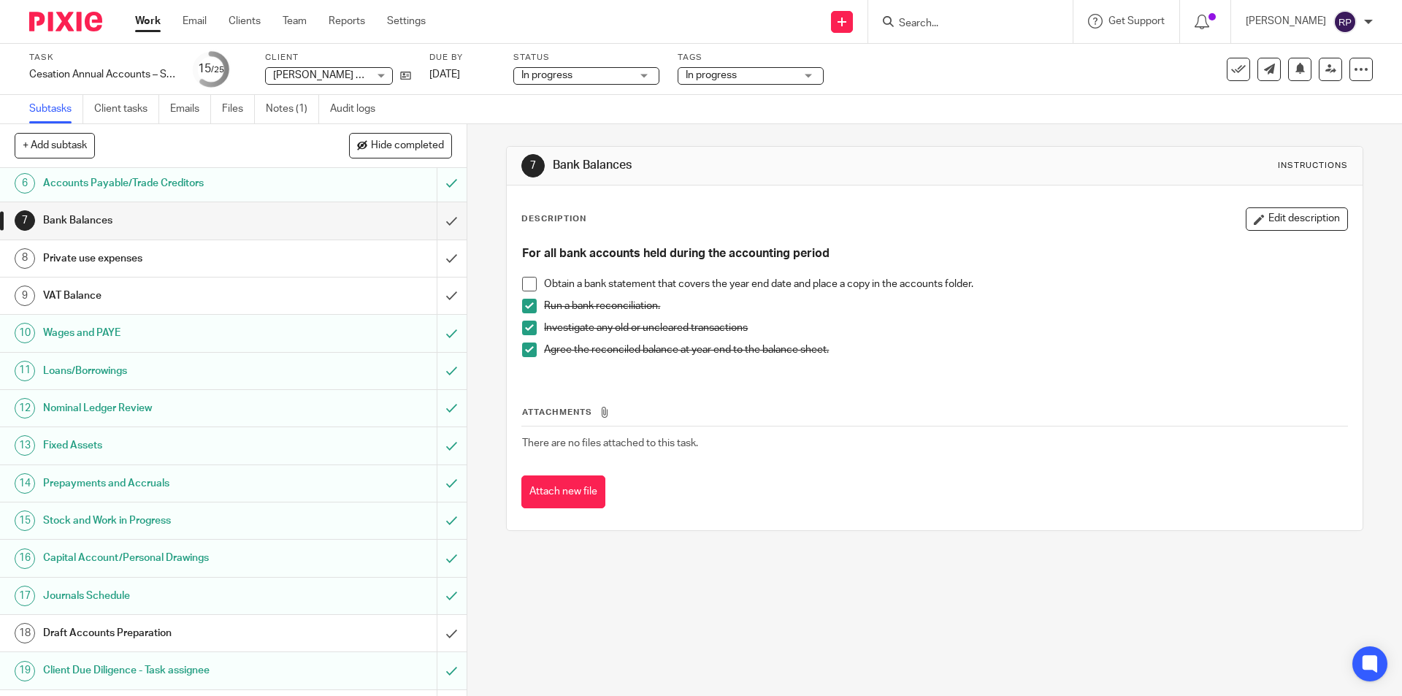
scroll to position [410, 0]
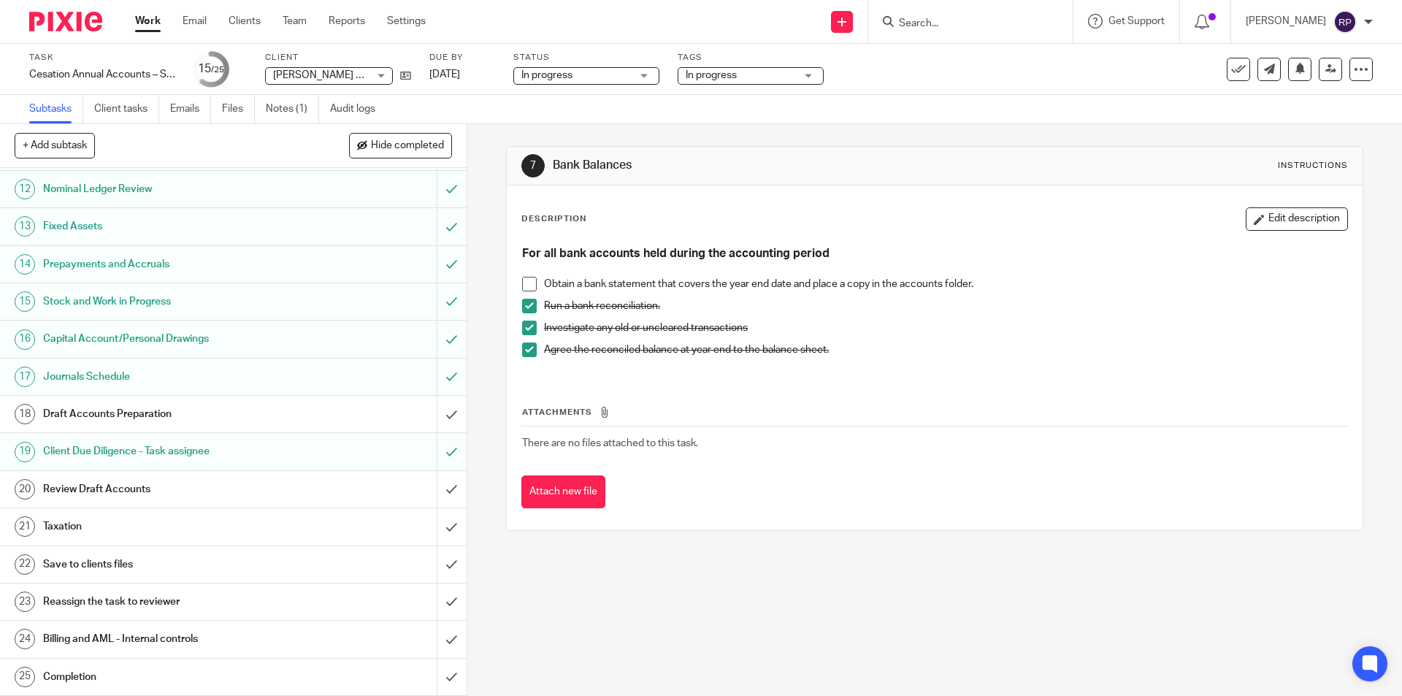
click at [220, 414] on h1 "Draft Accounts Preparation" at bounding box center [169, 414] width 253 height 22
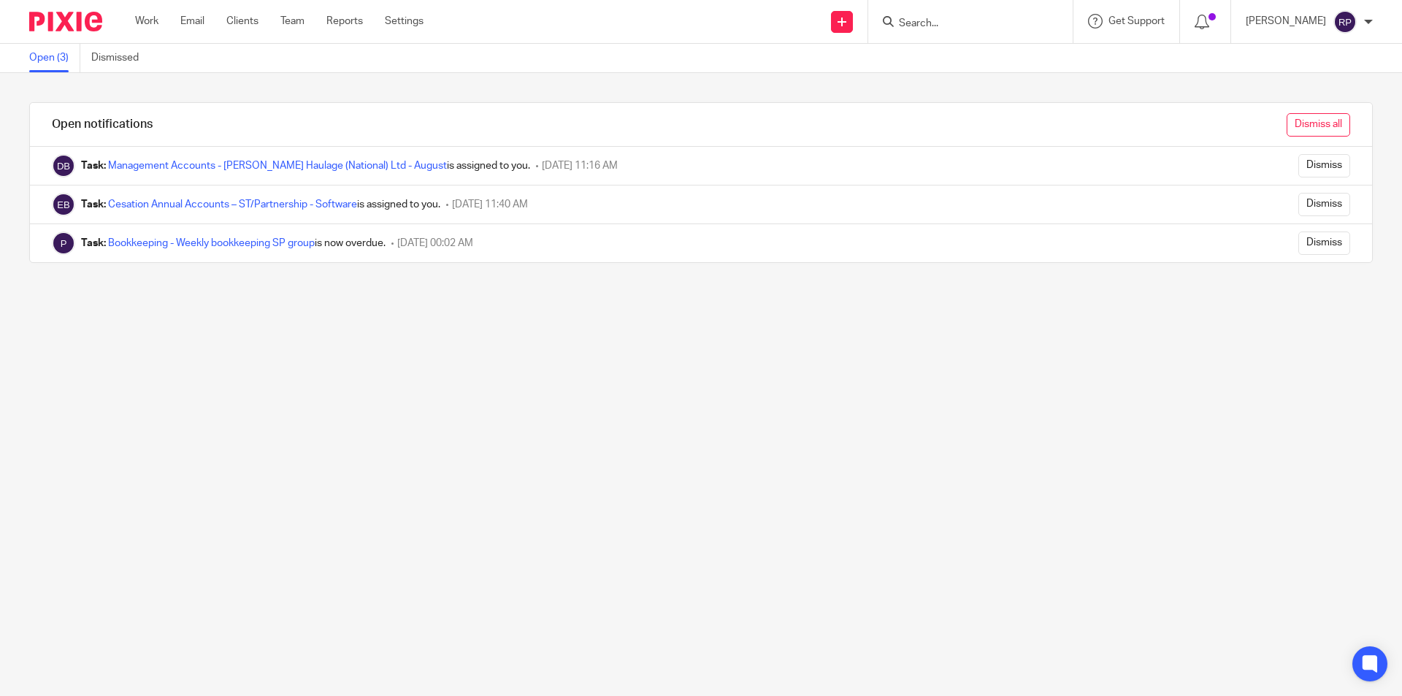
click at [1286, 122] on input "Dismiss all" at bounding box center [1318, 124] width 64 height 23
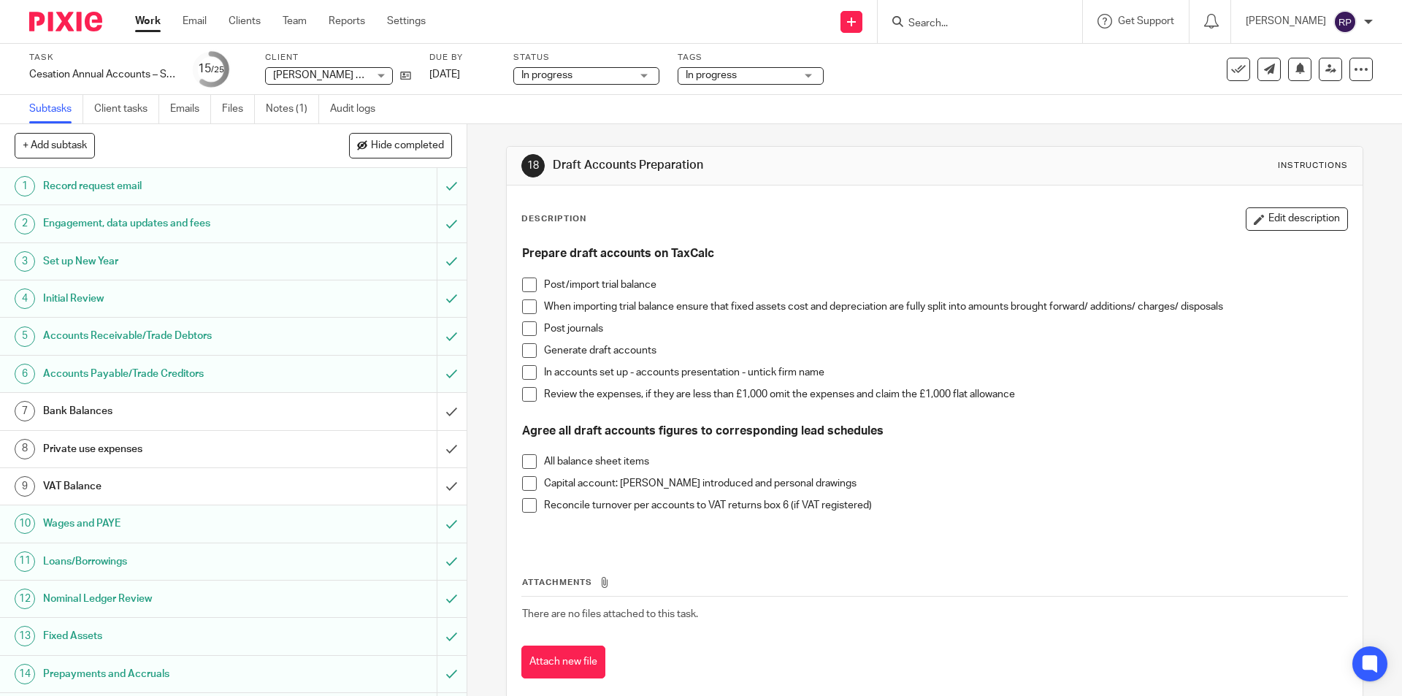
scroll to position [410, 0]
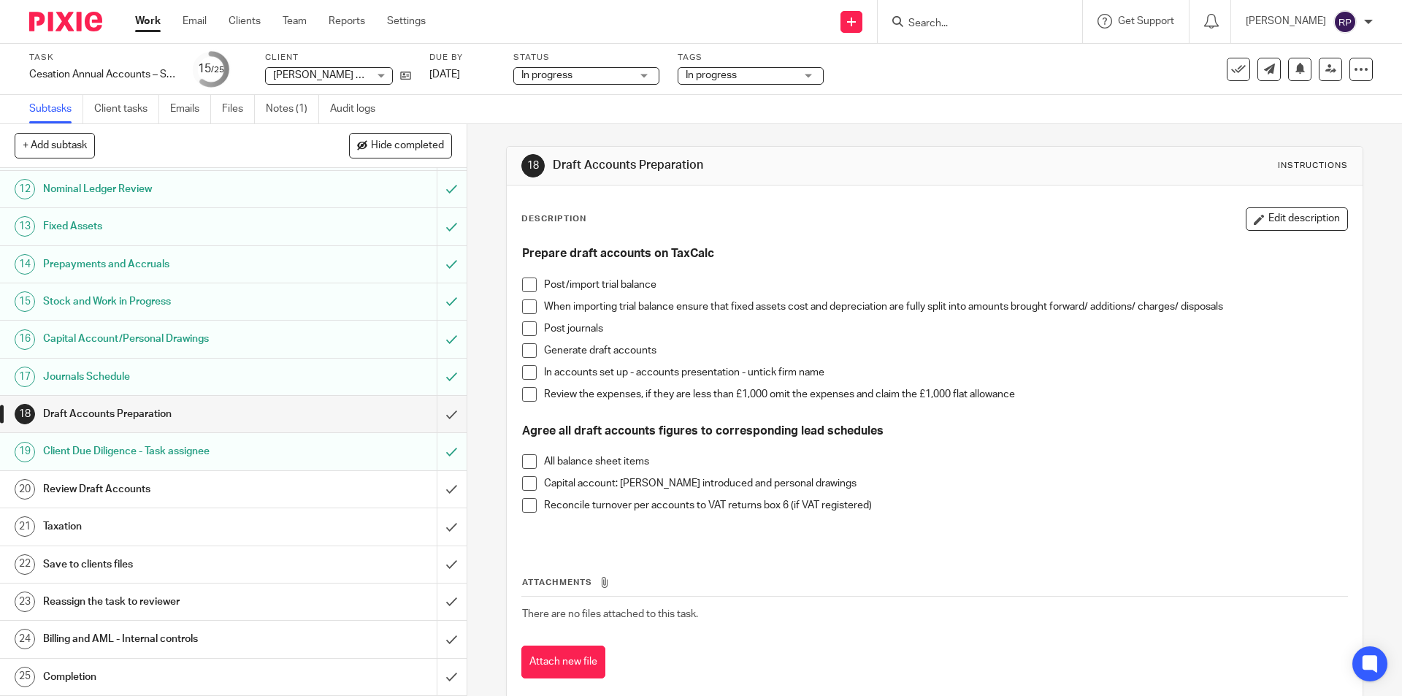
click at [522, 285] on span at bounding box center [529, 284] width 15 height 15
click at [523, 307] on span at bounding box center [529, 306] width 15 height 15
click at [525, 331] on span at bounding box center [529, 328] width 15 height 15
click at [524, 346] on span at bounding box center [529, 350] width 15 height 15
click at [522, 369] on span at bounding box center [529, 372] width 15 height 15
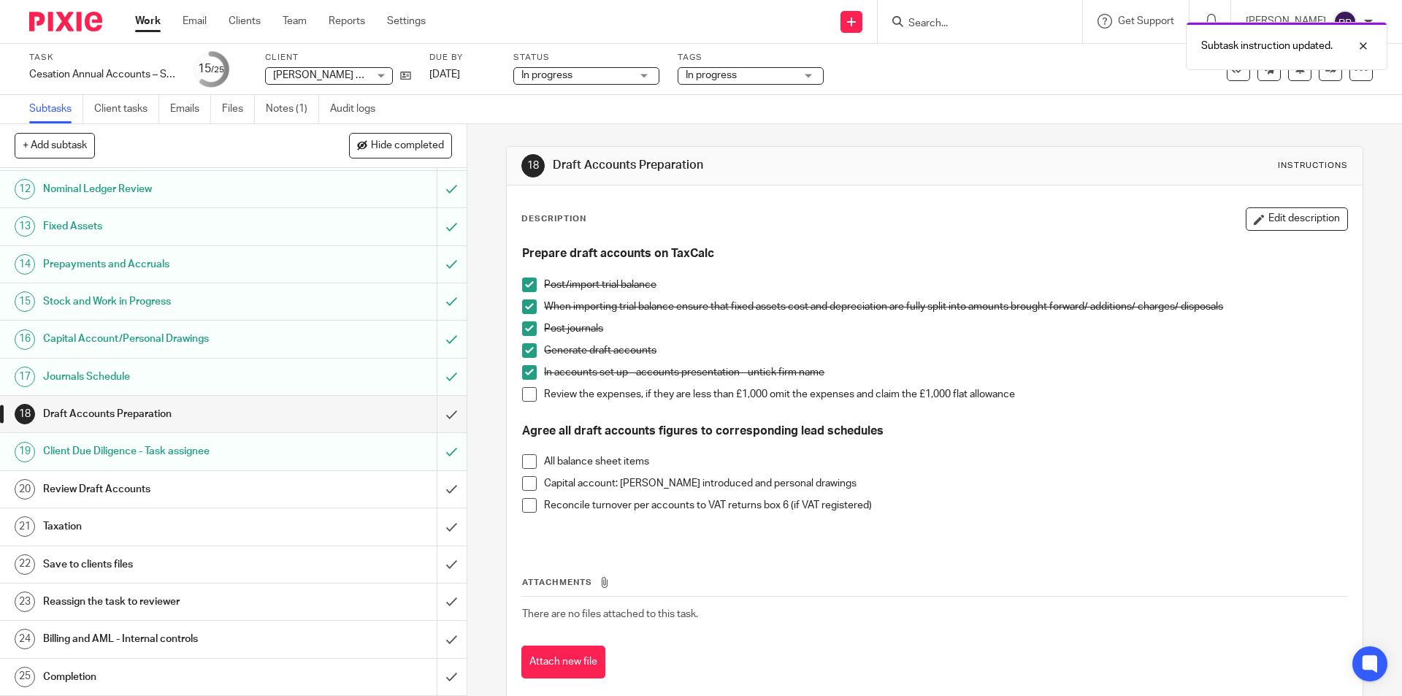
click at [528, 463] on span at bounding box center [529, 461] width 15 height 15
